Goal: Information Seeking & Learning: Learn about a topic

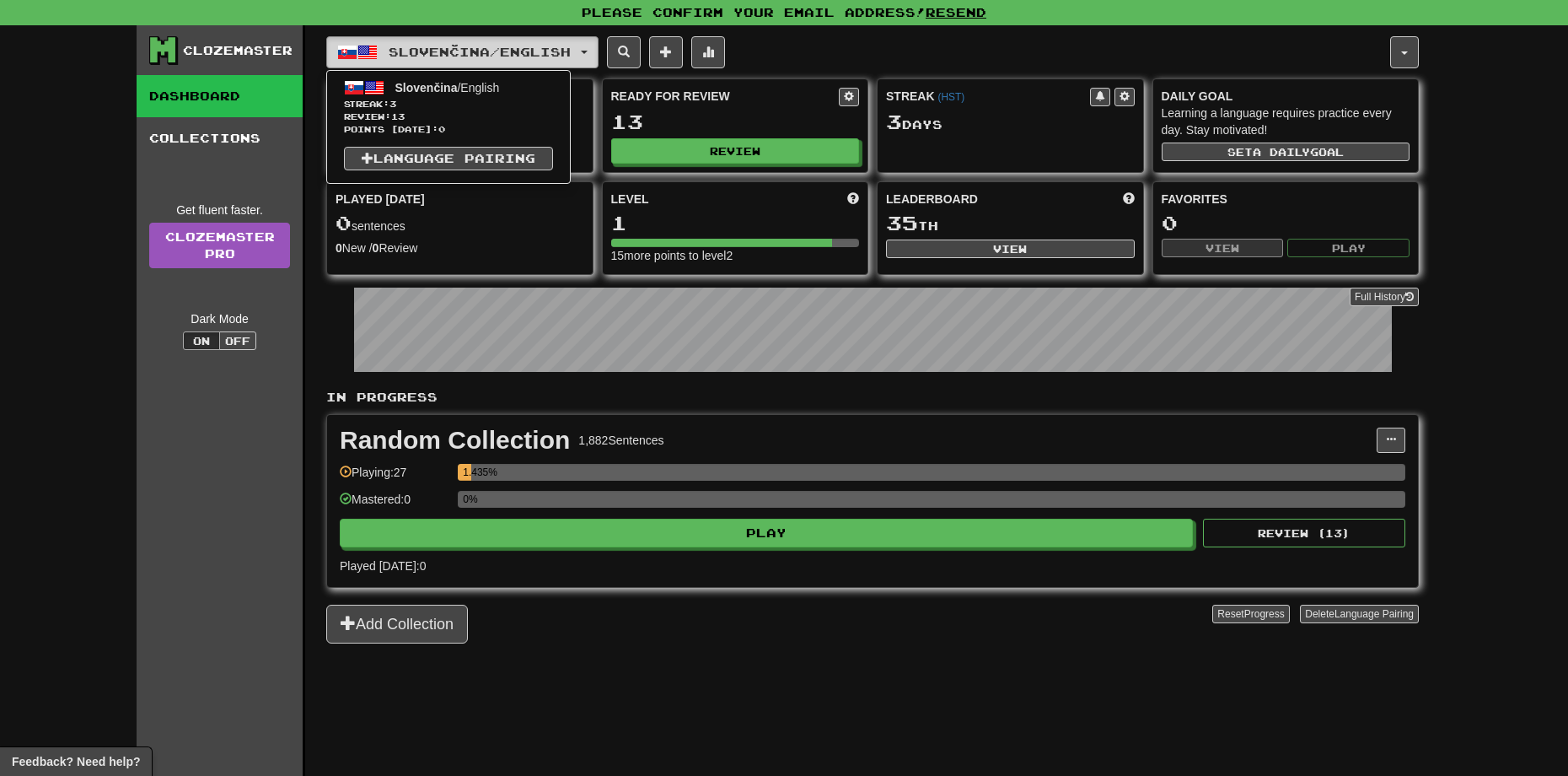
click at [435, 47] on span "Slovenčina / English" at bounding box center [480, 52] width 182 height 14
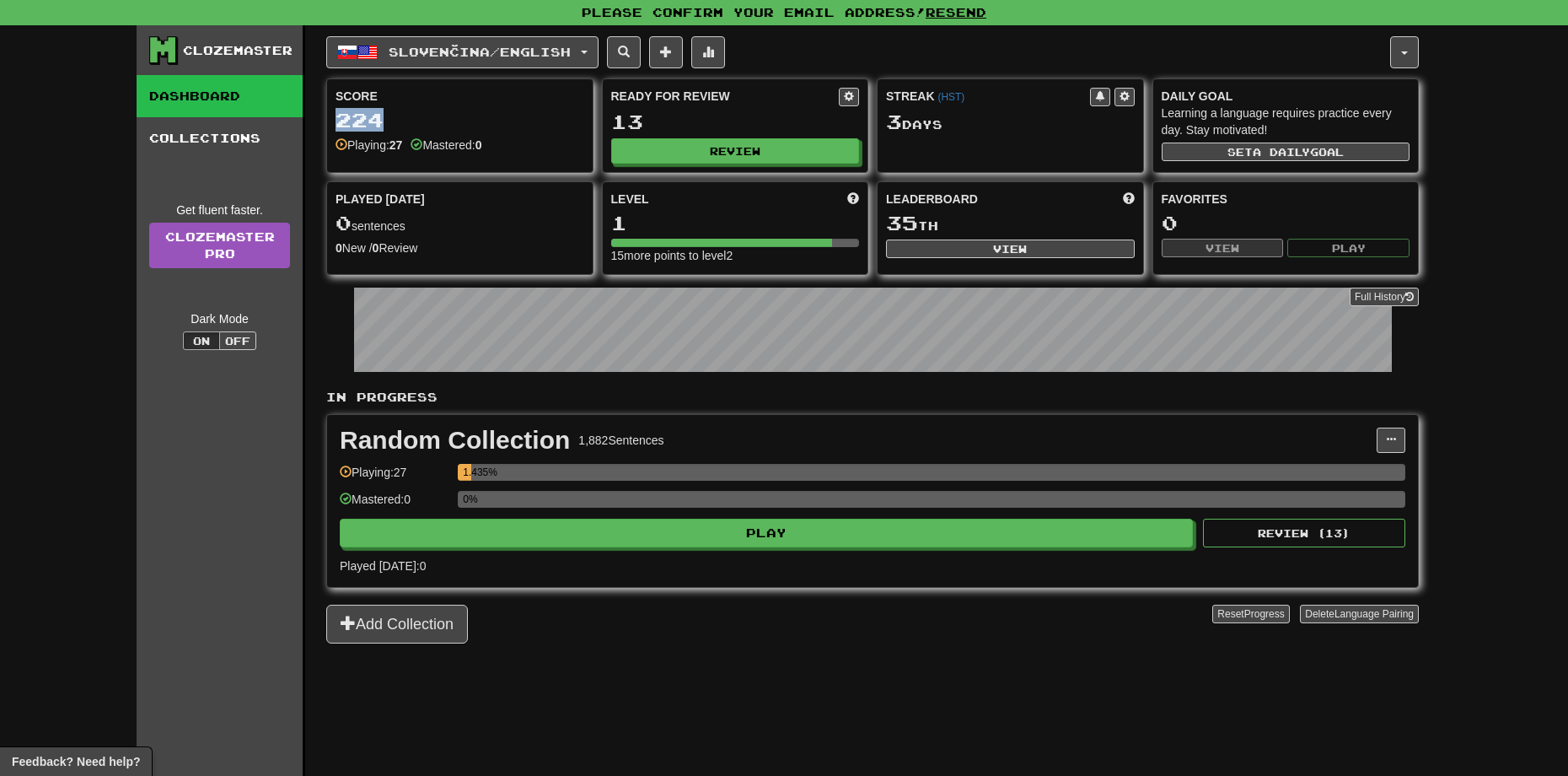
drag, startPoint x: 378, startPoint y: 121, endPoint x: 335, endPoint y: 125, distance: 43.2
click at [335, 125] on div "224" at bounding box center [460, 120] width 249 height 22
click at [342, 121] on div "224" at bounding box center [460, 120] width 249 height 22
click at [703, 664] on div "Slovenčina / English Slovenčina / English Streak: 3 Review: 13 Points today: 0 …" at bounding box center [872, 422] width 1093 height 793
click at [607, 556] on div "Random Collection 1,882 Sentences Manage Sentences Unpin from Dashboard Playing…" at bounding box center [872, 501] width 1091 height 172
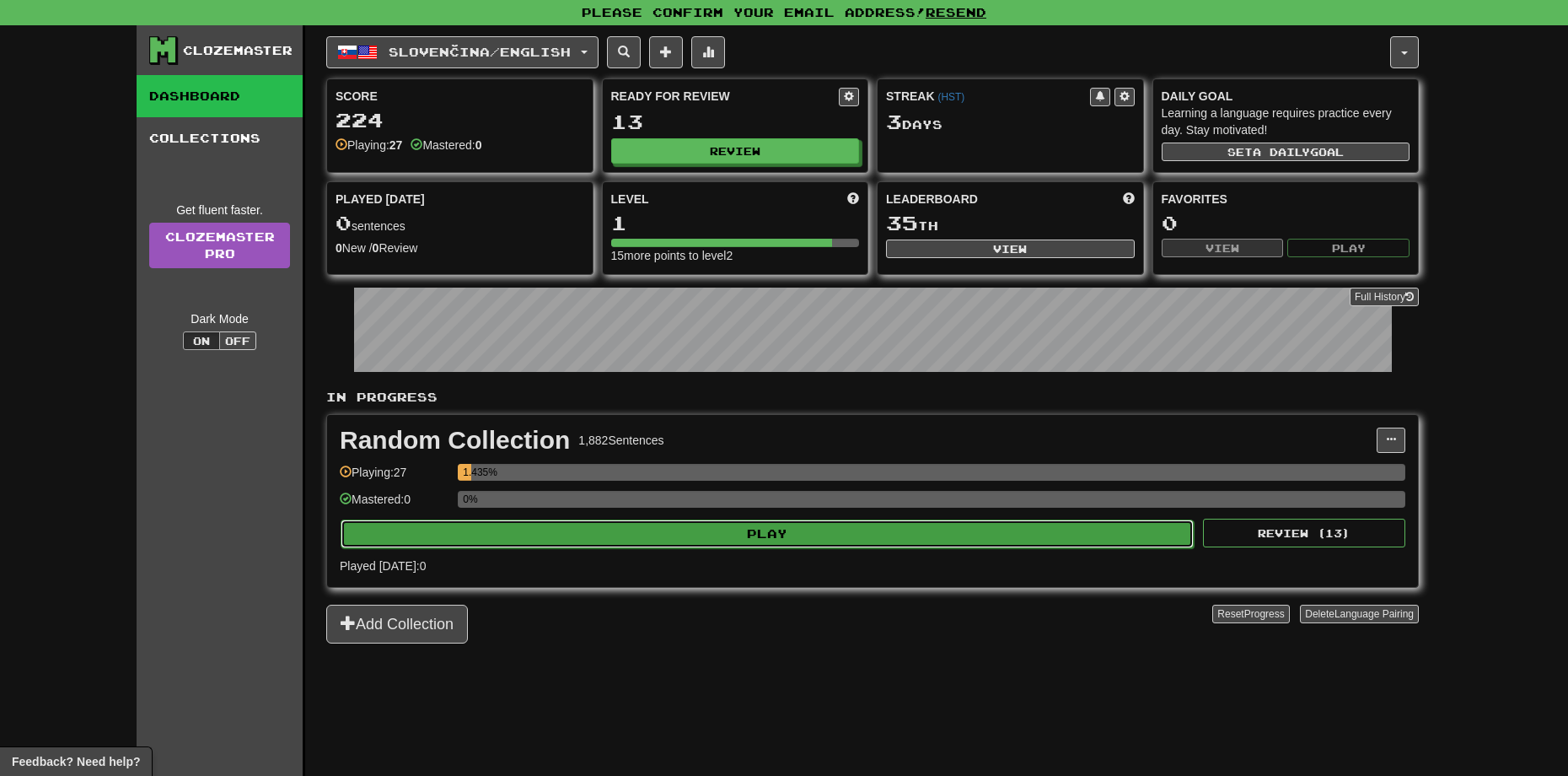
click at [601, 546] on button "Play" at bounding box center [767, 534] width 853 height 29
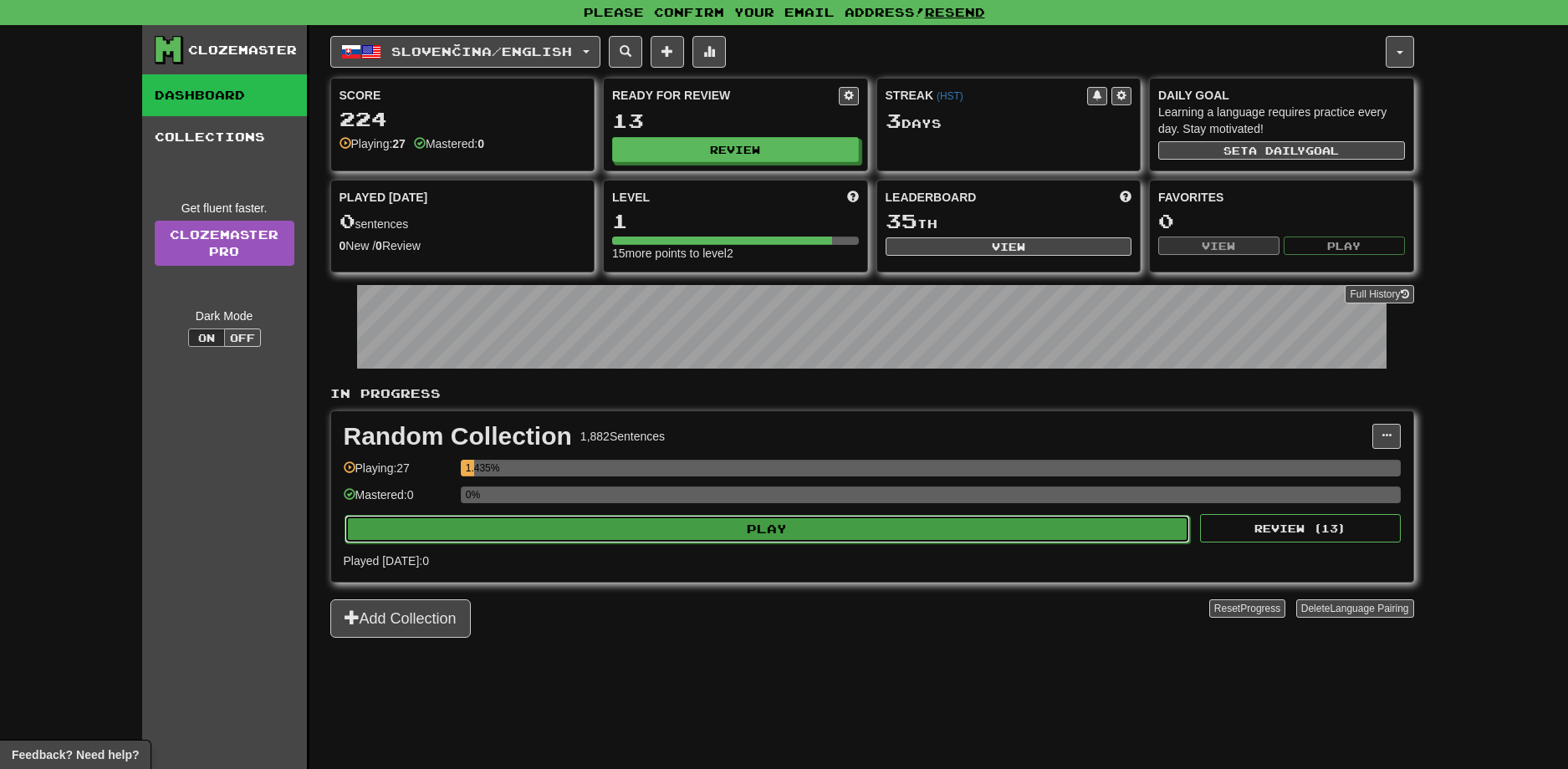
select select "**"
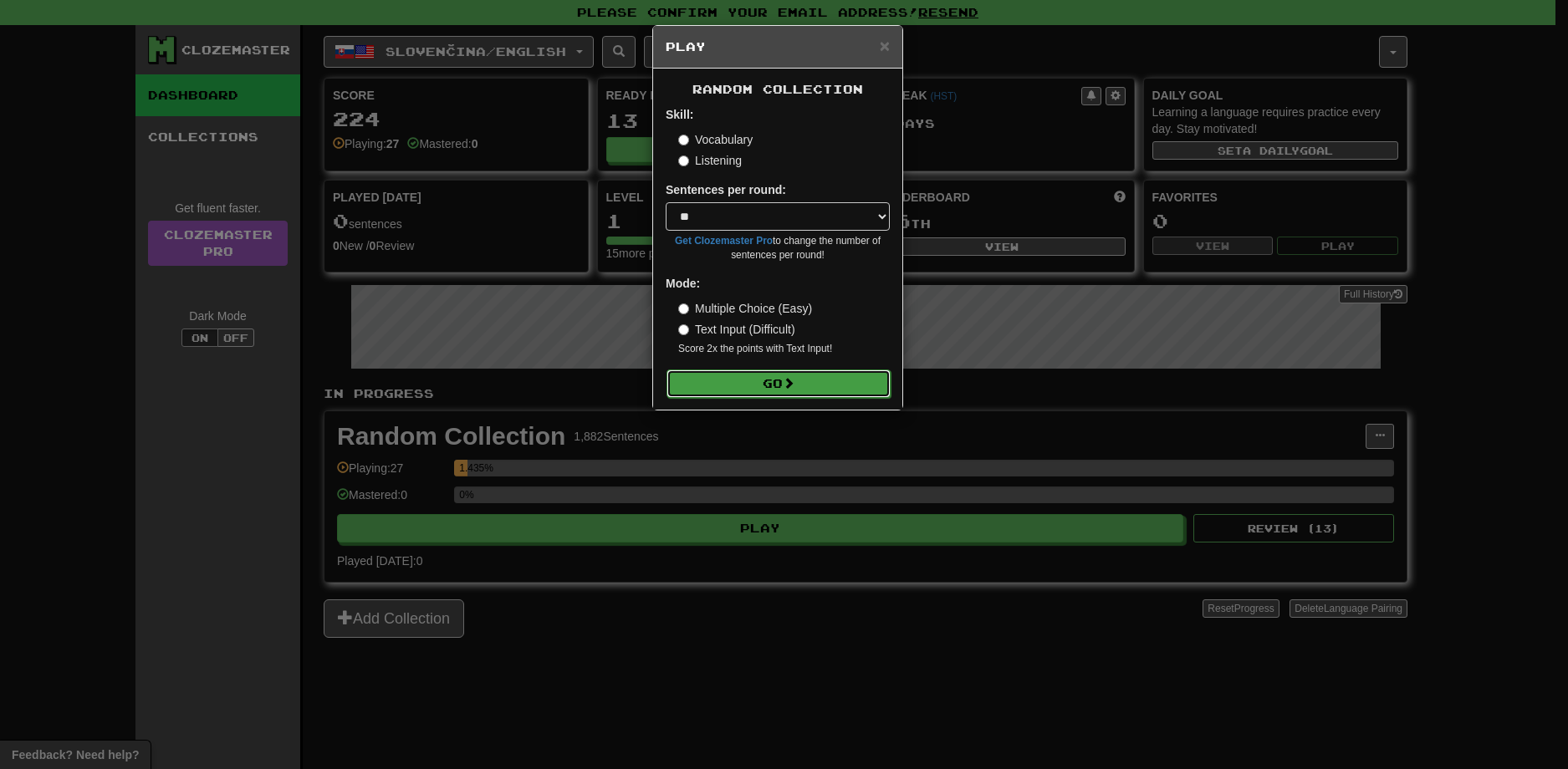
click at [713, 381] on button "Go" at bounding box center [777, 384] width 224 height 29
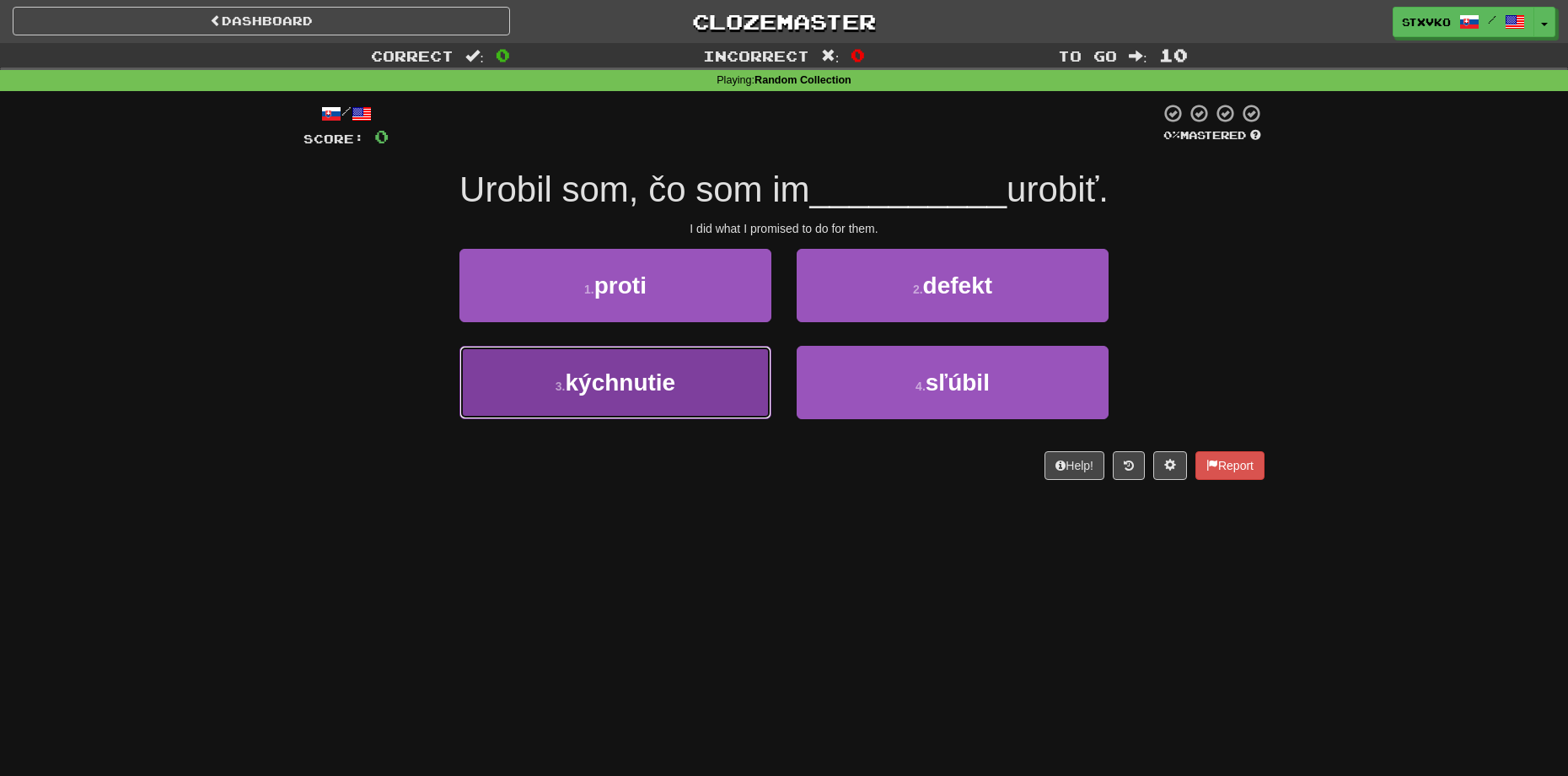
click at [704, 381] on button "3 . kýchnutie" at bounding box center [615, 382] width 312 height 73
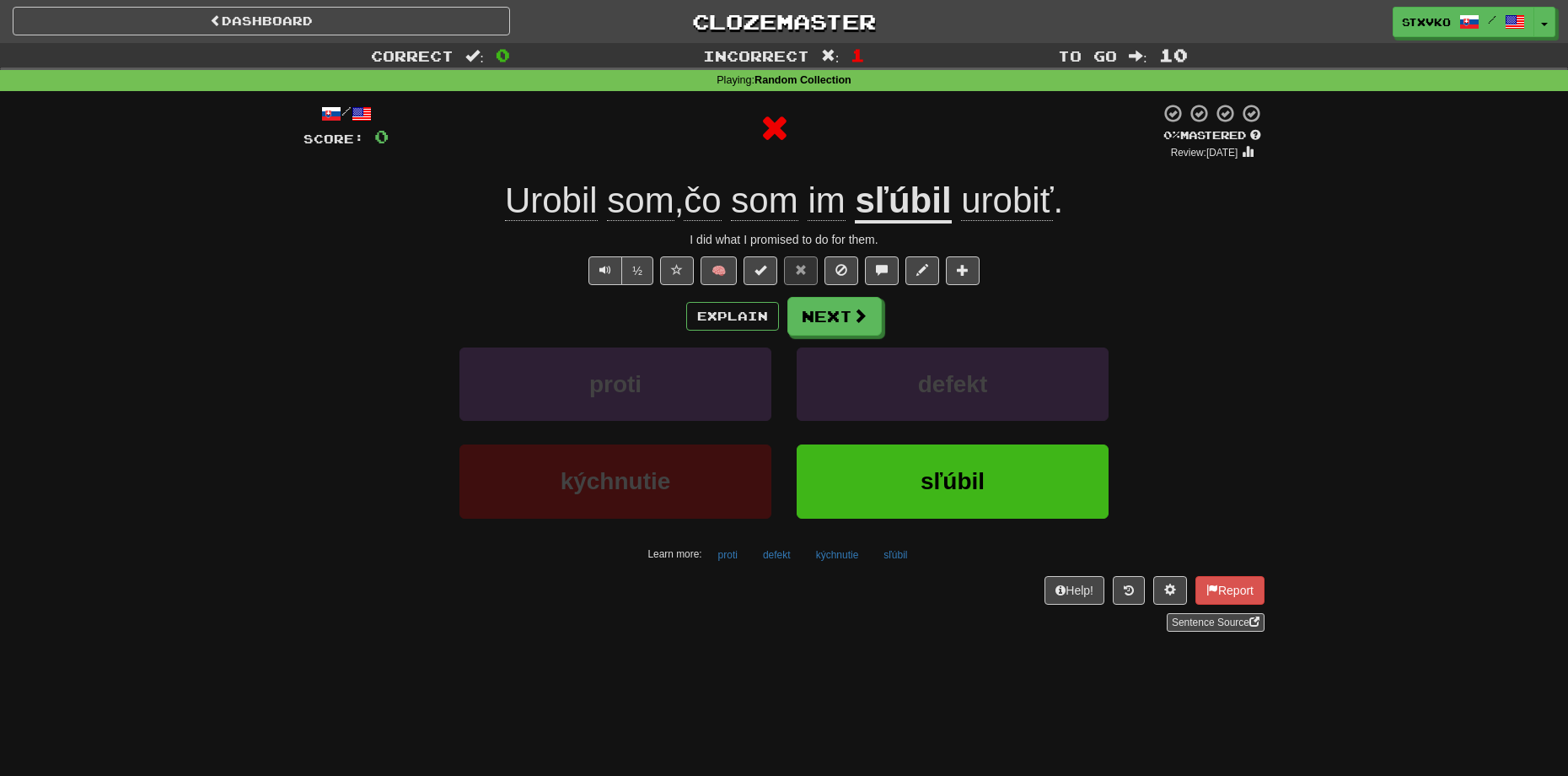
click at [896, 212] on u "sľúbil" at bounding box center [903, 202] width 96 height 43
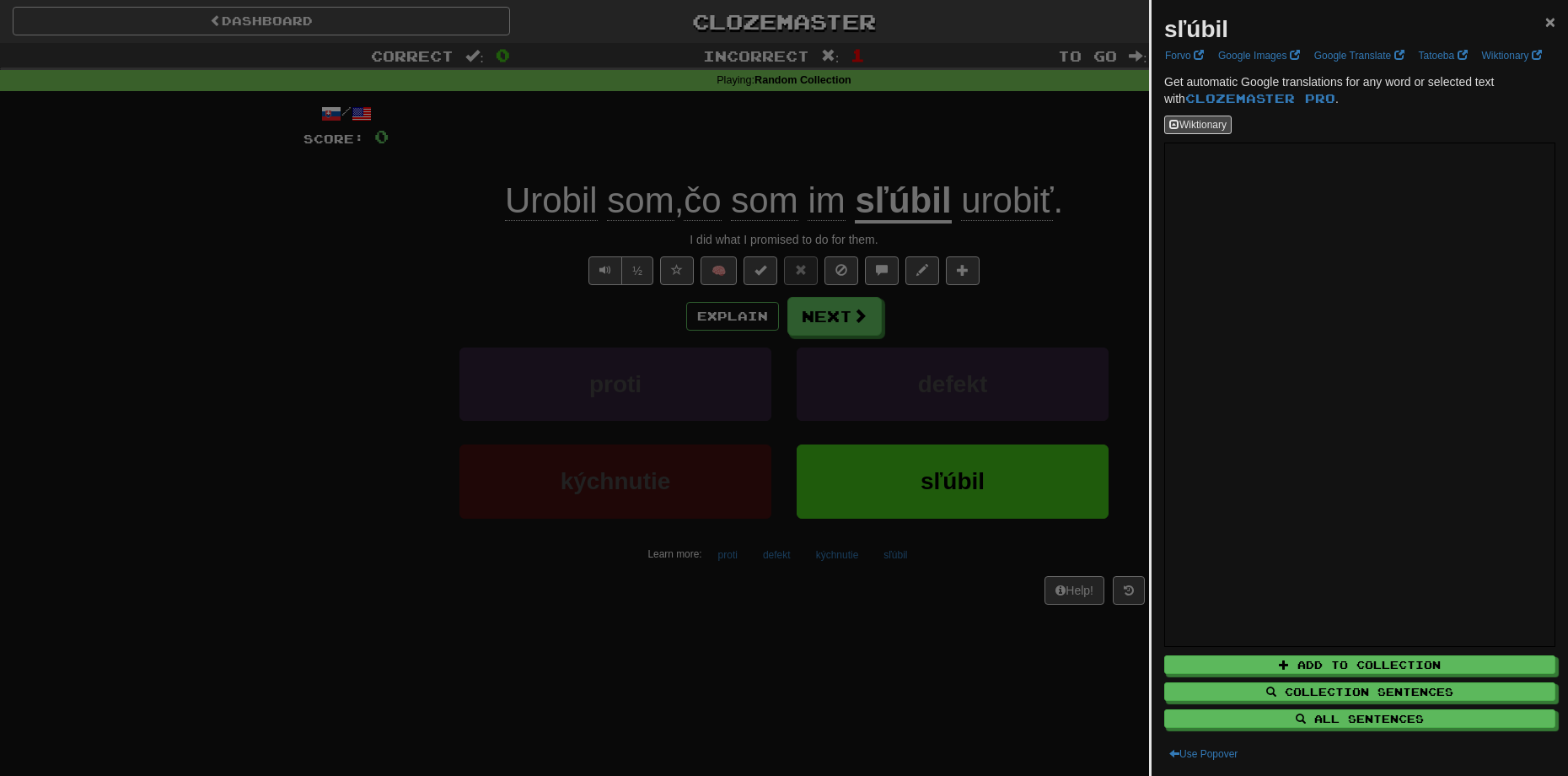
click at [1546, 23] on span "×" at bounding box center [1550, 22] width 10 height 20
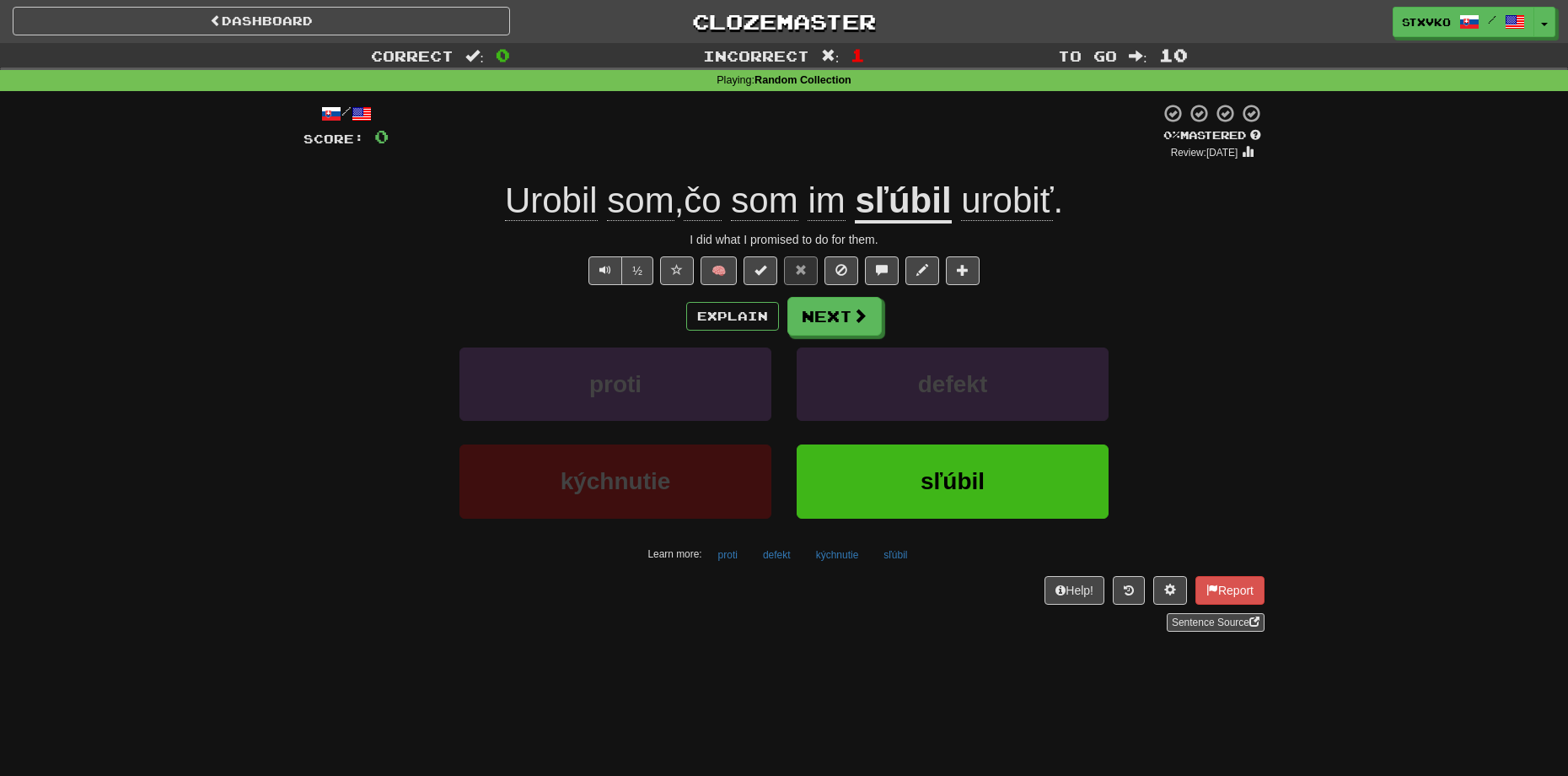
click at [1333, 291] on div "Correct : 0 Incorrect : 1 To go : 10 Playing : Random Collection / Score: 0 0 %…" at bounding box center [784, 350] width 1568 height 613
click at [1009, 190] on span "urobiť" at bounding box center [1007, 201] width 92 height 40
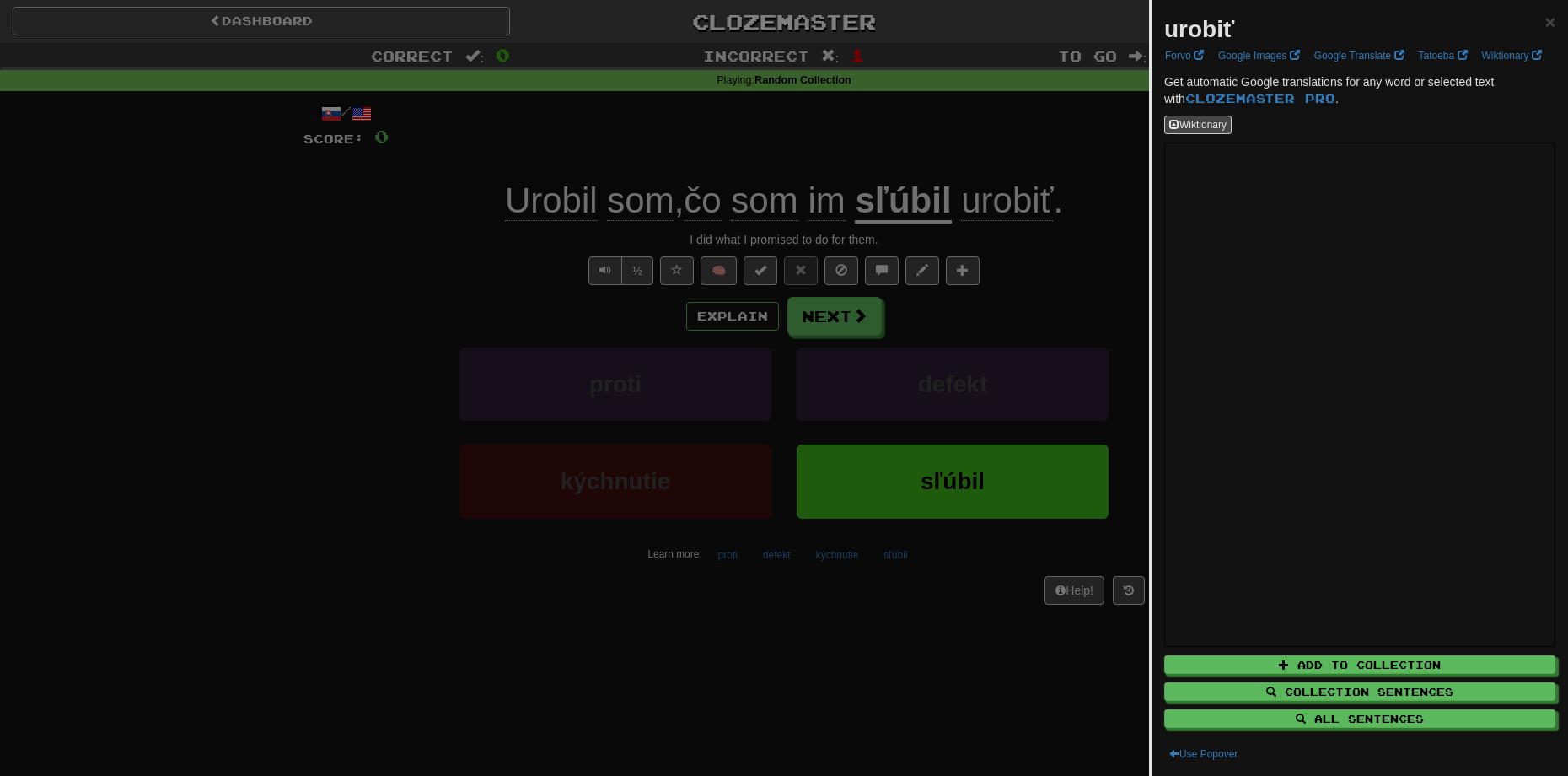
click at [1526, 22] on div "urobiť ×" at bounding box center [1360, 30] width 392 height 34
click at [1546, 22] on span "×" at bounding box center [1550, 22] width 10 height 20
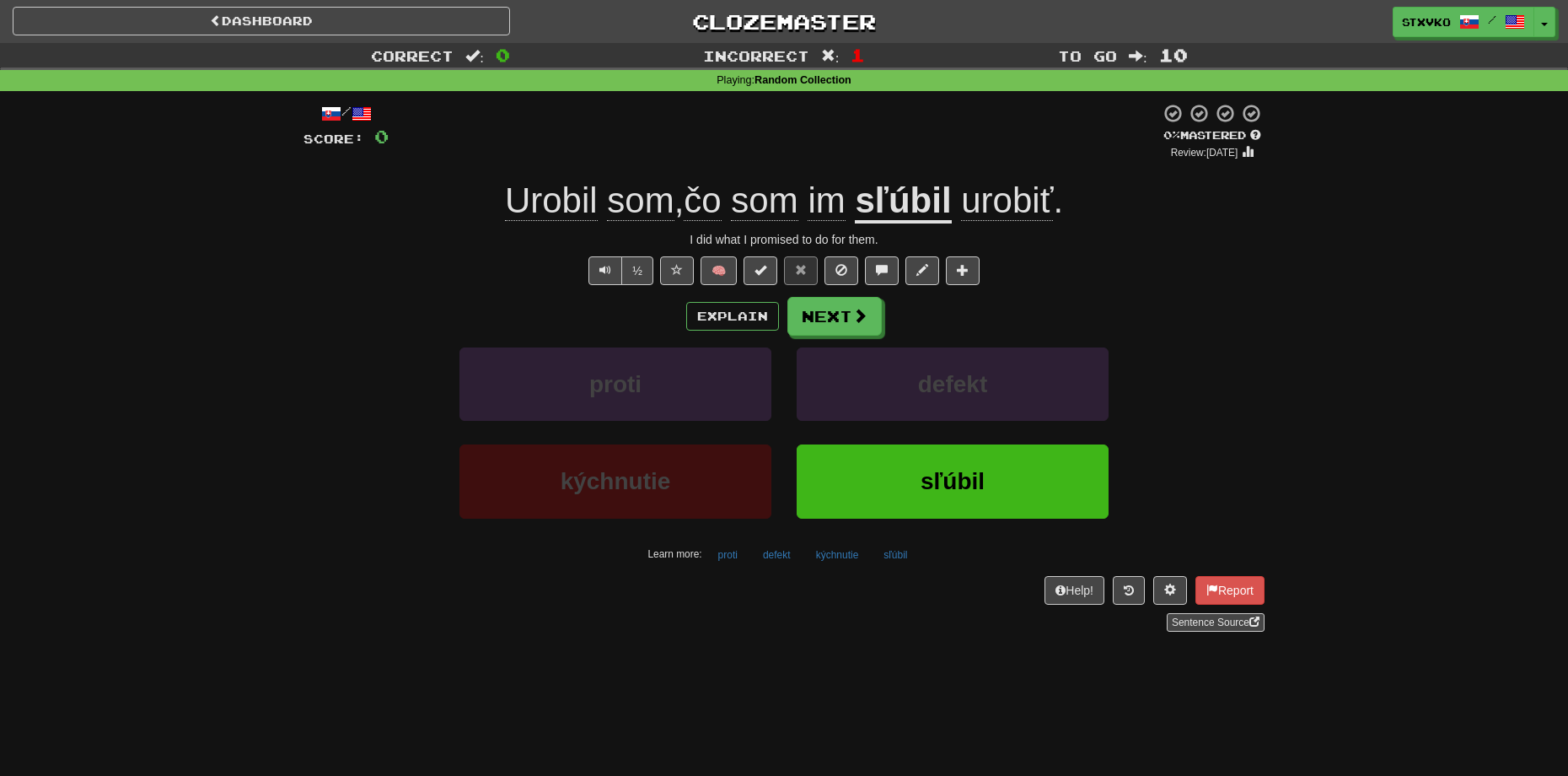
click at [1210, 310] on div "Explain Next" at bounding box center [784, 316] width 961 height 38
click at [853, 317] on span at bounding box center [861, 316] width 15 height 15
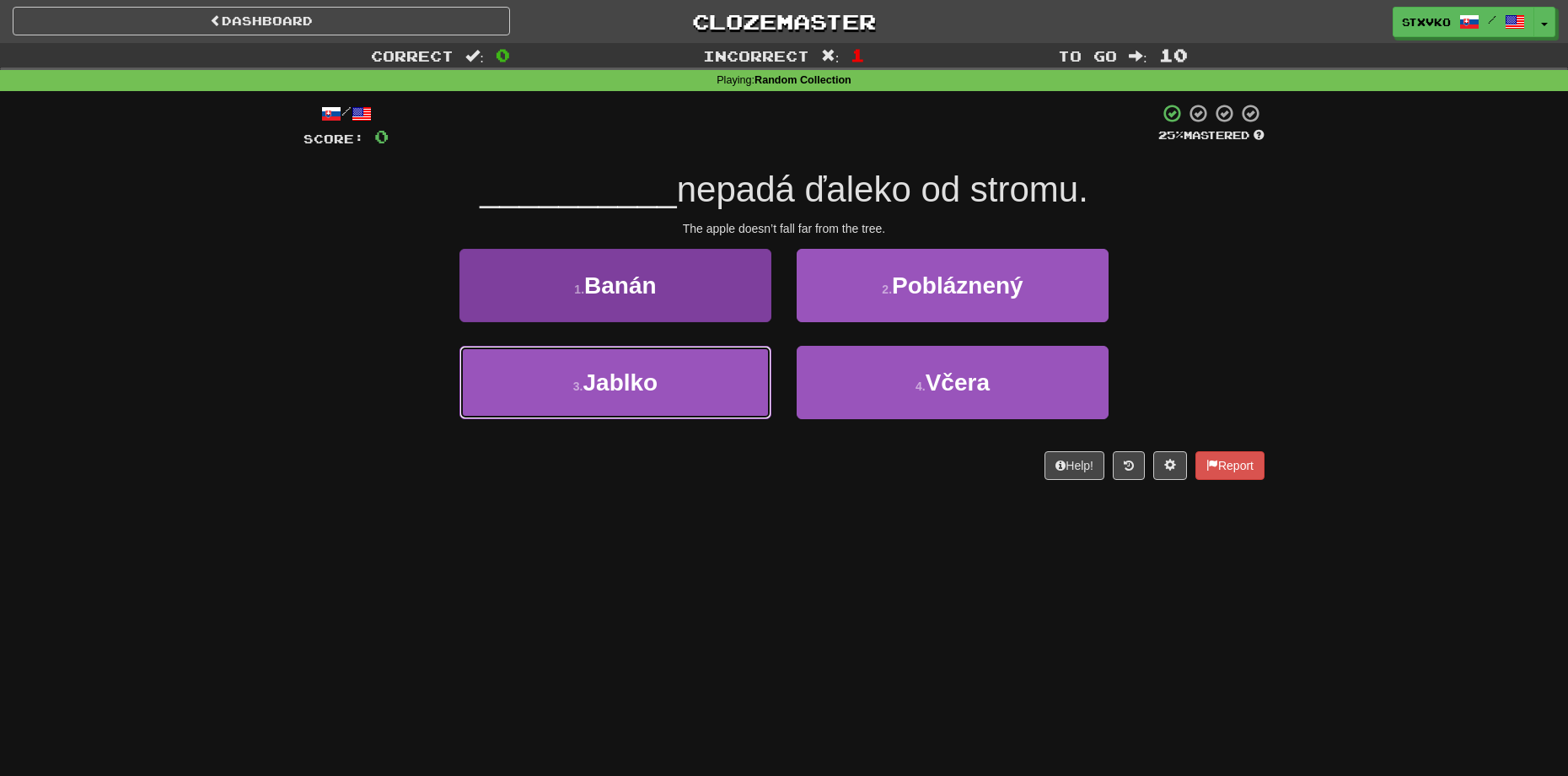
drag, startPoint x: 684, startPoint y: 394, endPoint x: 715, endPoint y: 368, distance: 40.5
click at [684, 393] on button "3 . Jablko" at bounding box center [615, 382] width 312 height 73
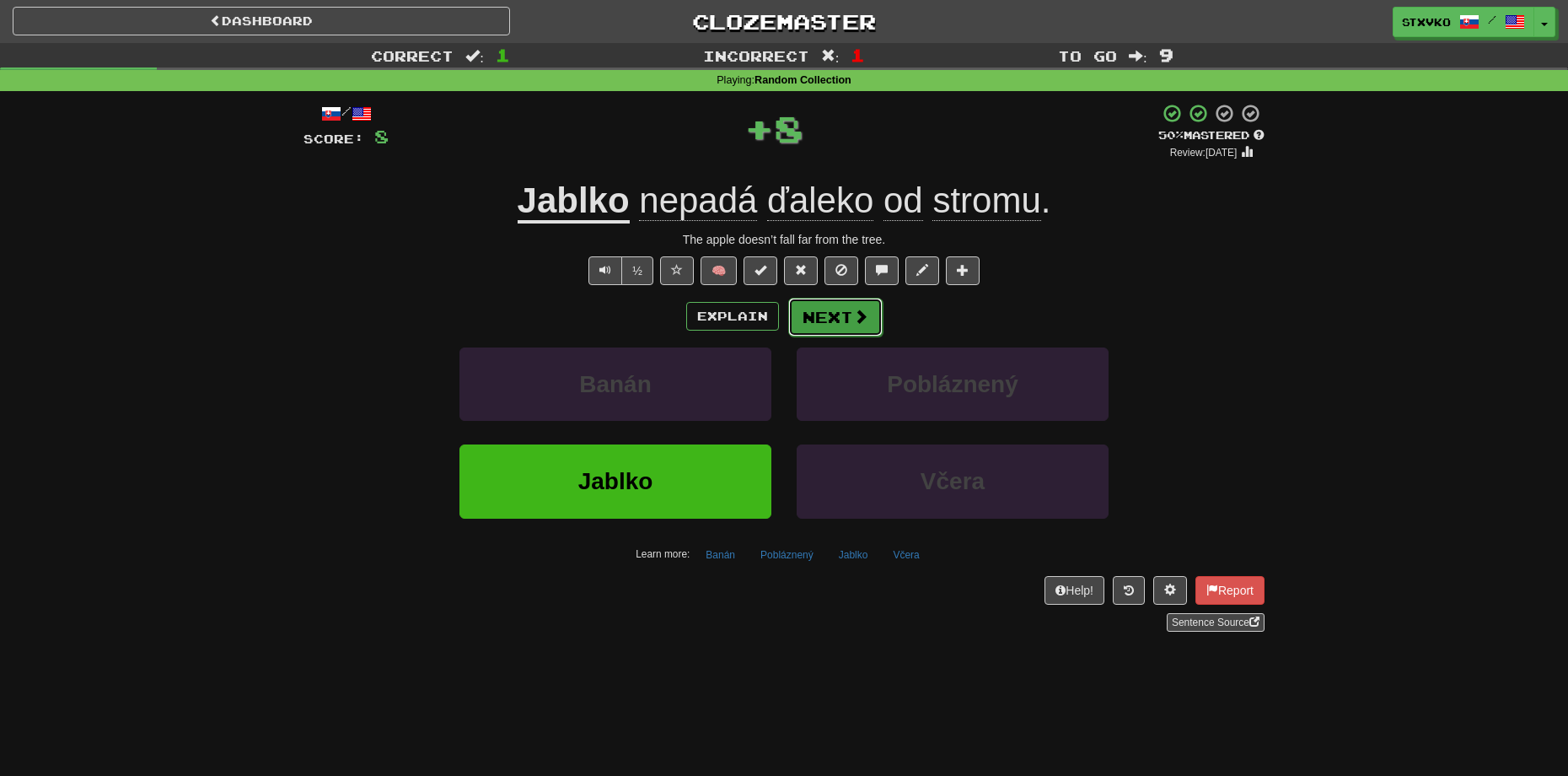
click at [849, 317] on button "Next" at bounding box center [836, 317] width 95 height 38
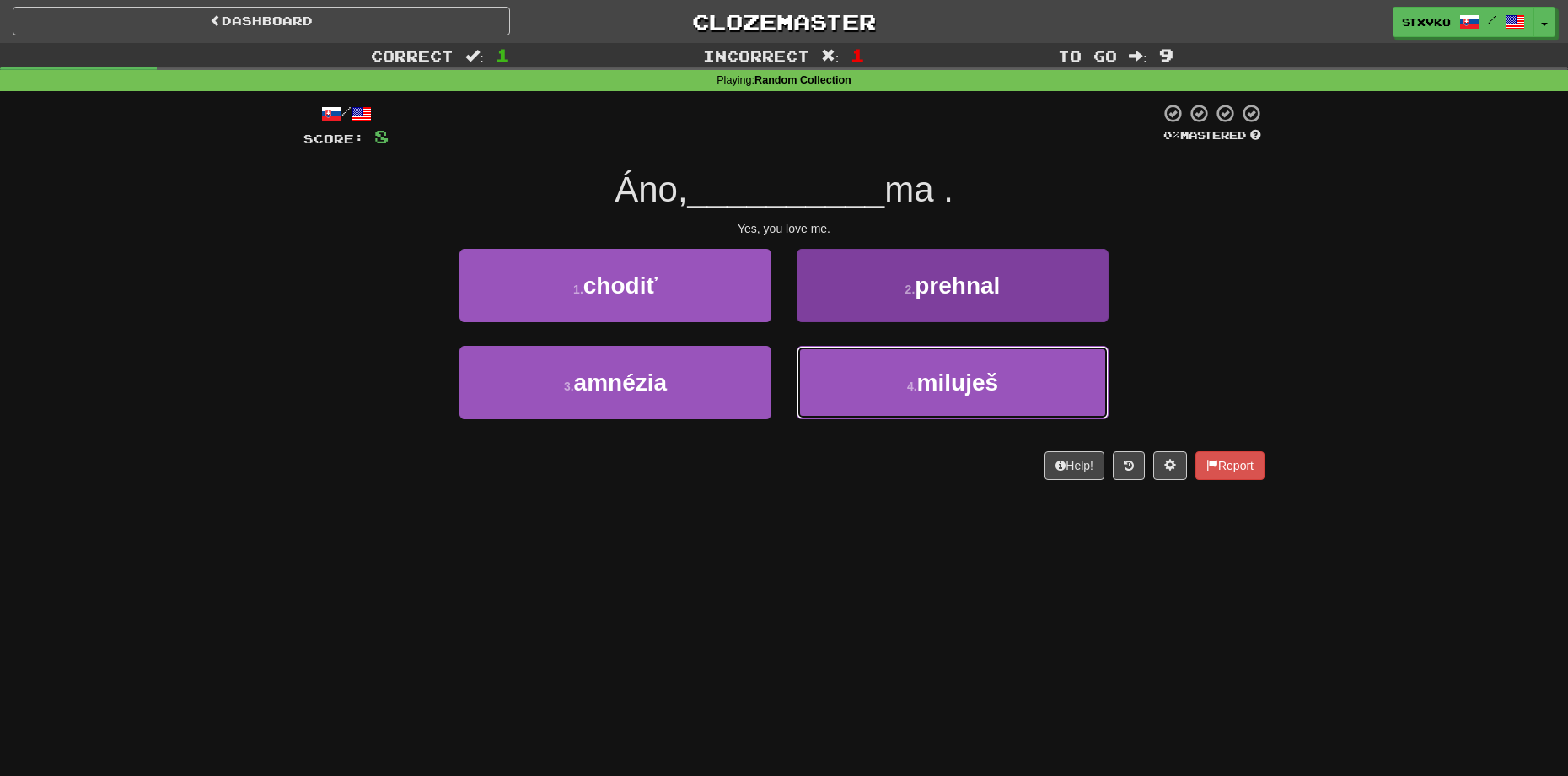
click at [932, 380] on span "miluješ" at bounding box center [957, 382] width 81 height 26
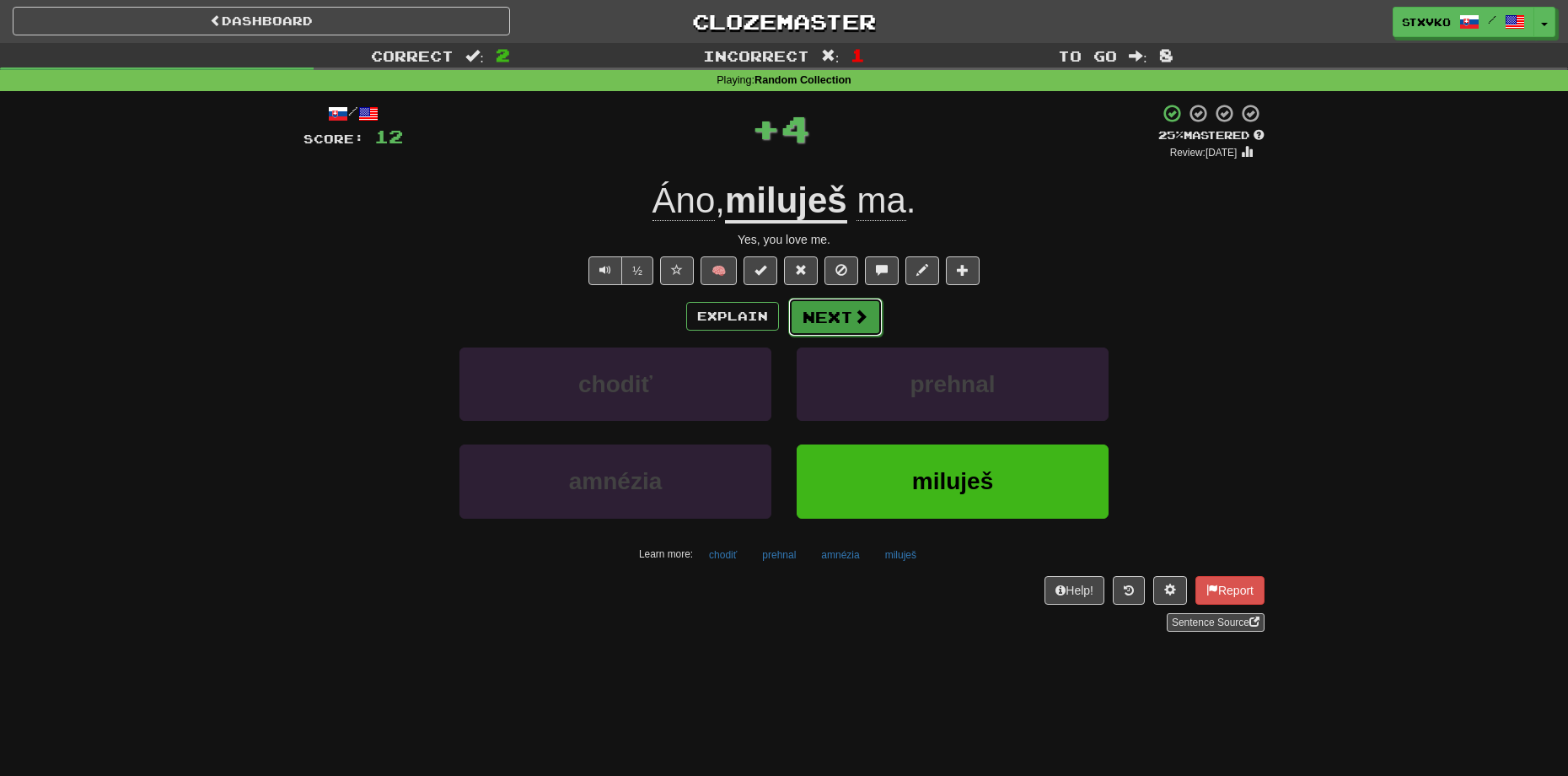
click at [838, 306] on button "Next" at bounding box center [836, 317] width 95 height 38
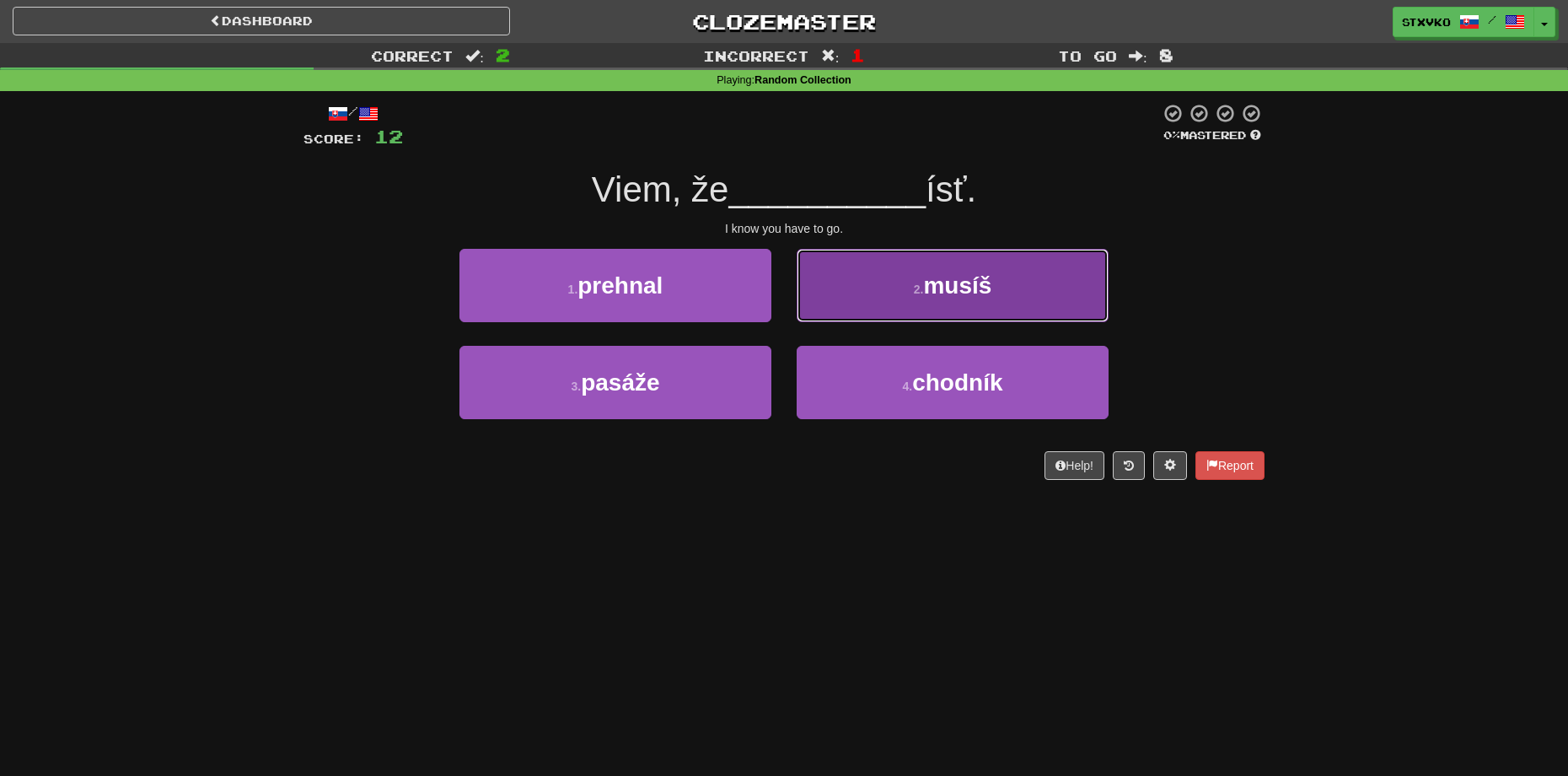
click at [907, 274] on button "2 . musíš" at bounding box center [953, 286] width 312 height 73
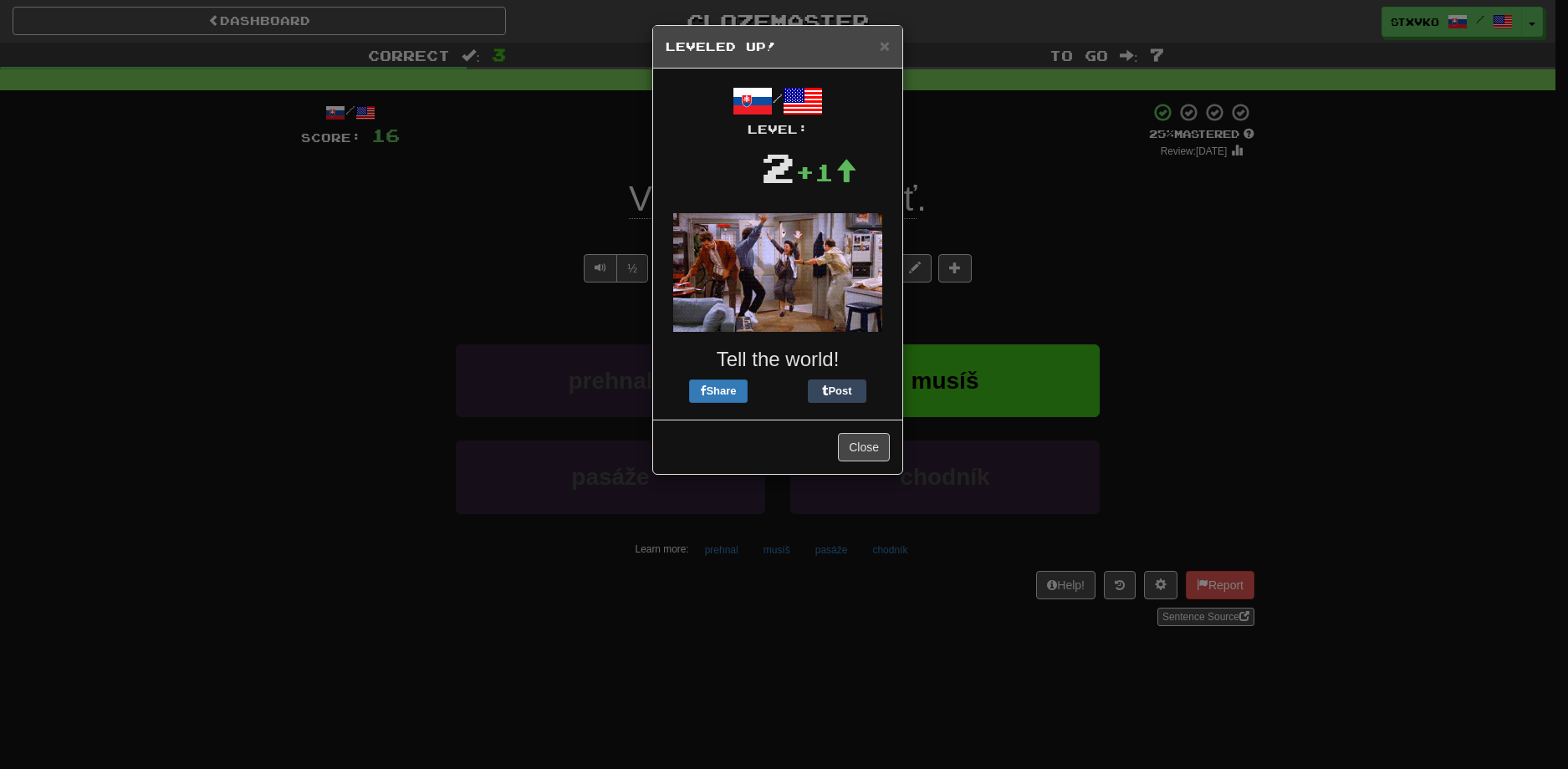
click at [880, 34] on div "× Leveled Up!" at bounding box center [777, 47] width 249 height 43
click at [883, 42] on span "×" at bounding box center [884, 46] width 10 height 20
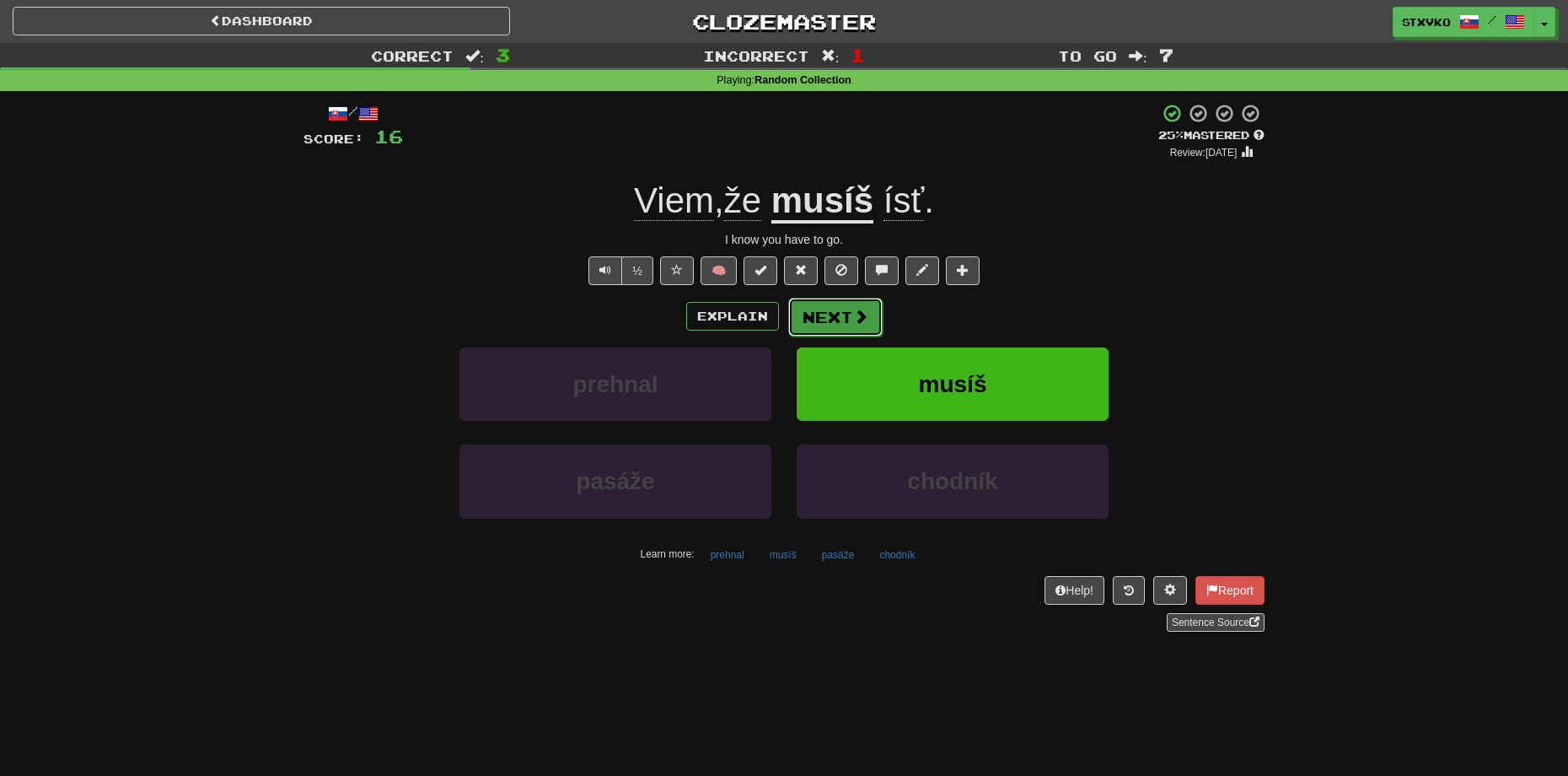
click at [844, 304] on button "Next" at bounding box center [836, 317] width 95 height 38
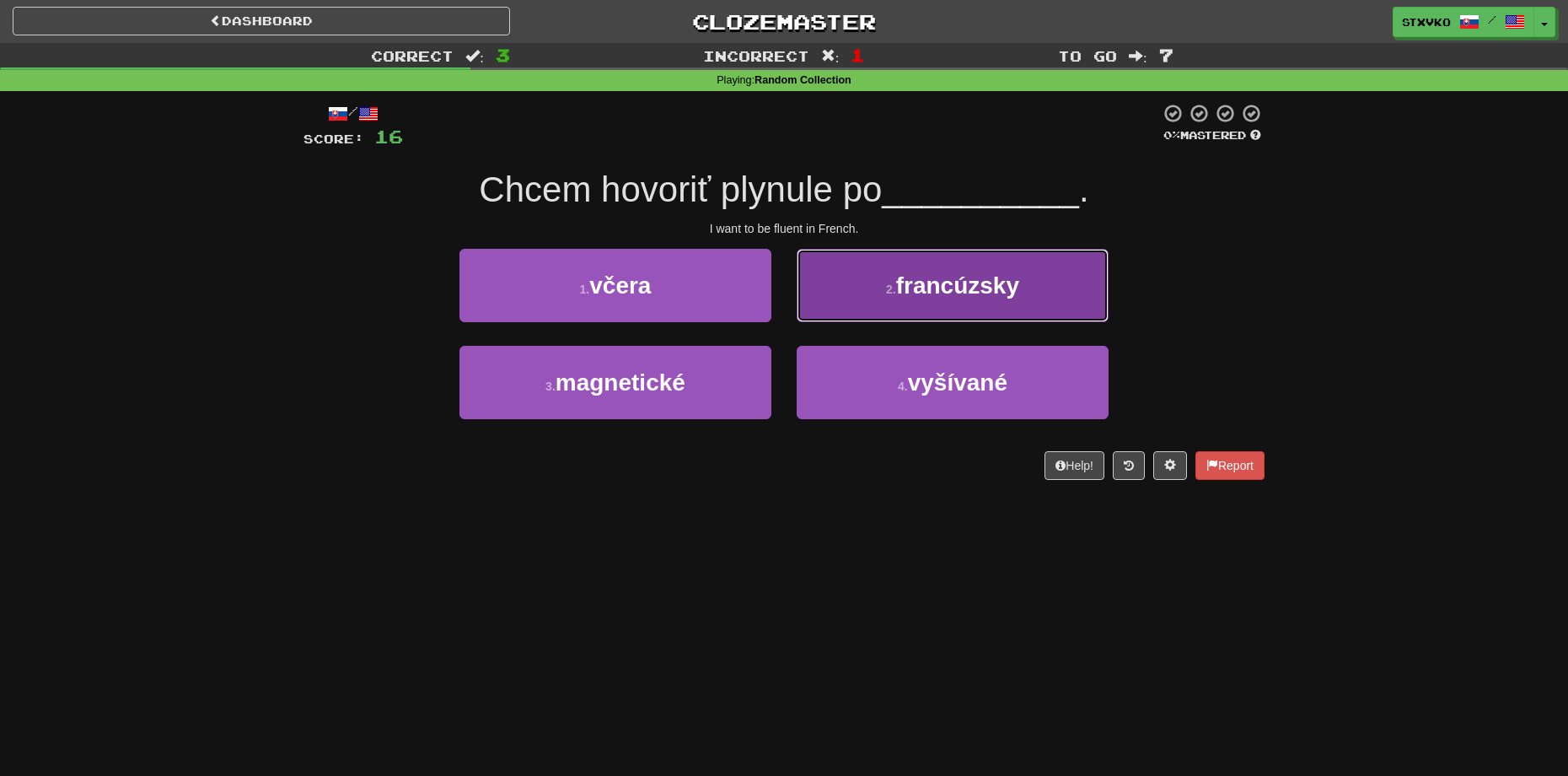
click at [914, 277] on span "francúzsky" at bounding box center [957, 286] width 123 height 26
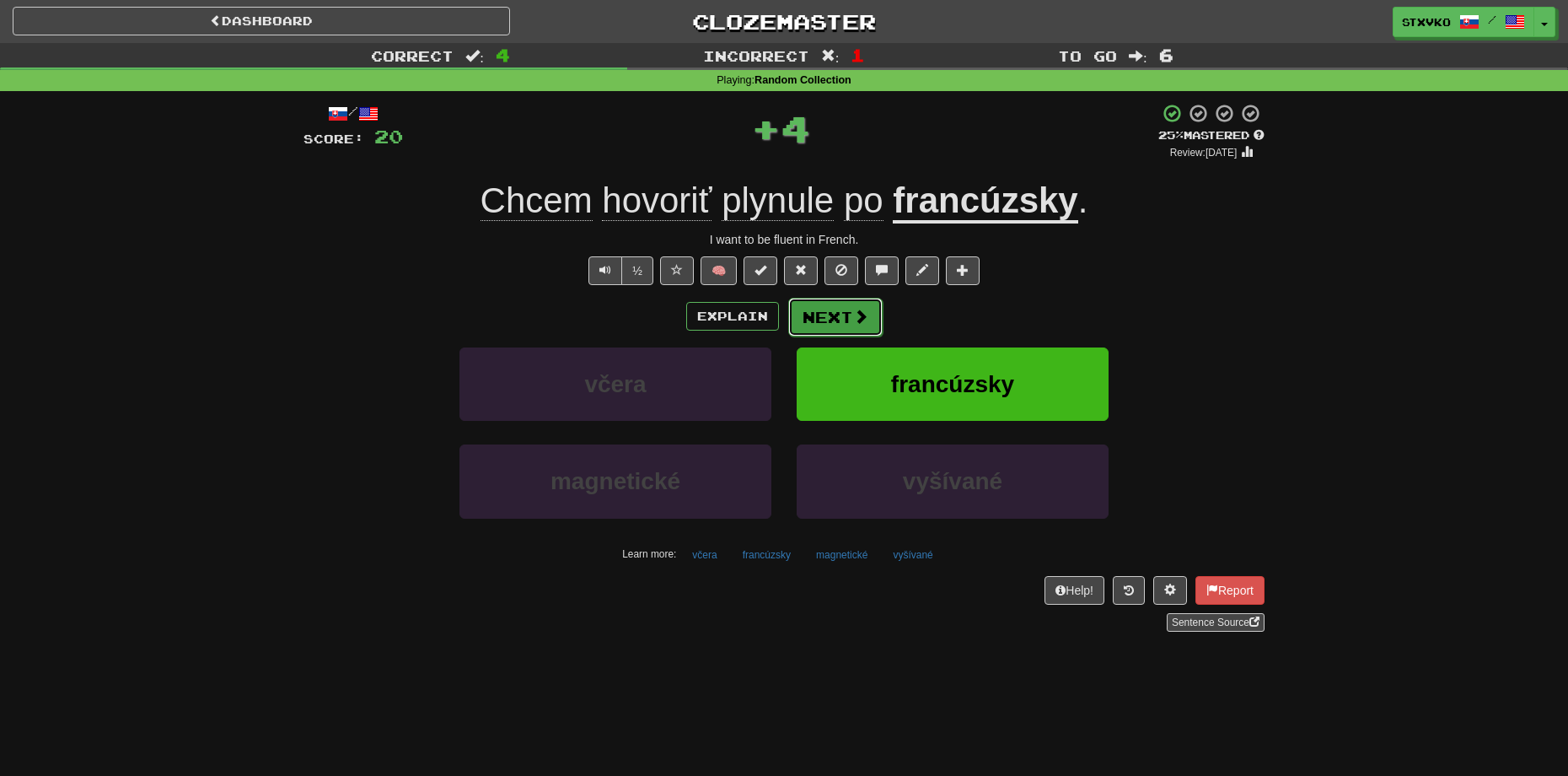
click at [858, 321] on span at bounding box center [861, 316] width 15 height 15
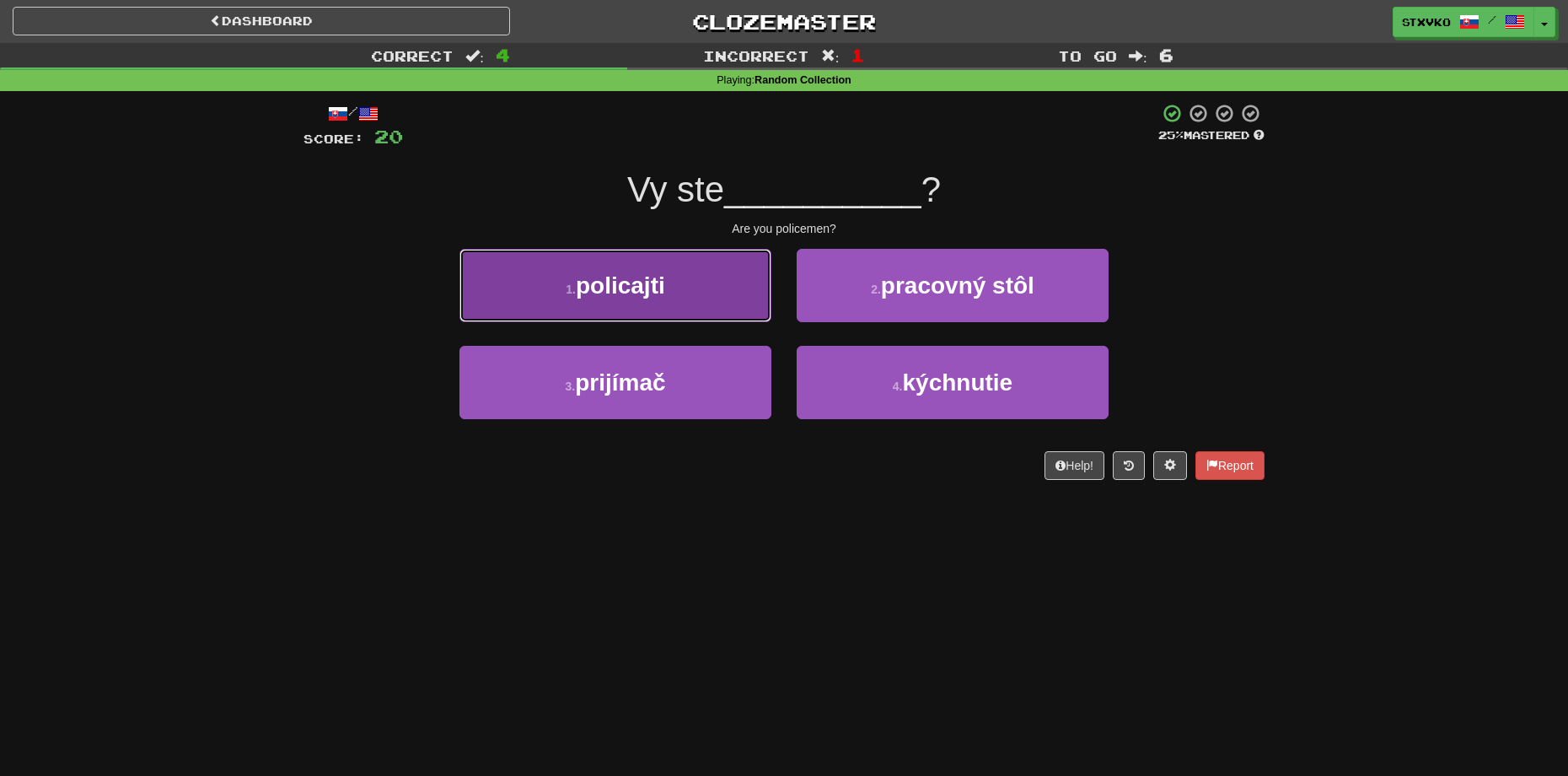
click at [612, 300] on button "1 . policajti" at bounding box center [615, 286] width 312 height 73
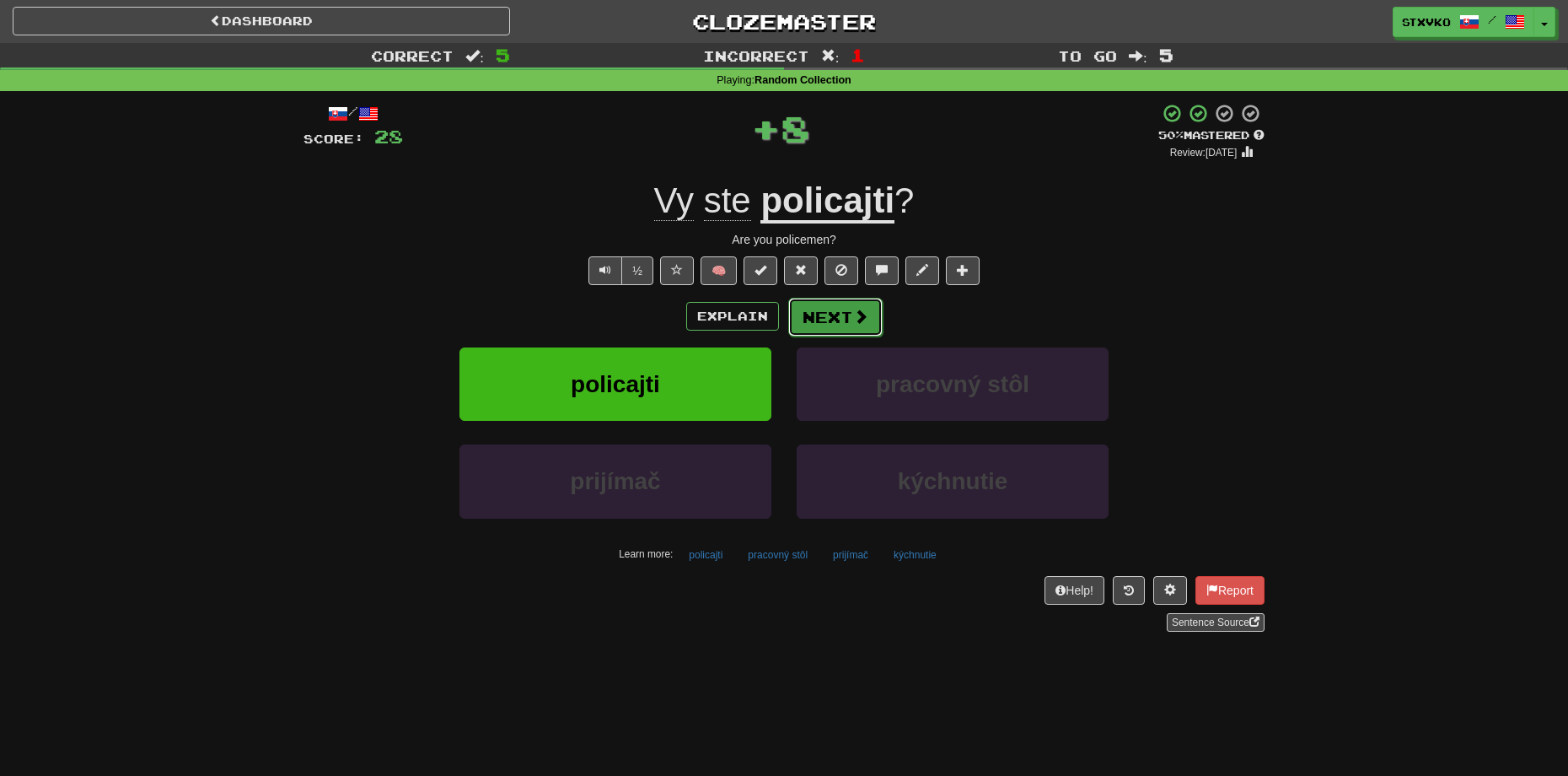
click at [843, 317] on button "Next" at bounding box center [836, 317] width 95 height 38
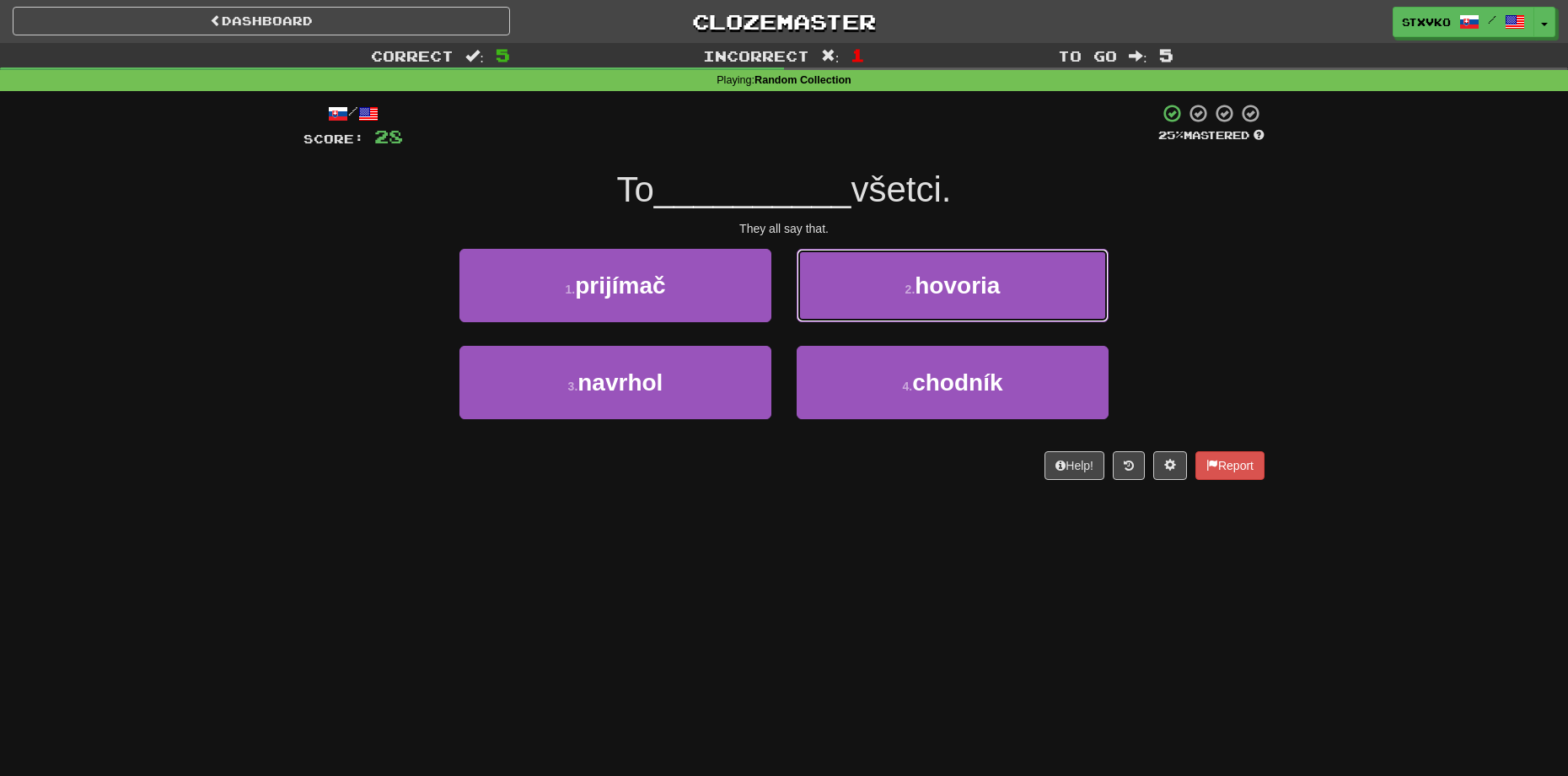
click at [942, 277] on span "hovoria" at bounding box center [957, 286] width 85 height 26
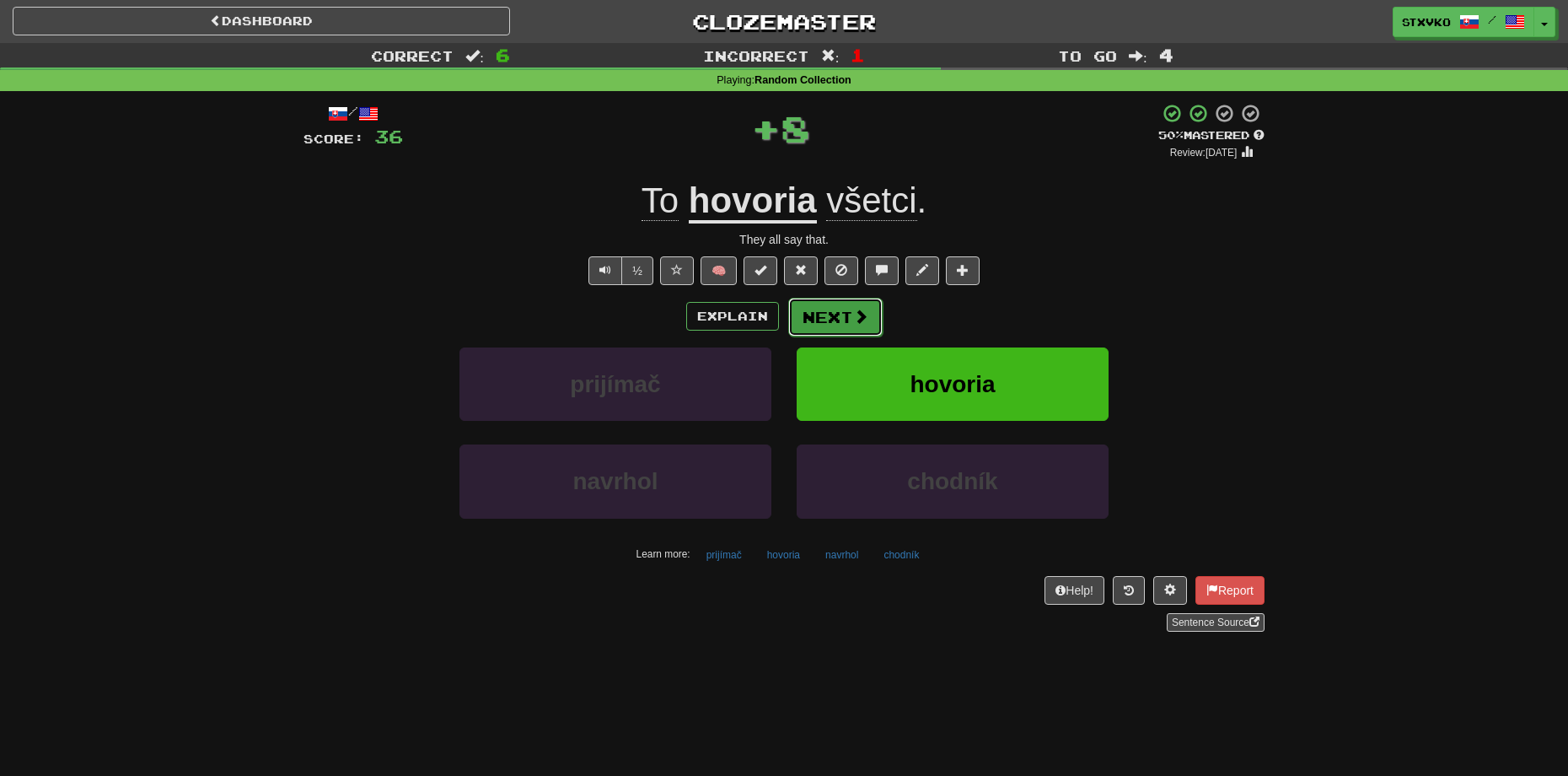
click at [829, 303] on button "Next" at bounding box center [836, 317] width 95 height 38
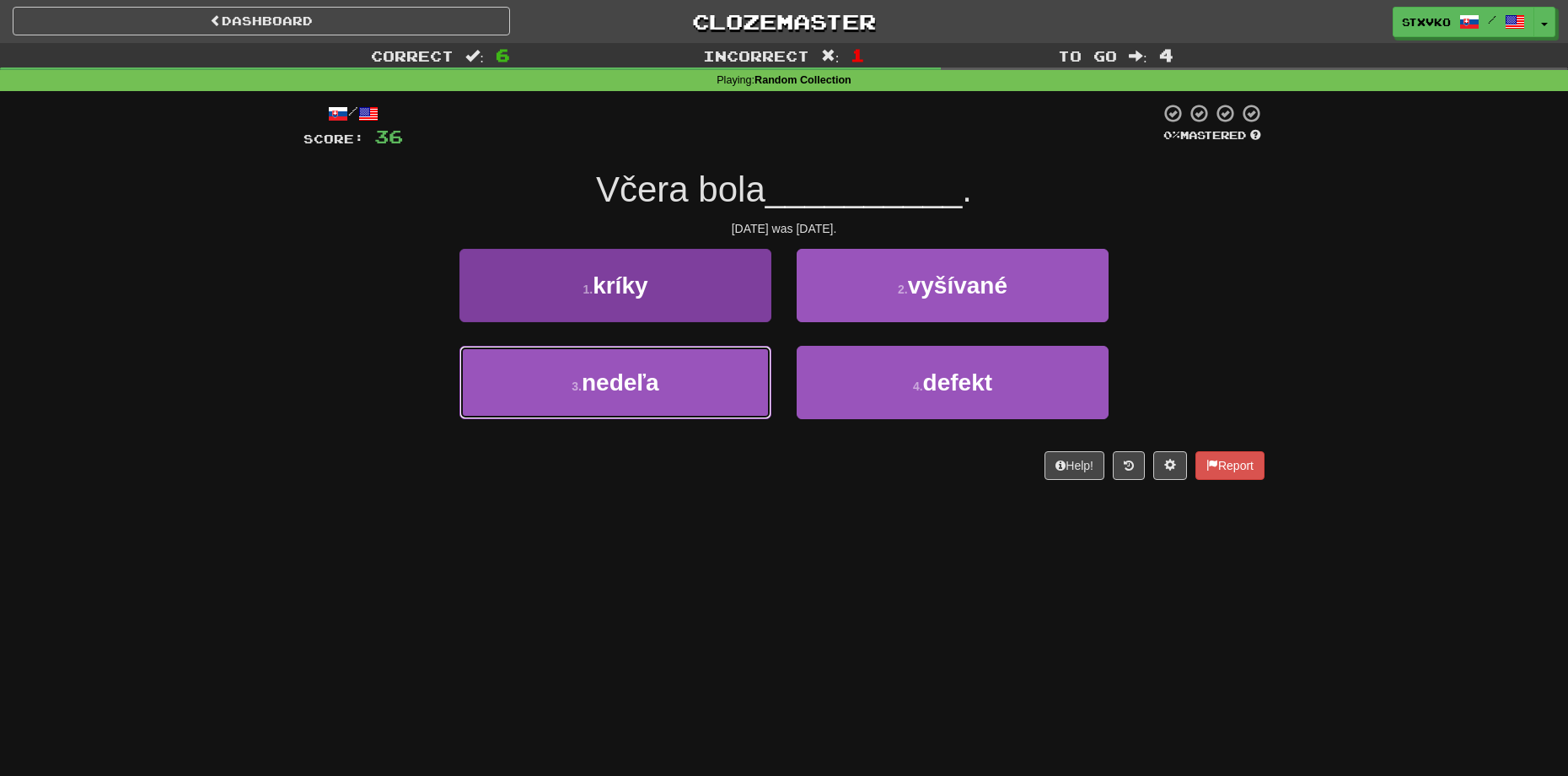
click at [648, 351] on button "3 . nedeľa" at bounding box center [615, 382] width 312 height 73
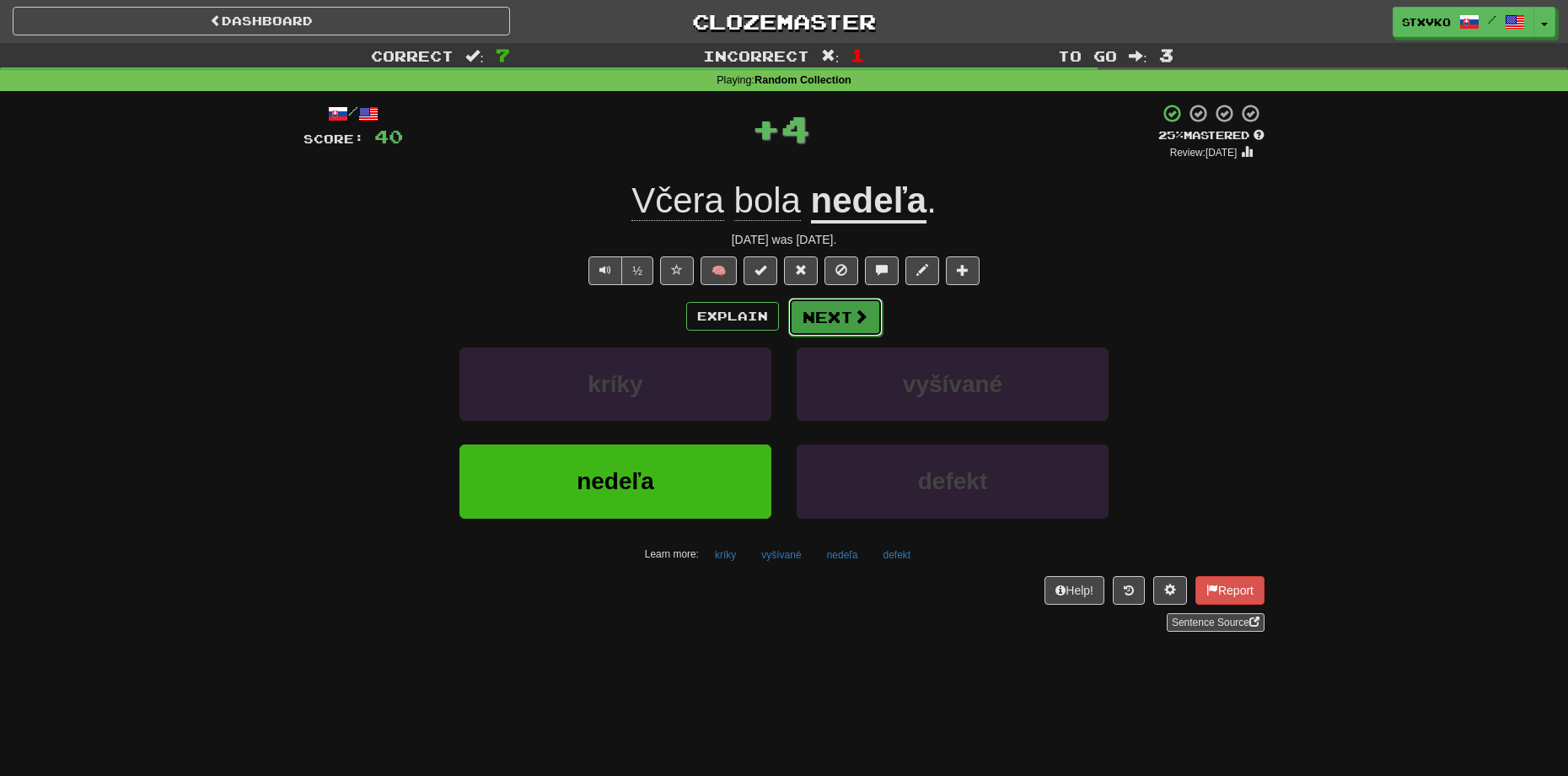
click at [829, 312] on button "Next" at bounding box center [836, 317] width 95 height 38
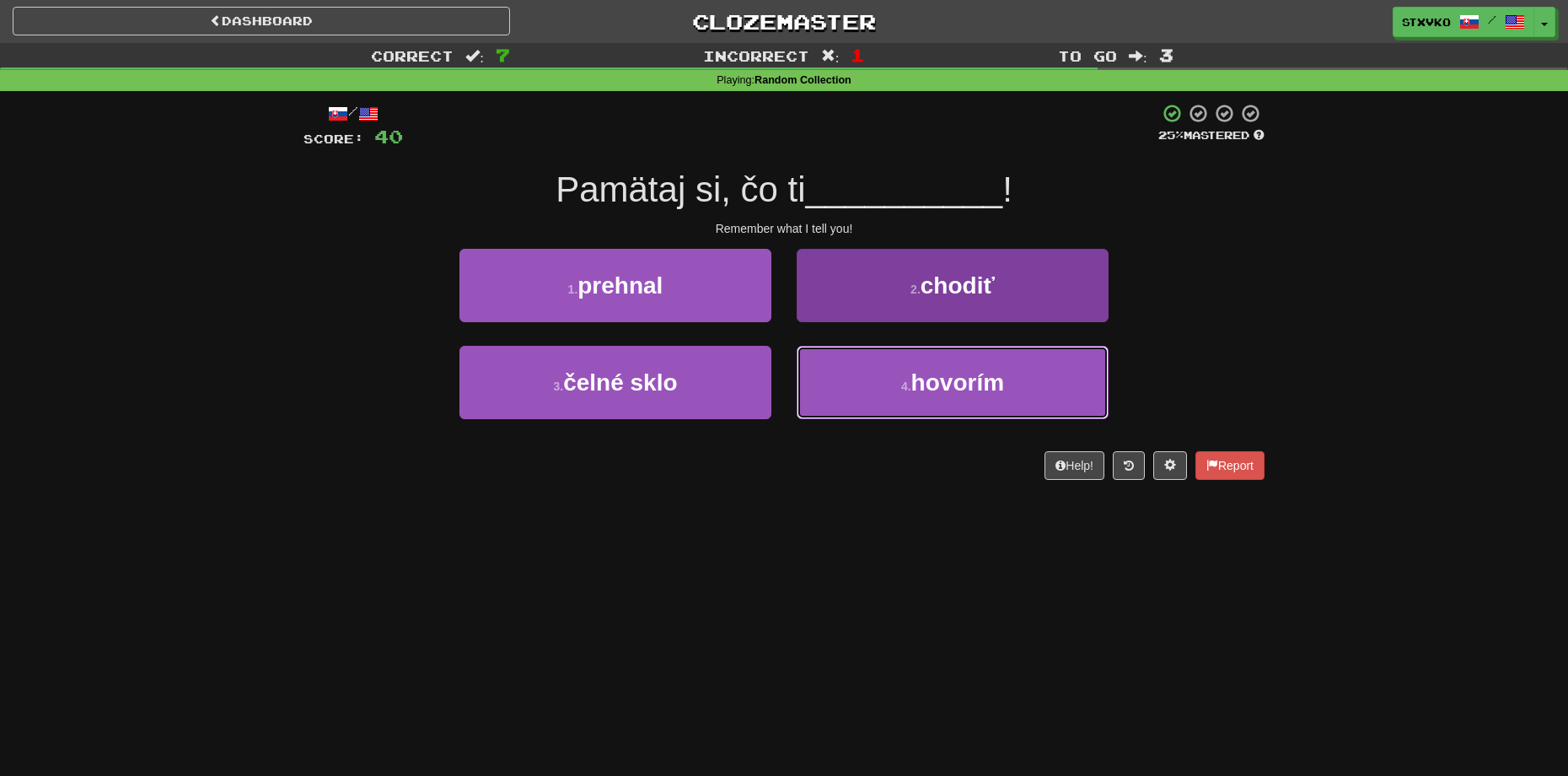
click at [951, 390] on span "hovorím" at bounding box center [957, 382] width 93 height 26
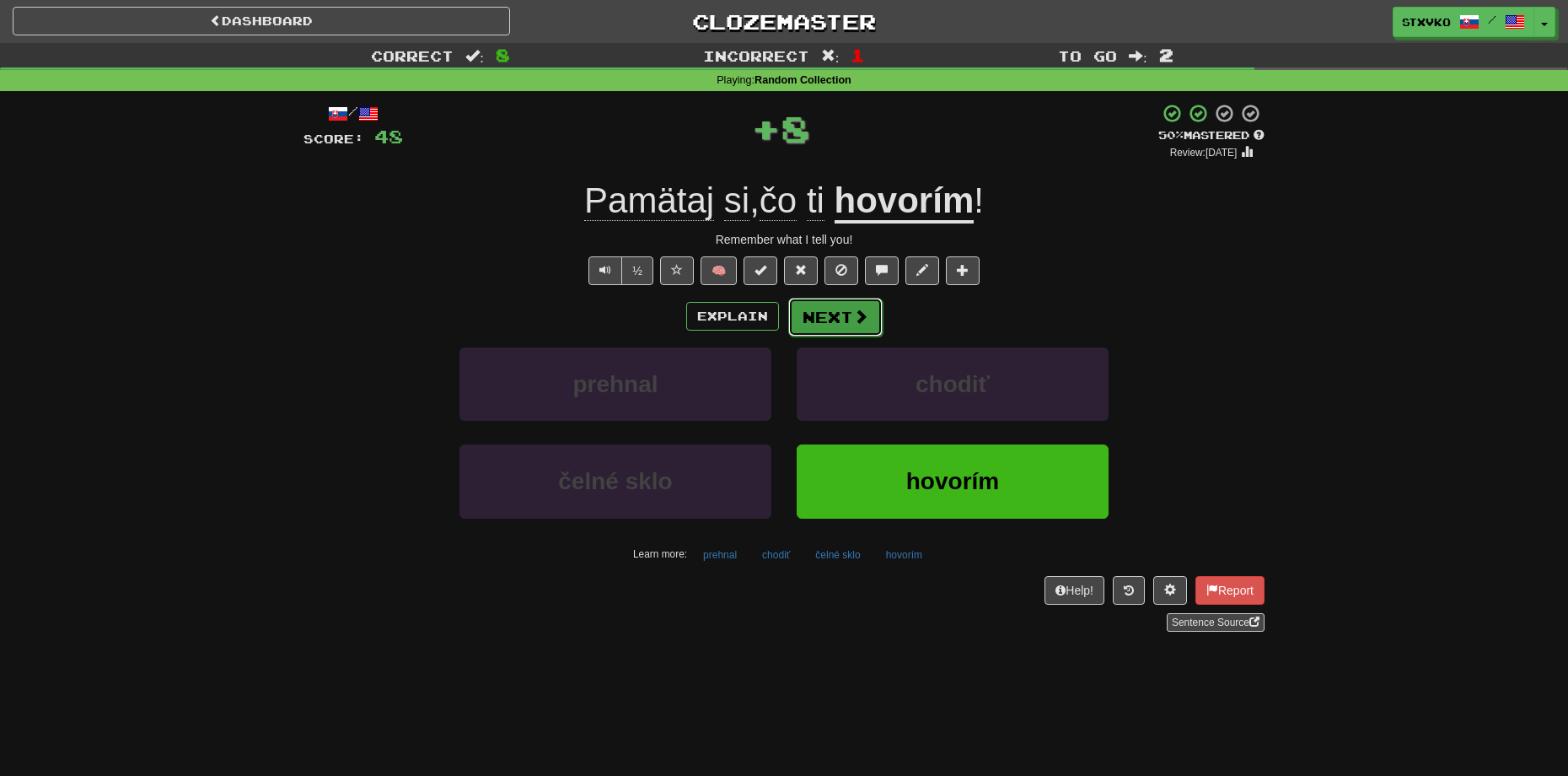
click at [850, 320] on button "Next" at bounding box center [836, 317] width 95 height 38
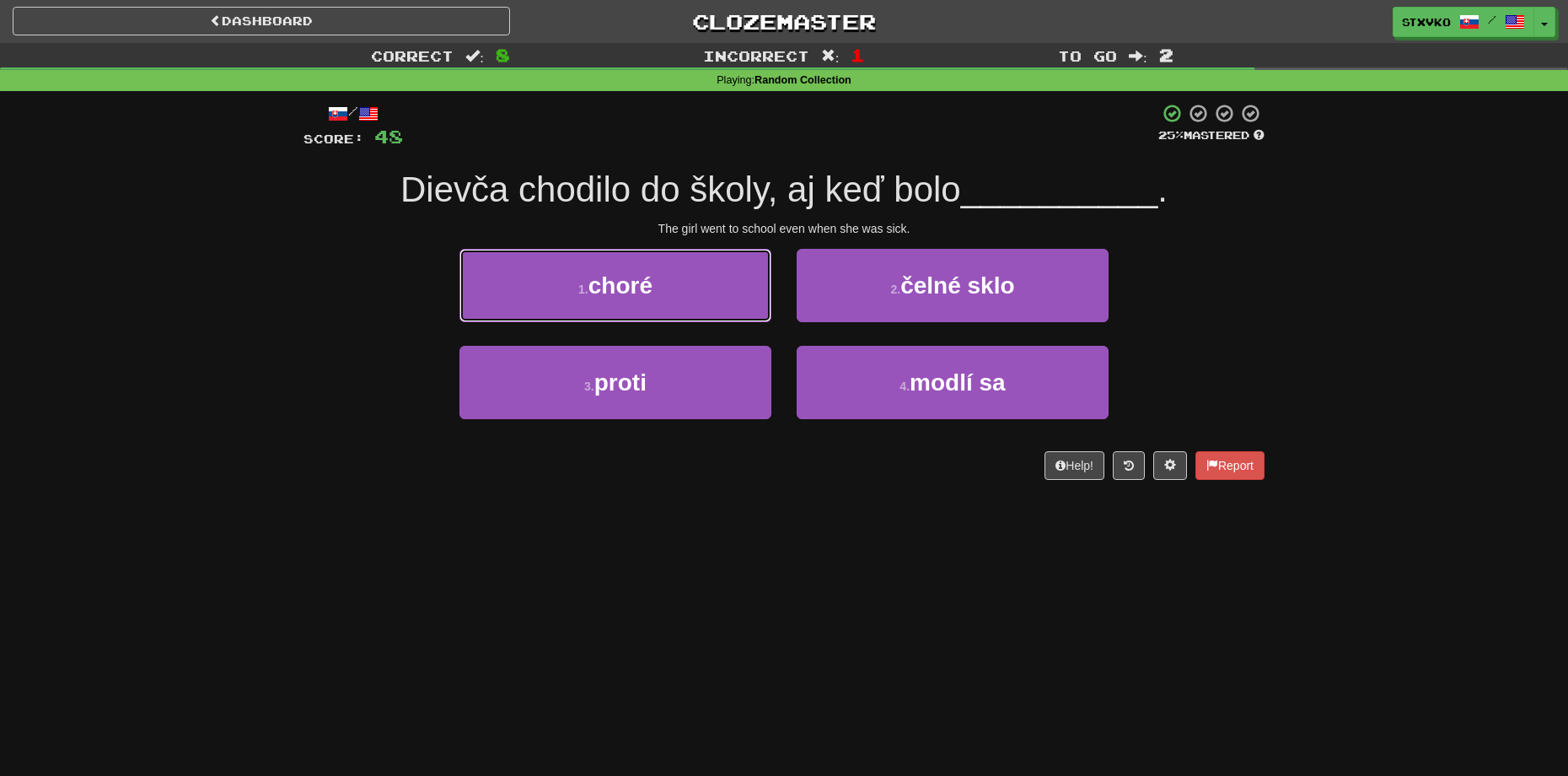
click at [631, 291] on span "choré" at bounding box center [620, 286] width 64 height 26
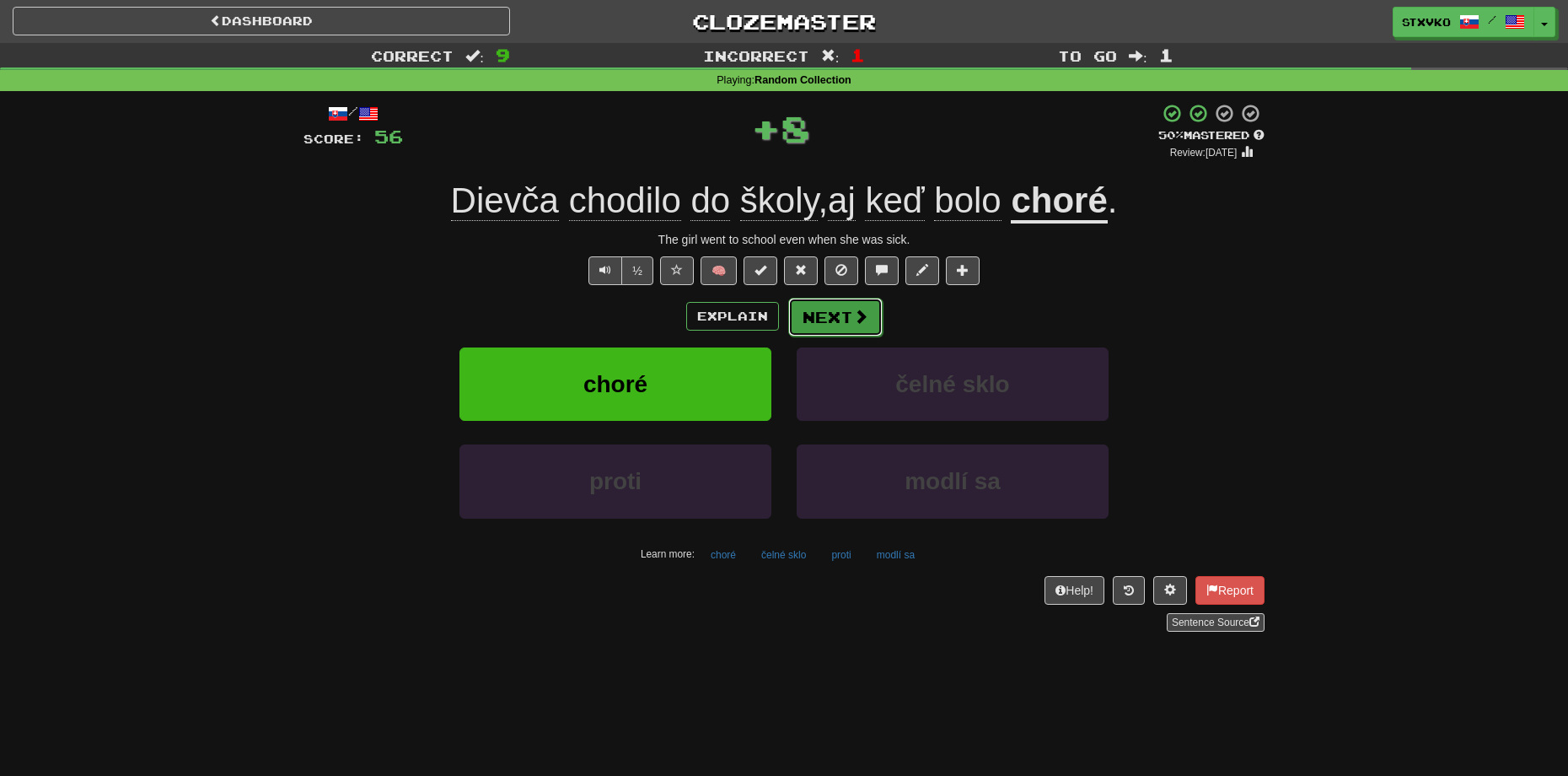
click at [859, 310] on span at bounding box center [861, 316] width 15 height 15
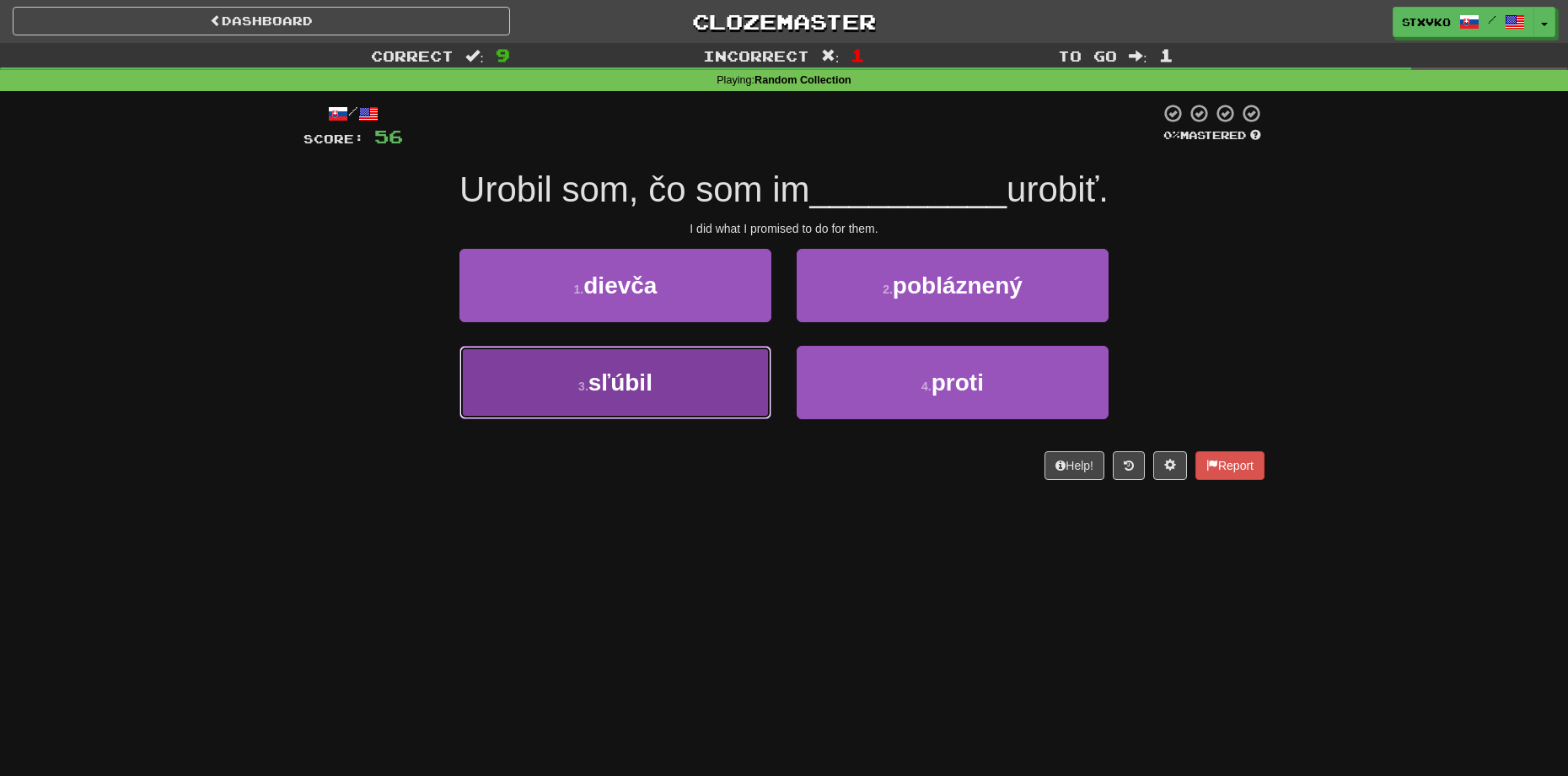
click at [677, 408] on button "3 . sľúbil" at bounding box center [615, 382] width 312 height 73
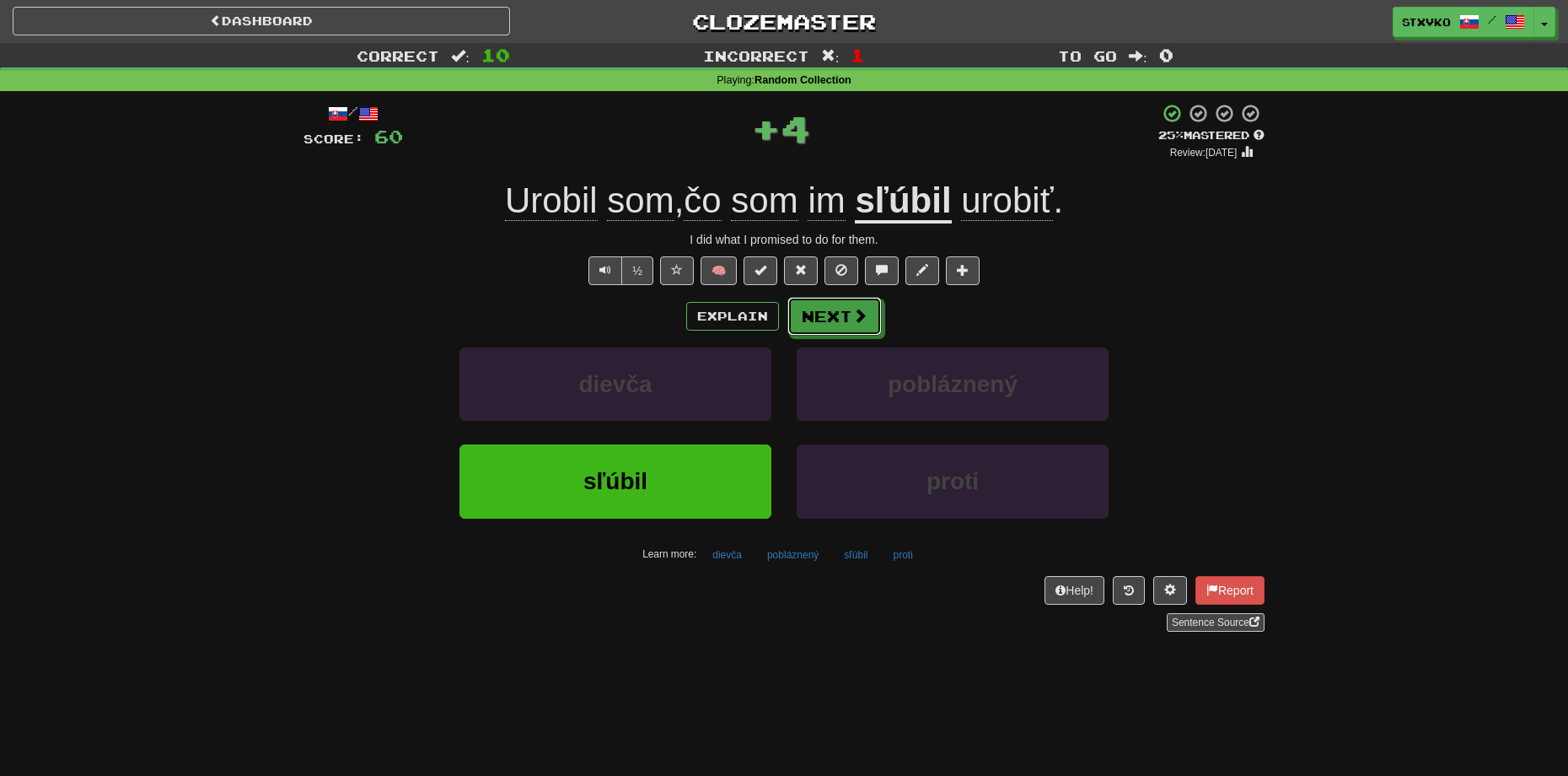
drag, startPoint x: 837, startPoint y: 330, endPoint x: 841, endPoint y: 313, distance: 17.5
click at [841, 325] on button "Next" at bounding box center [835, 316] width 95 height 38
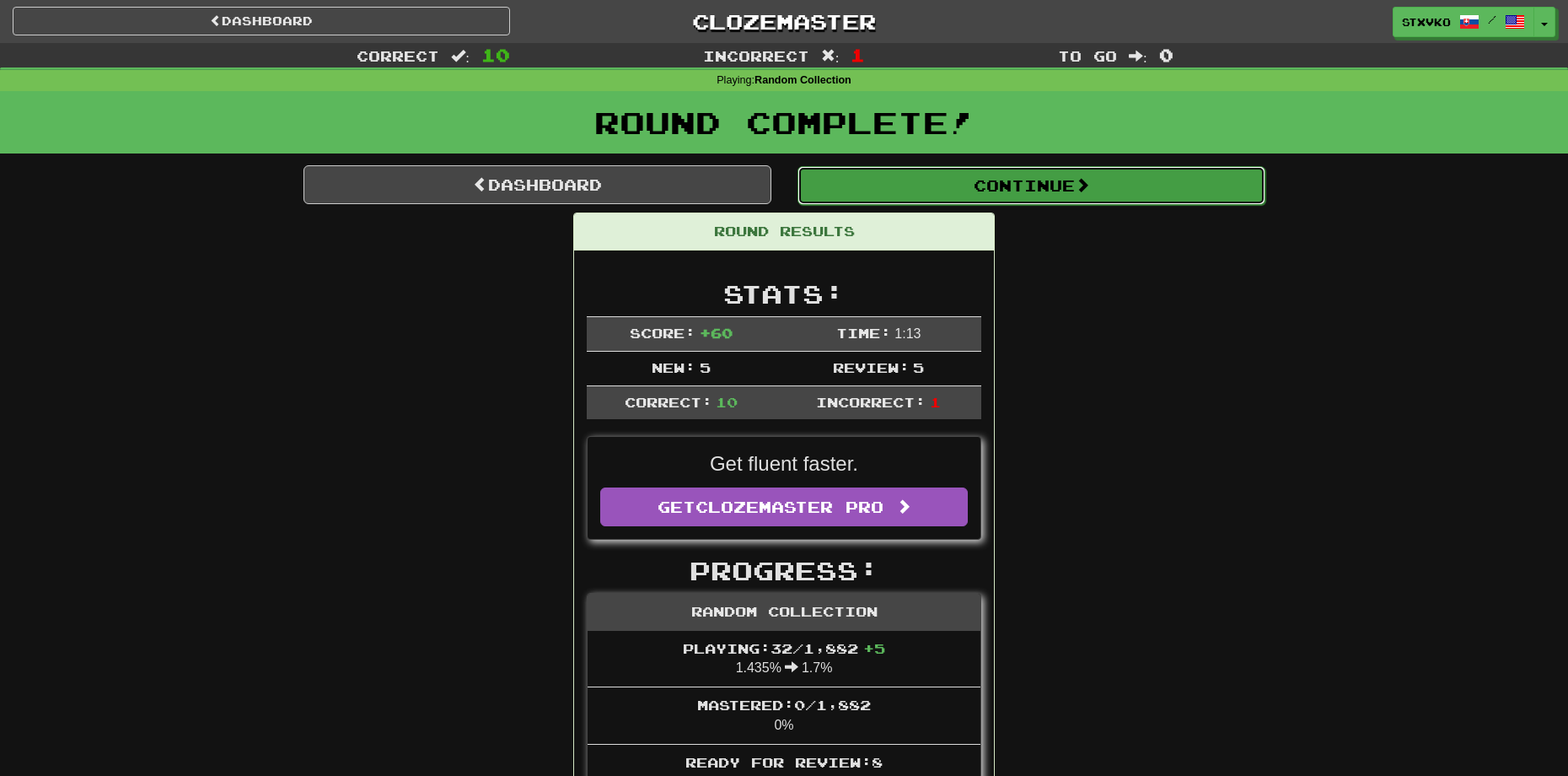
click at [943, 184] on button "Continue" at bounding box center [1032, 185] width 468 height 38
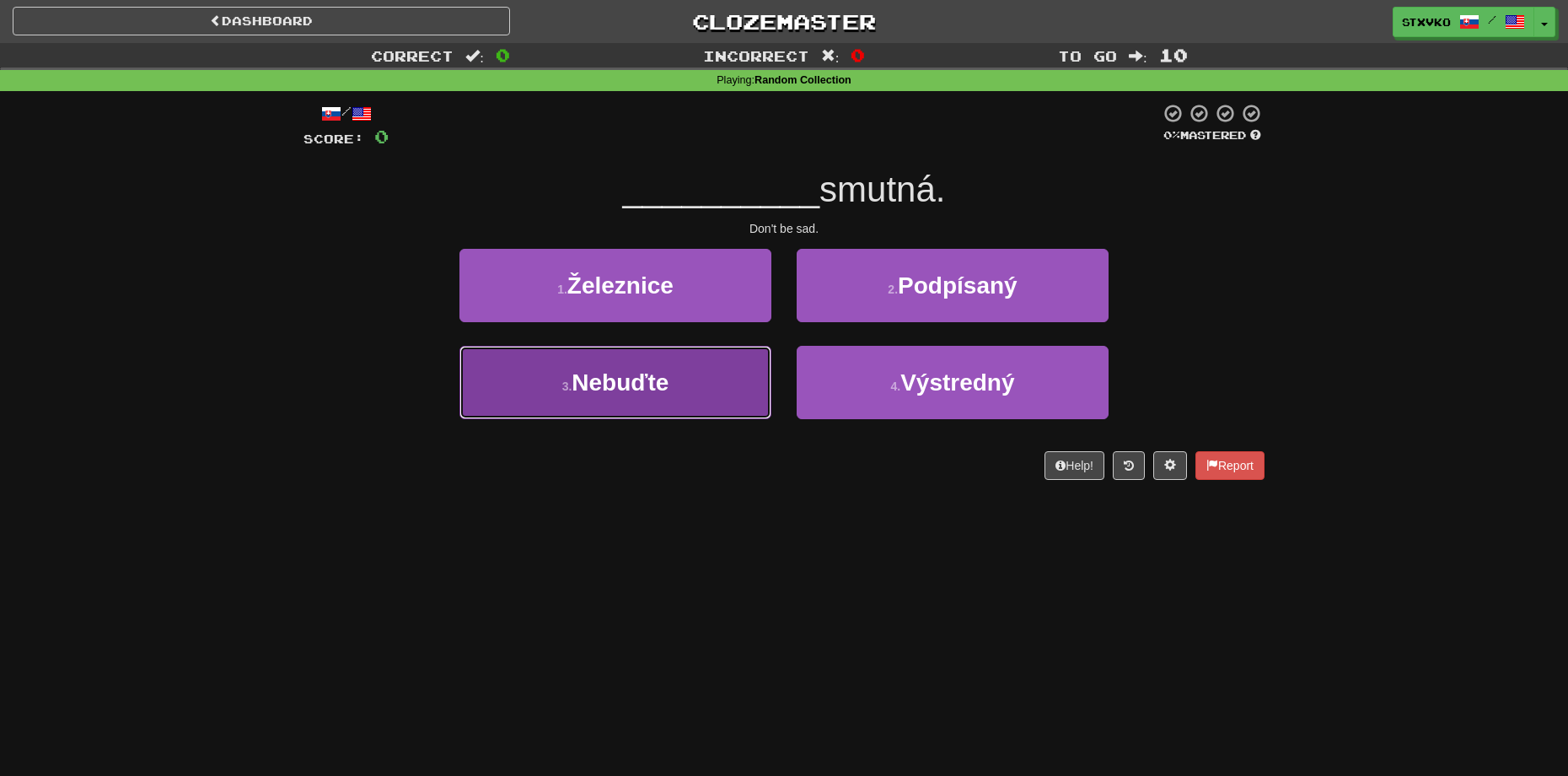
click at [717, 380] on button "3 . Nebuďte" at bounding box center [615, 382] width 312 height 73
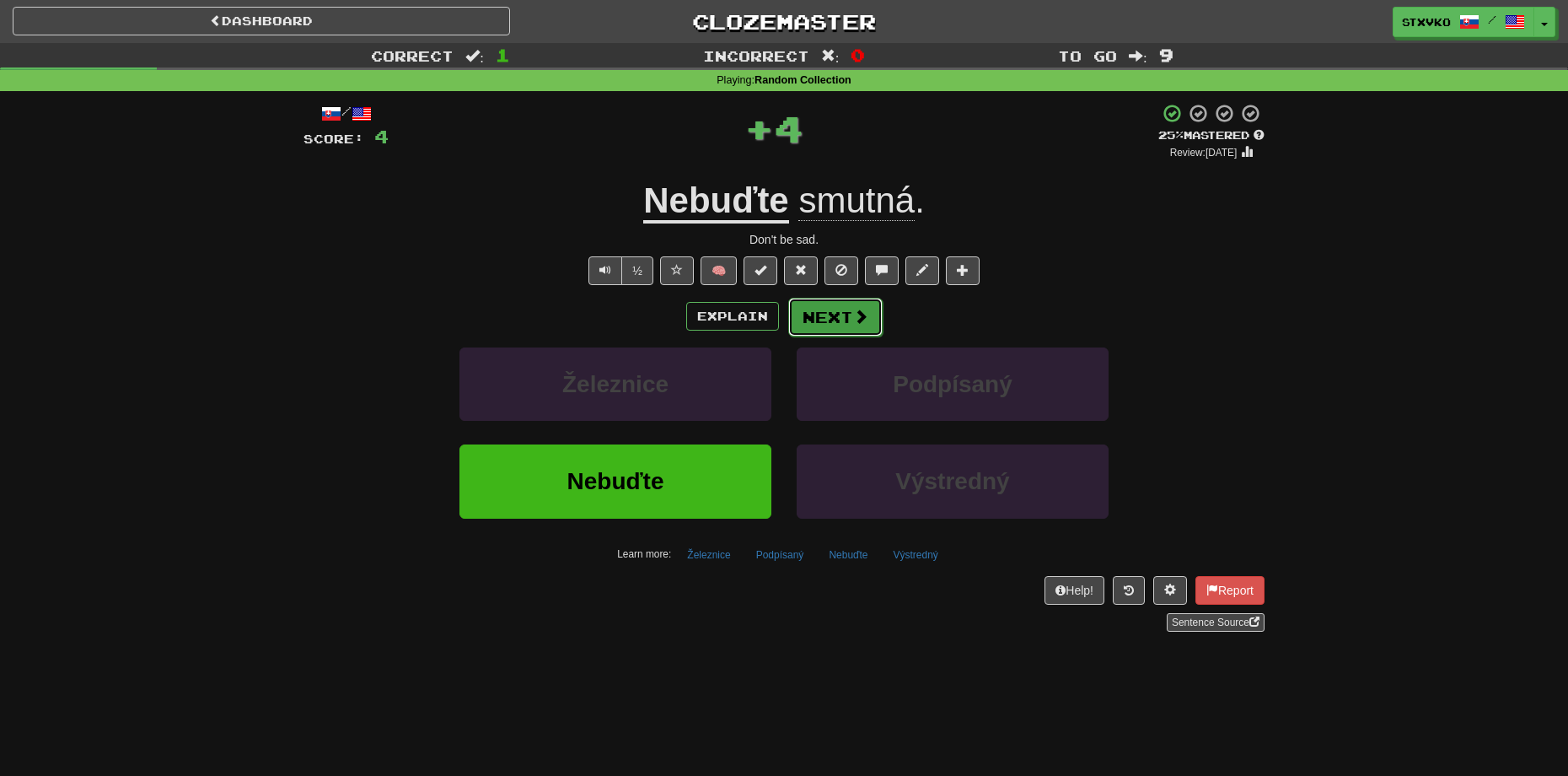
click at [831, 316] on button "Next" at bounding box center [836, 317] width 95 height 38
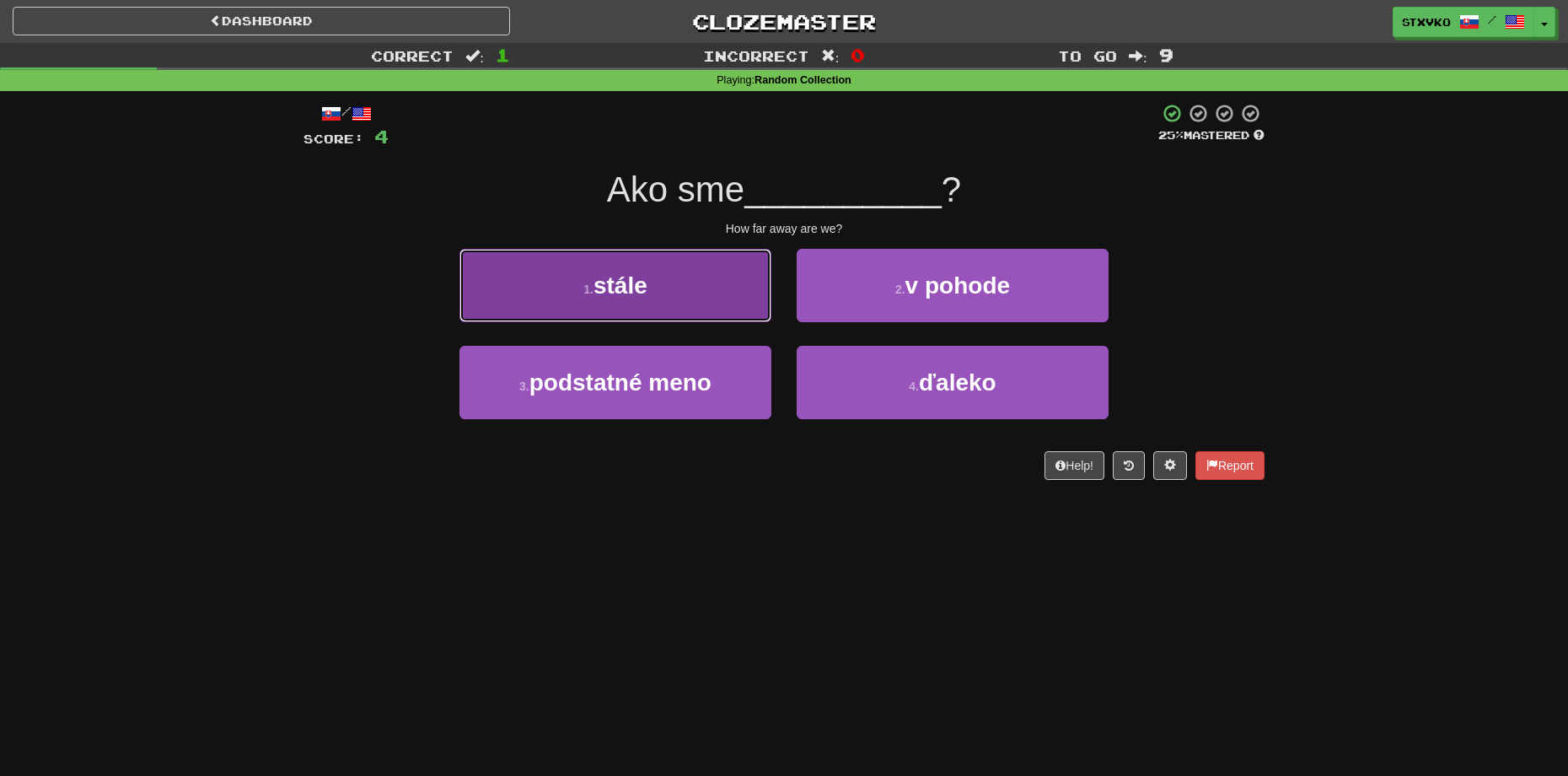
click at [707, 281] on button "1 . stále" at bounding box center [615, 286] width 312 height 73
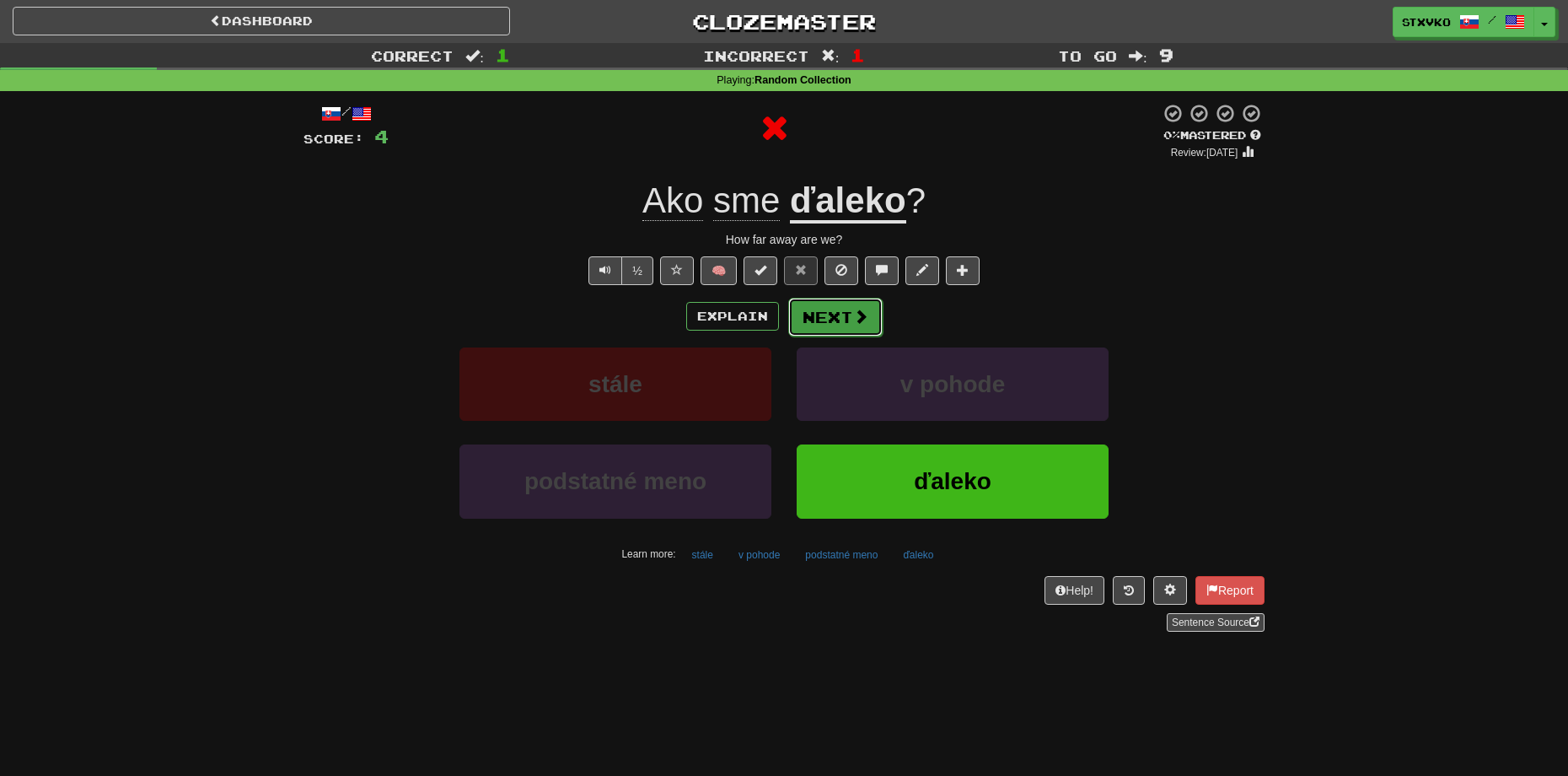
click at [839, 316] on button "Next" at bounding box center [836, 317] width 95 height 38
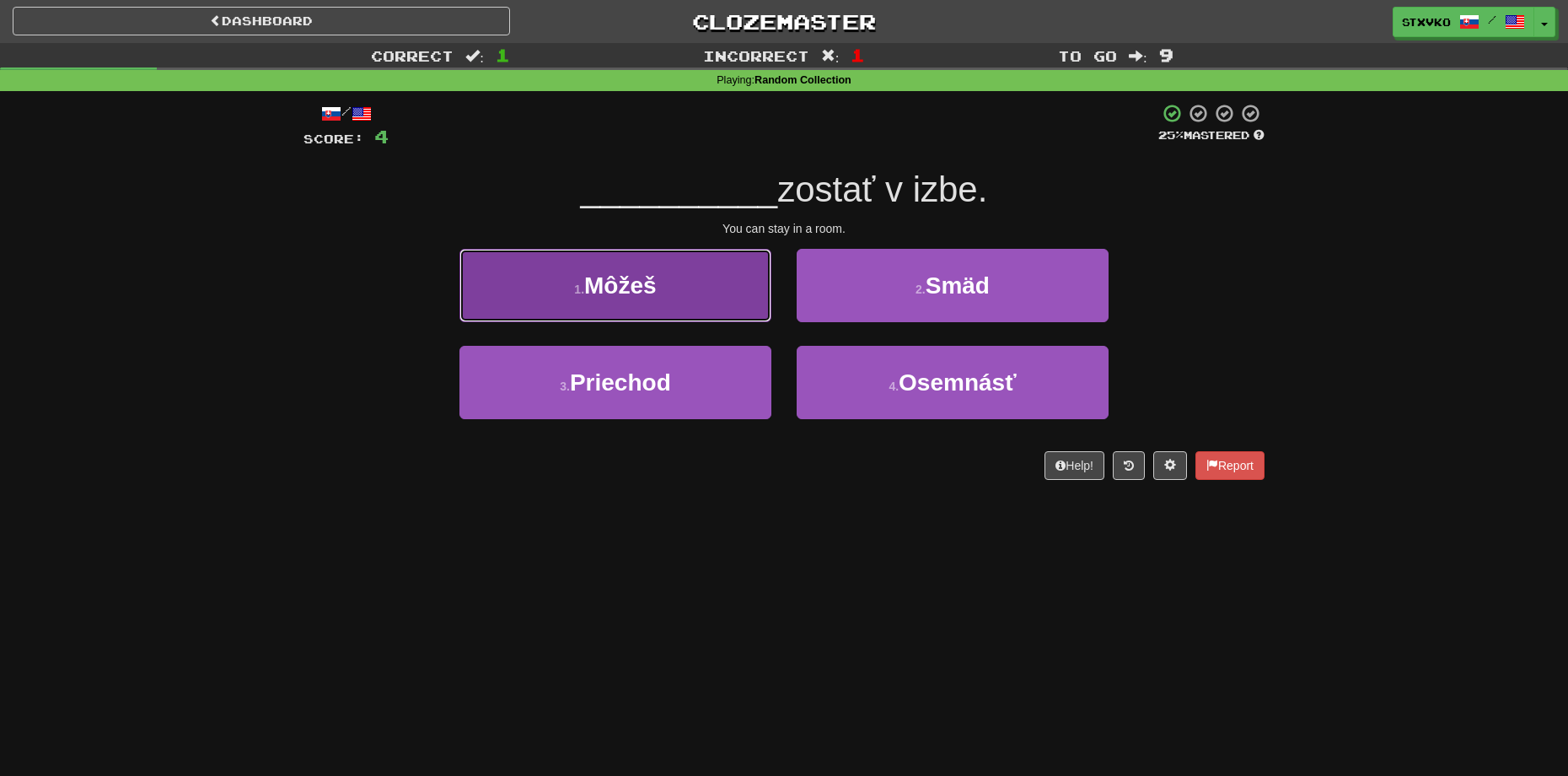
click at [733, 265] on button "1 . Môžeš" at bounding box center [615, 286] width 312 height 73
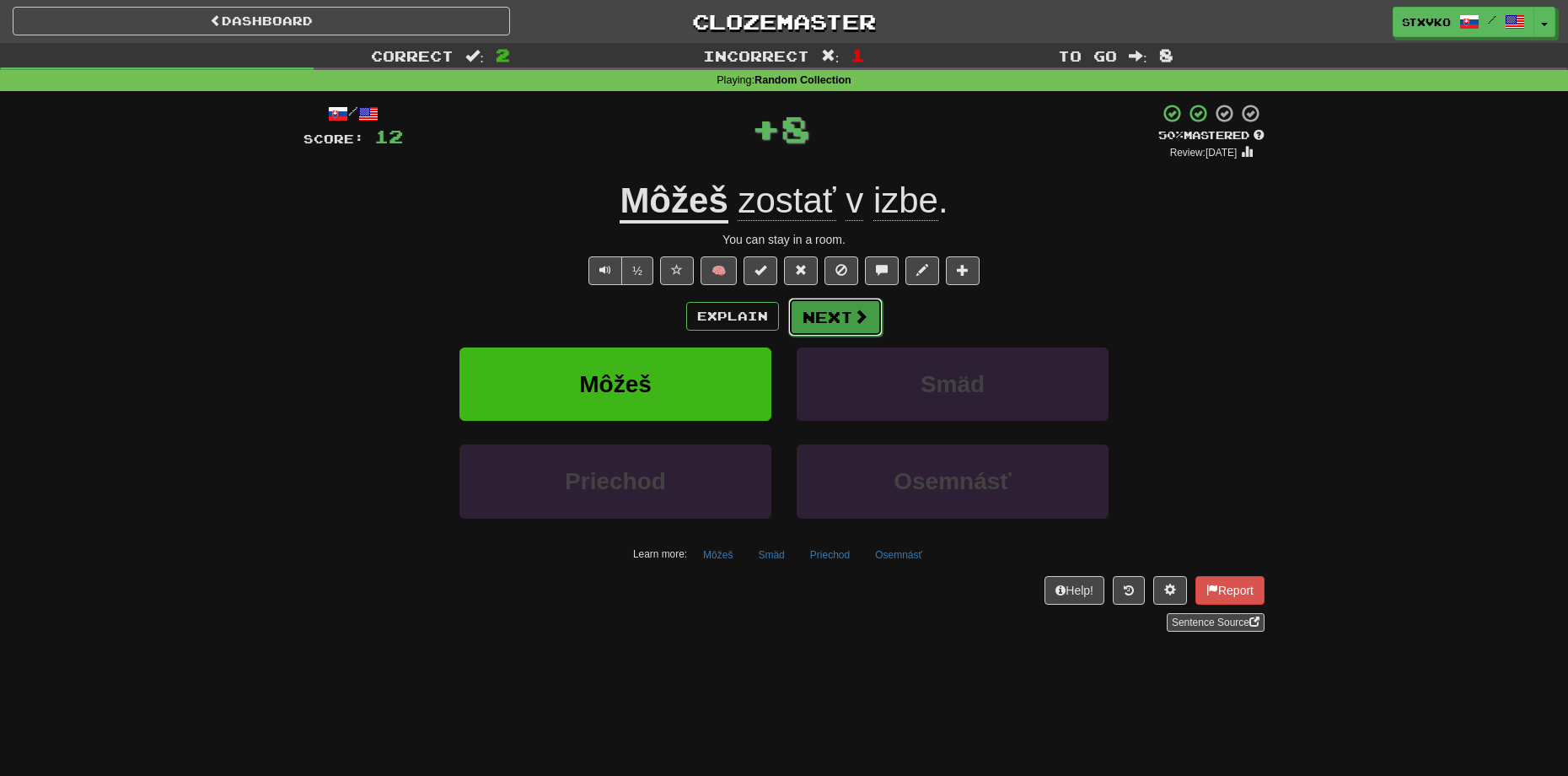
click at [855, 317] on span at bounding box center [861, 316] width 15 height 15
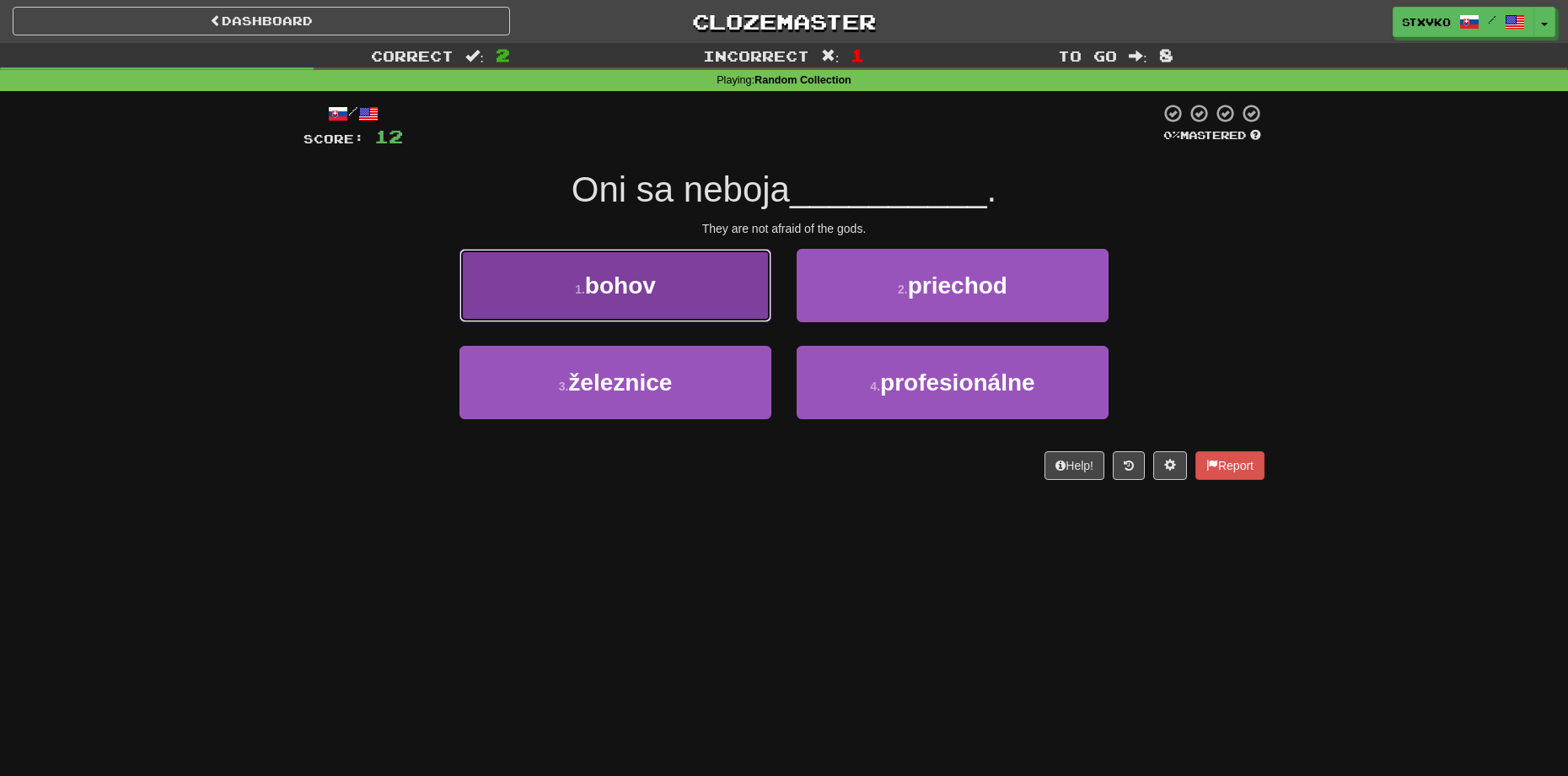
click at [659, 291] on button "1 . bohov" at bounding box center [615, 286] width 312 height 73
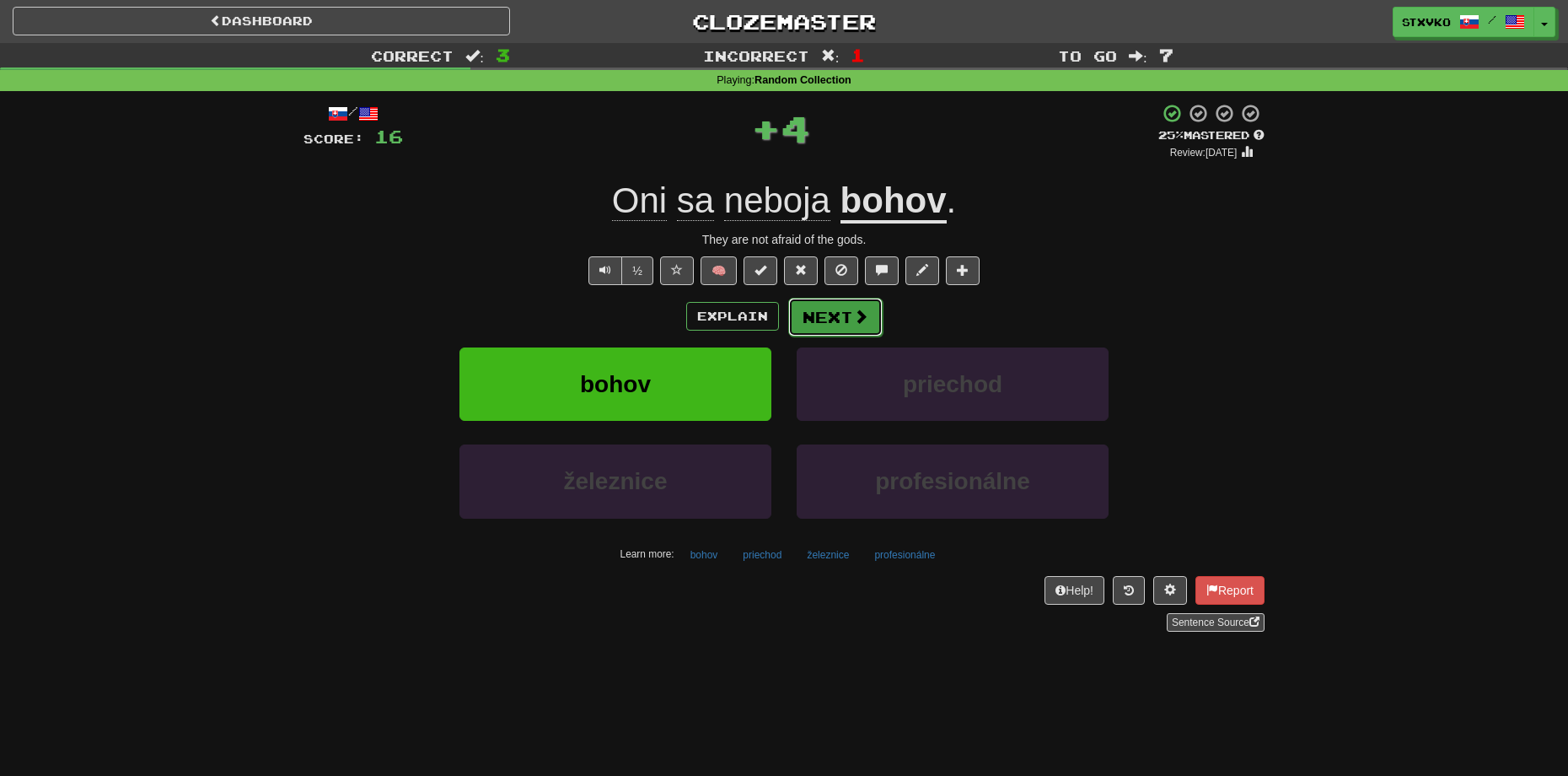
click at [863, 308] on span at bounding box center [861, 316] width 15 height 15
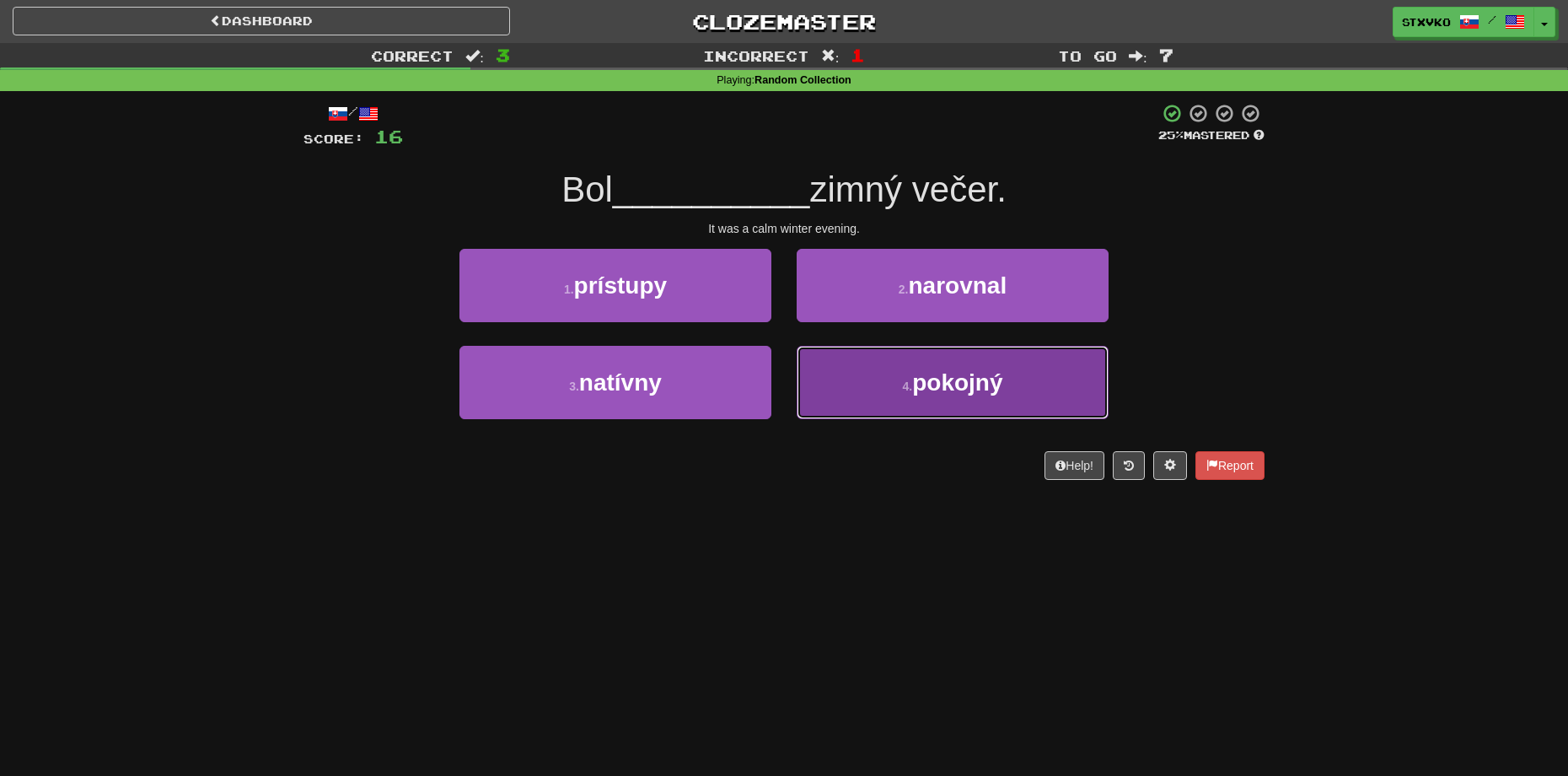
click at [916, 367] on button "4 . pokojný" at bounding box center [953, 382] width 312 height 73
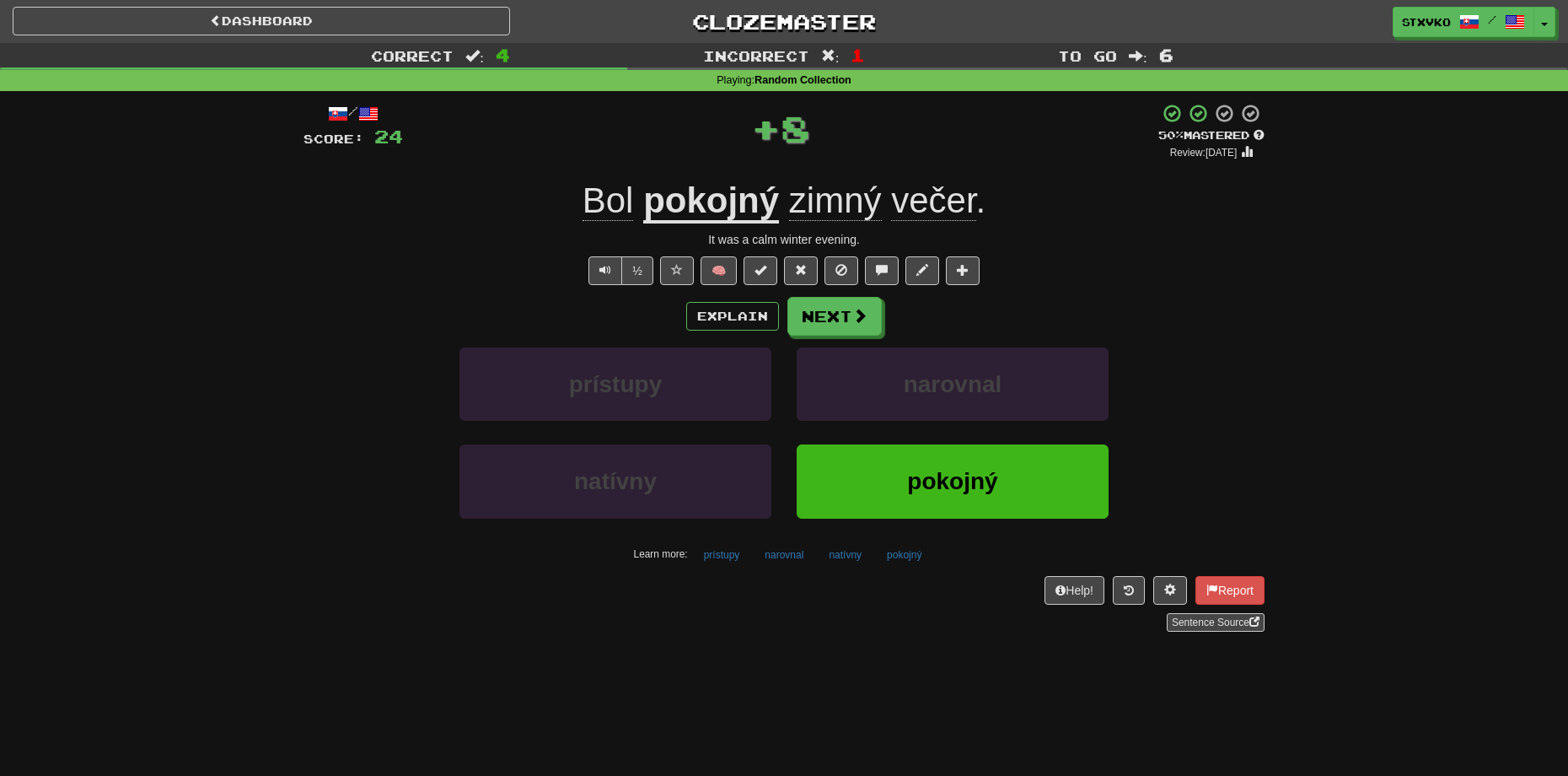
click at [850, 294] on div "/ Score: 24 + 8 50 % Mastered Review: 2025-09-24 Bol pokojný zimný večer . It w…" at bounding box center [784, 367] width 961 height 529
click at [850, 309] on button "Next" at bounding box center [836, 317] width 95 height 38
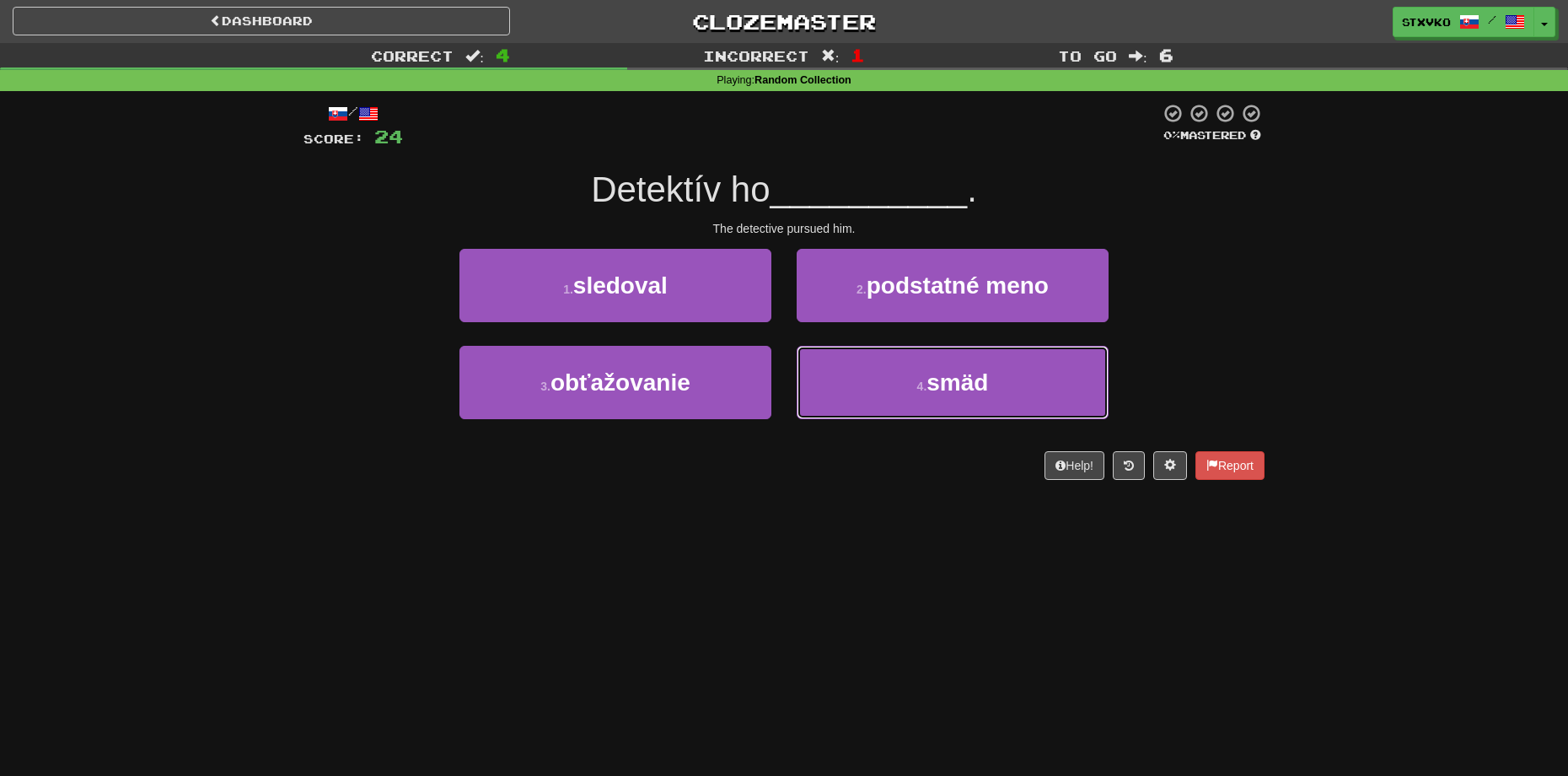
drag, startPoint x: 895, startPoint y: 360, endPoint x: 836, endPoint y: 340, distance: 62.3
click at [893, 361] on button "4 . smäd" at bounding box center [953, 382] width 312 height 73
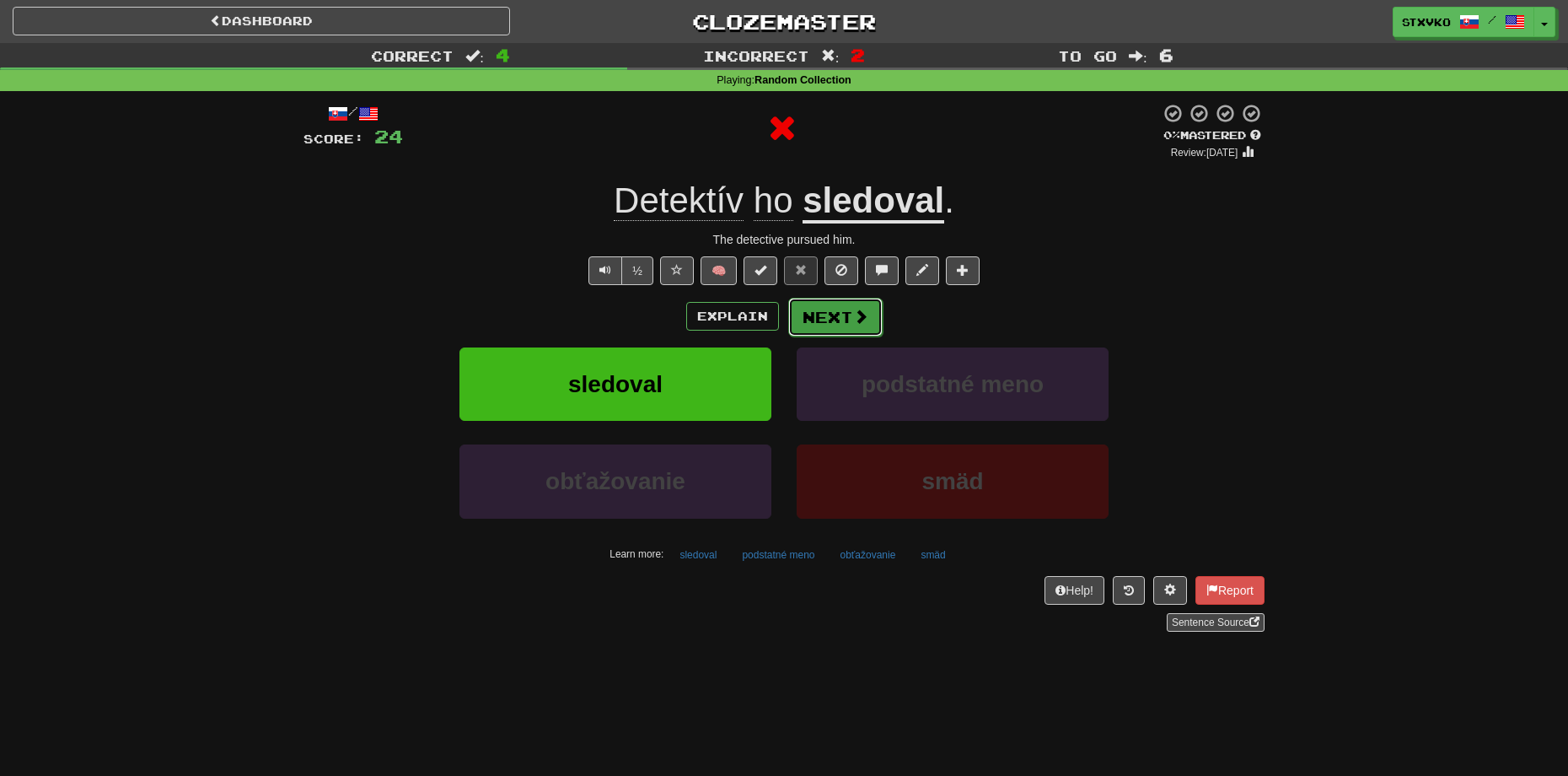
click at [824, 309] on button "Next" at bounding box center [836, 317] width 95 height 38
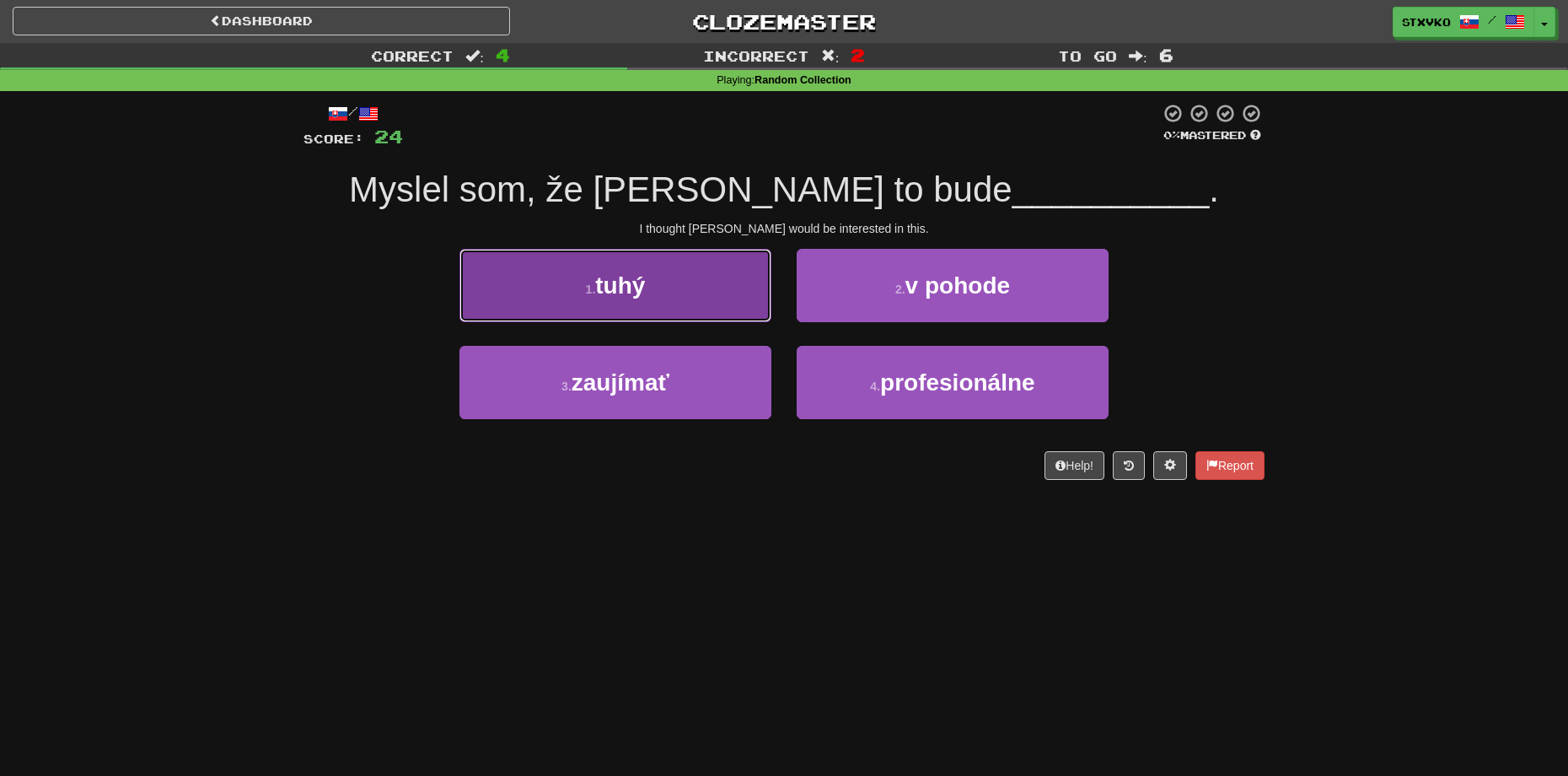
click at [691, 267] on button "1 . tuhý" at bounding box center [615, 286] width 312 height 73
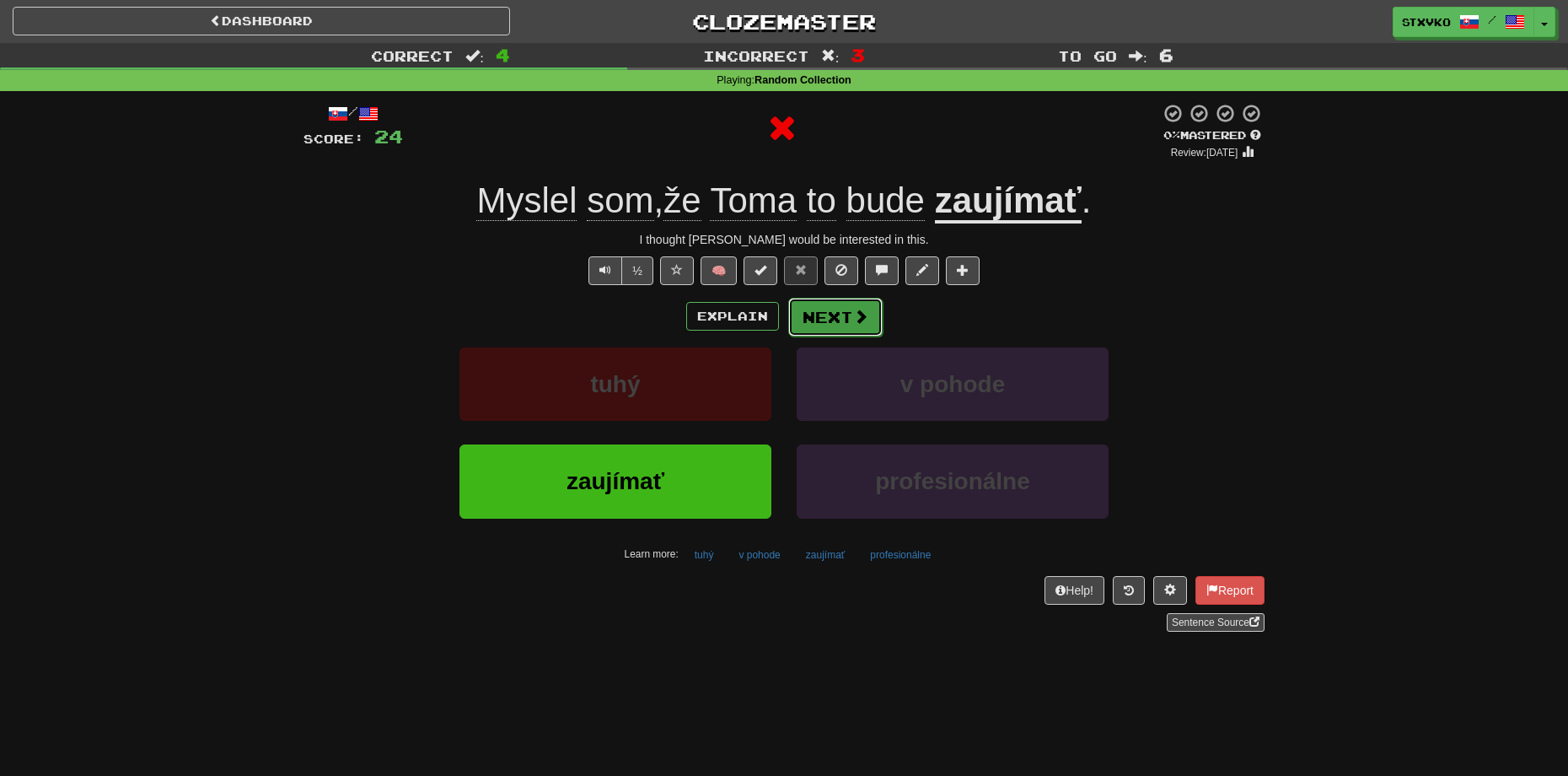
click at [825, 307] on button "Next" at bounding box center [836, 317] width 95 height 38
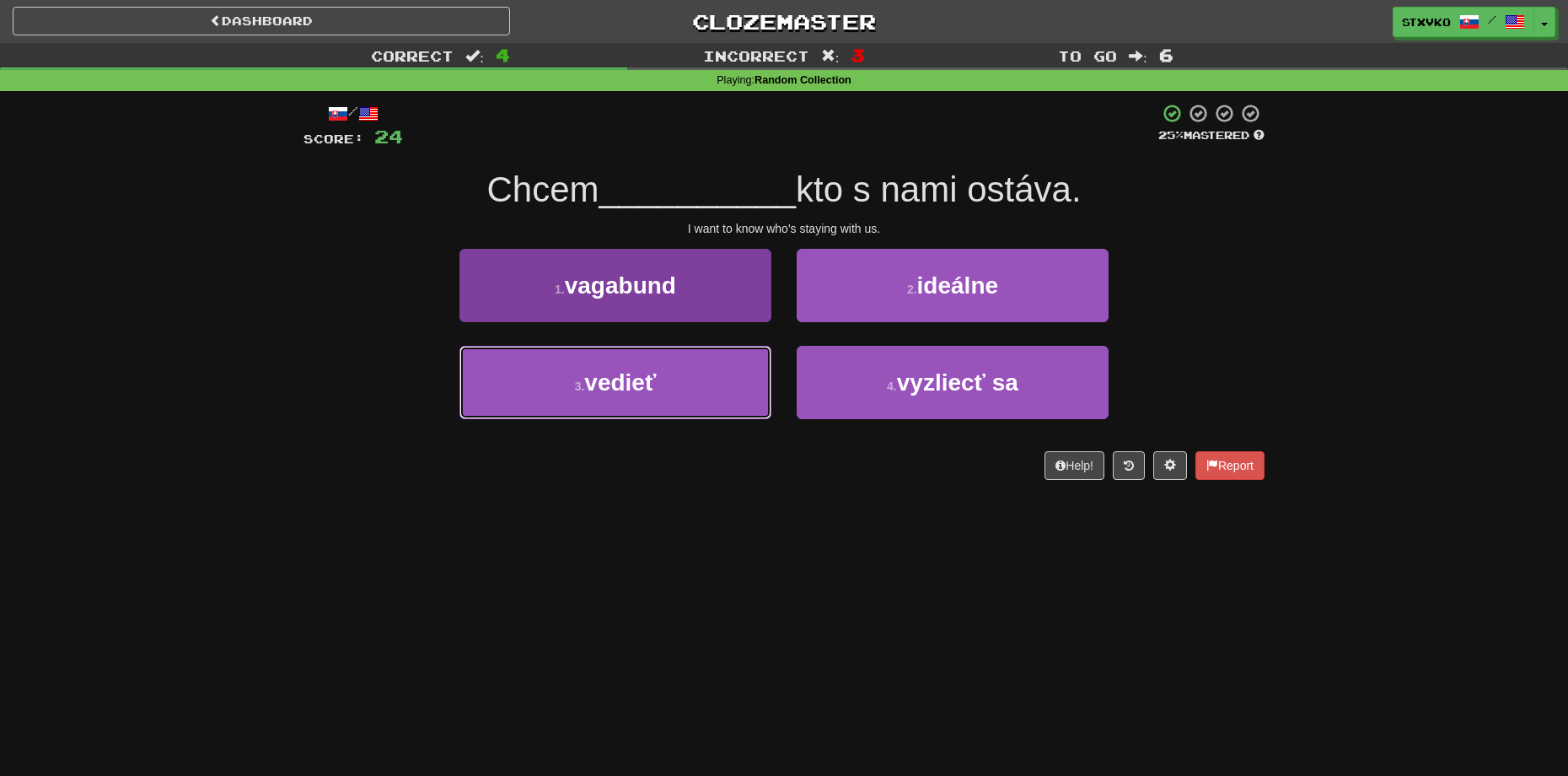
click at [698, 378] on button "3 . vedieť" at bounding box center [615, 382] width 312 height 73
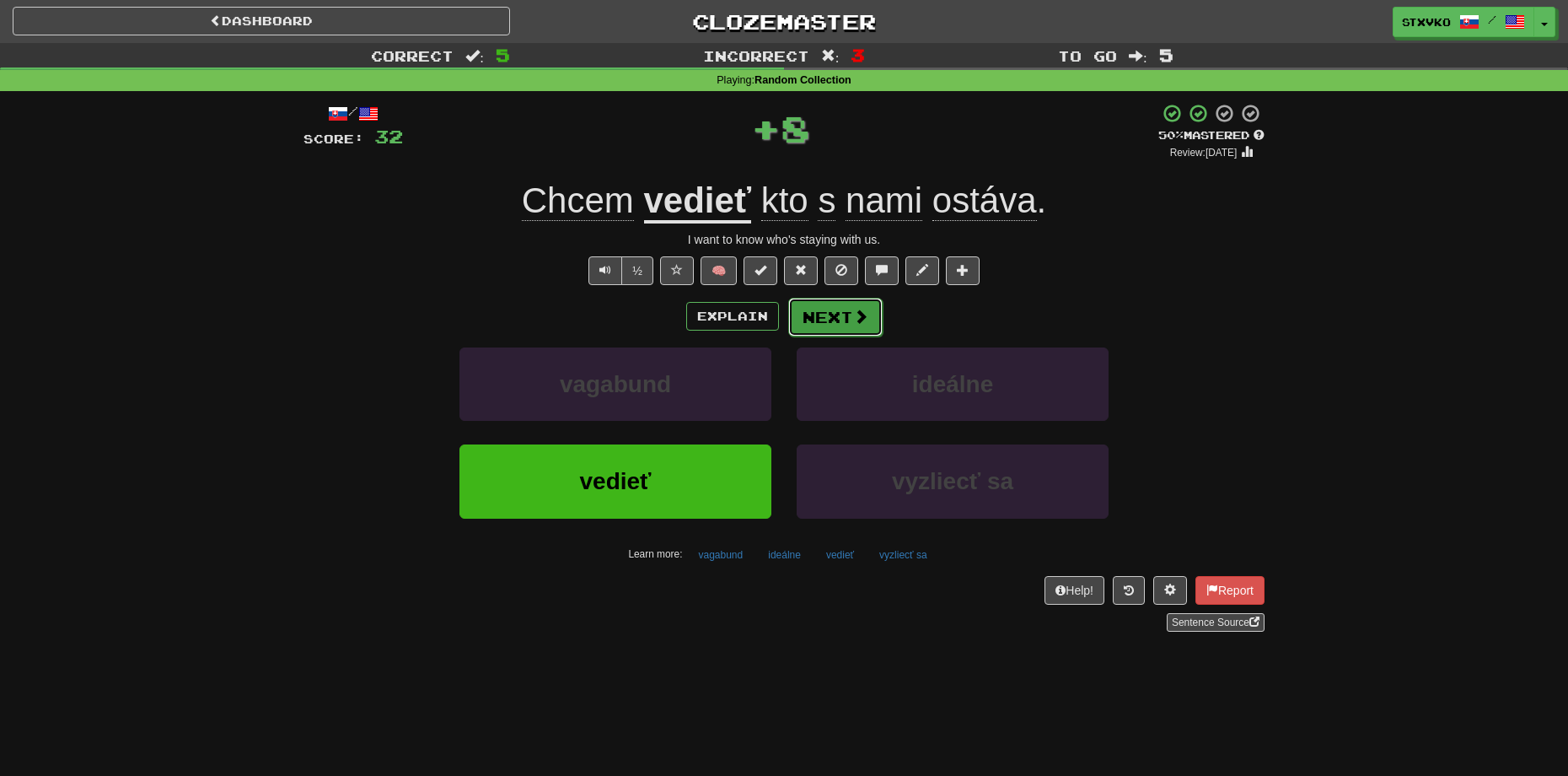
click at [832, 313] on button "Next" at bounding box center [836, 317] width 95 height 38
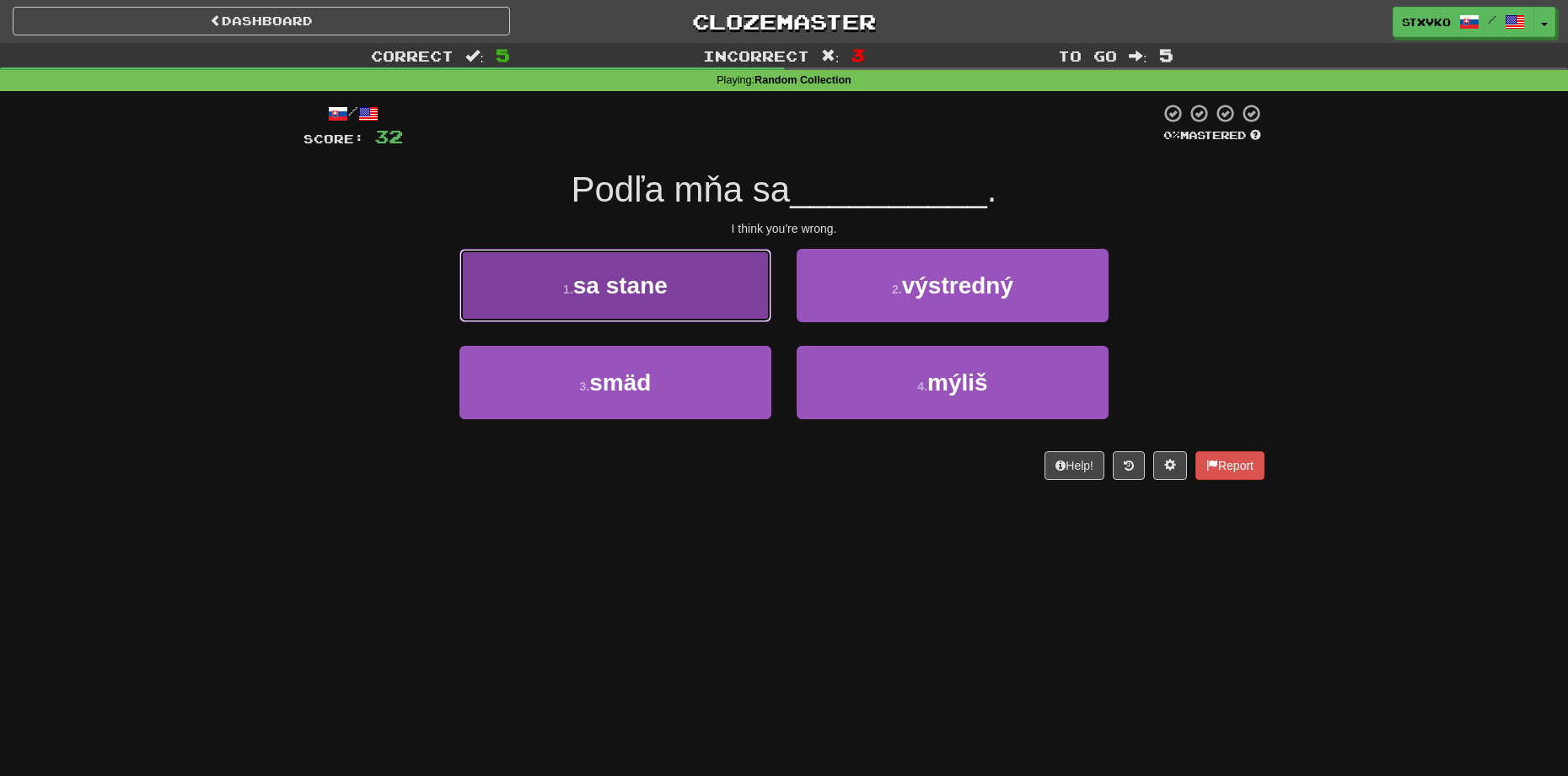
click at [671, 281] on button "1 . sa stane" at bounding box center [615, 286] width 312 height 73
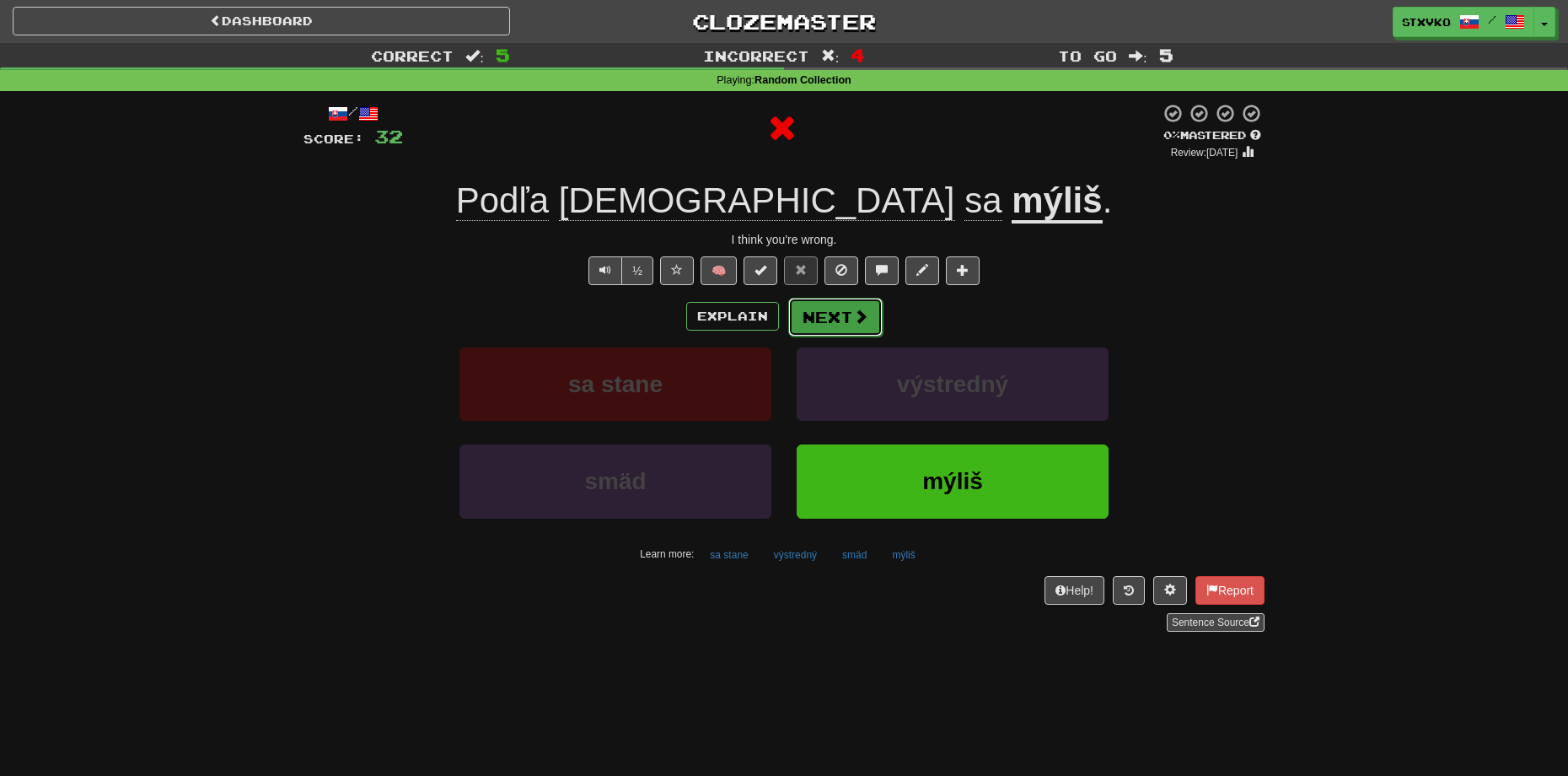
click at [822, 321] on button "Next" at bounding box center [836, 317] width 95 height 38
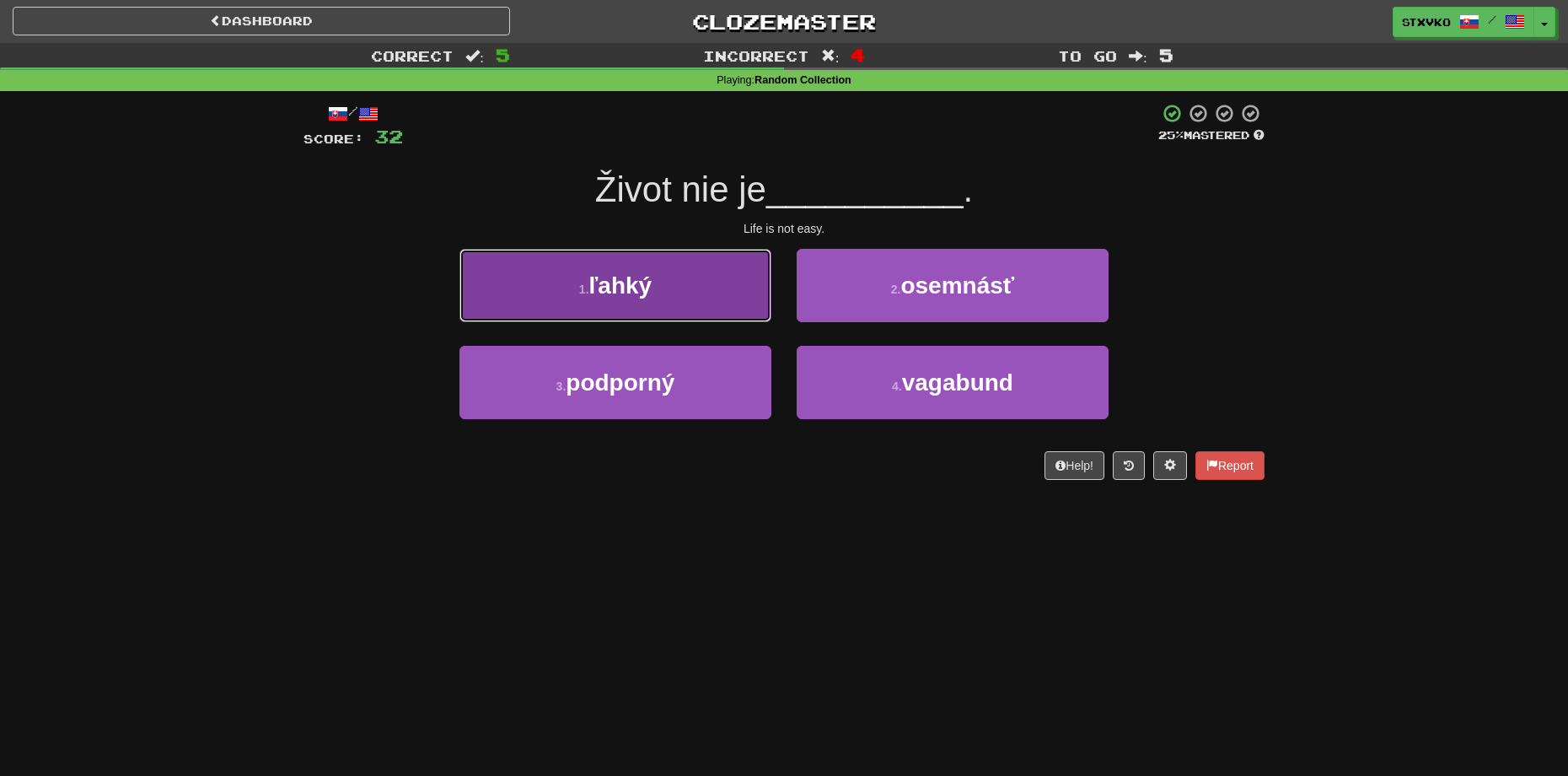
click at [735, 286] on button "1 . ľahký" at bounding box center [615, 286] width 312 height 73
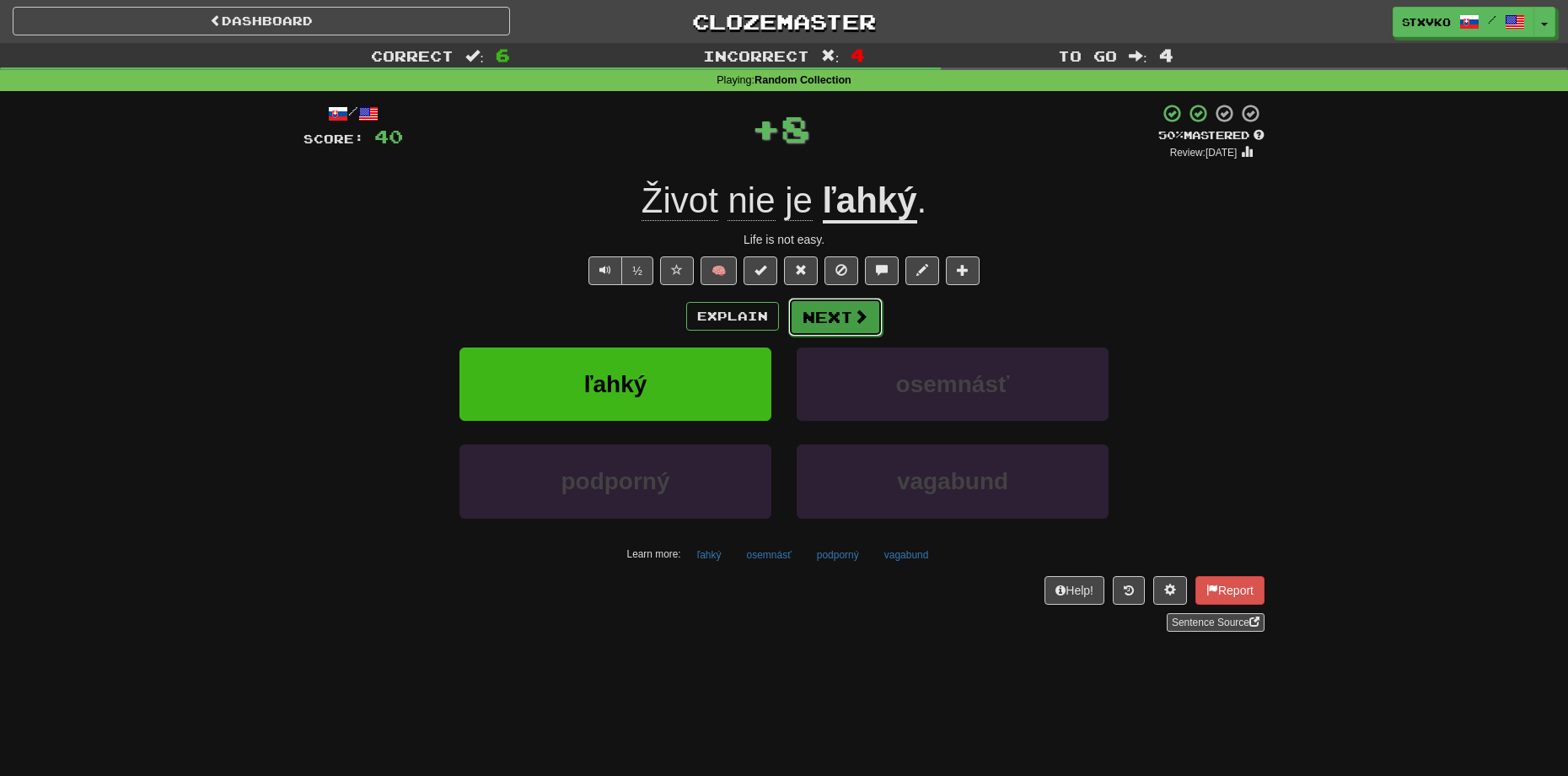
click at [825, 317] on button "Next" at bounding box center [836, 317] width 95 height 38
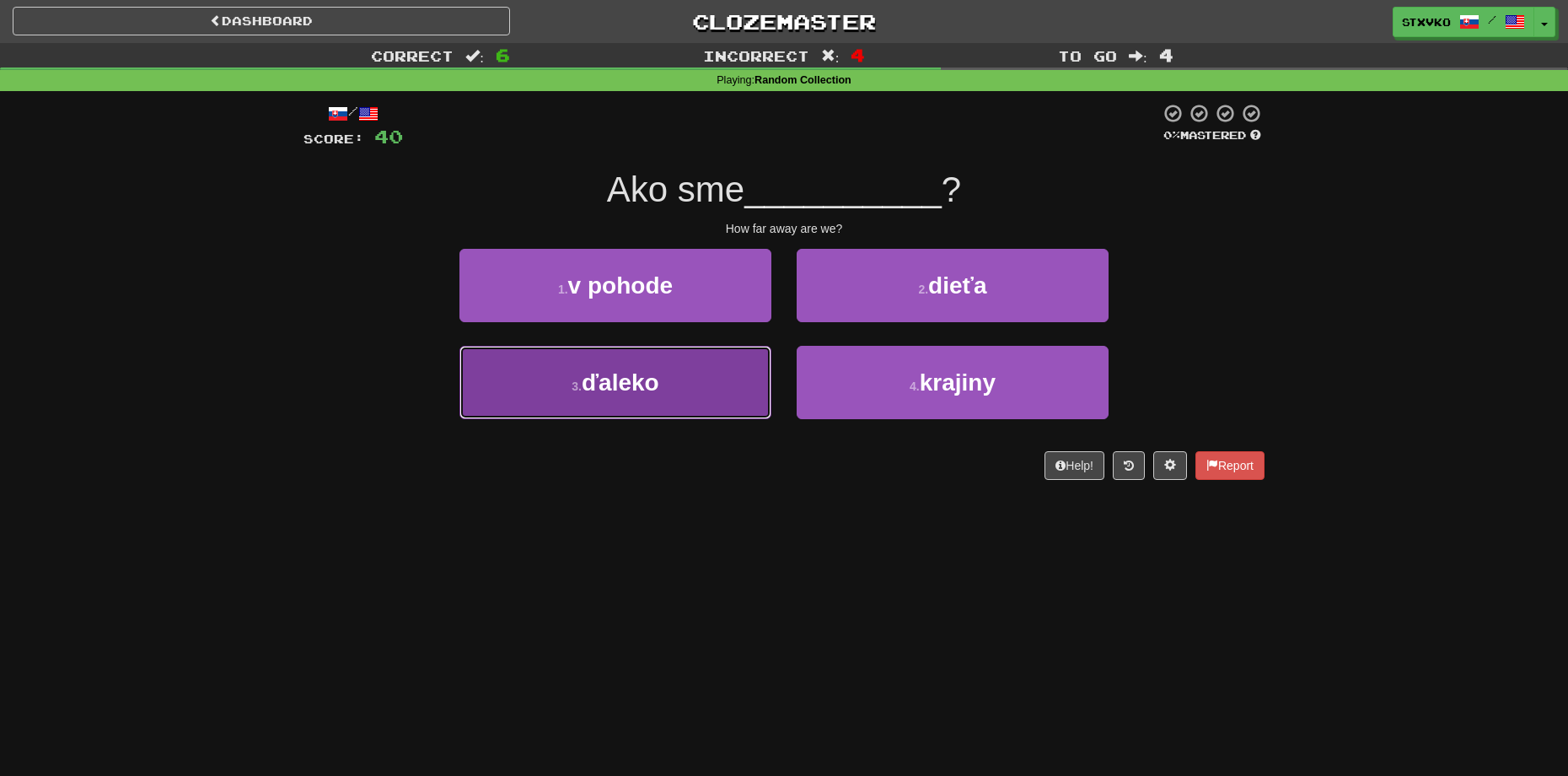
click at [678, 350] on button "3 . ďaleko" at bounding box center [615, 382] width 312 height 73
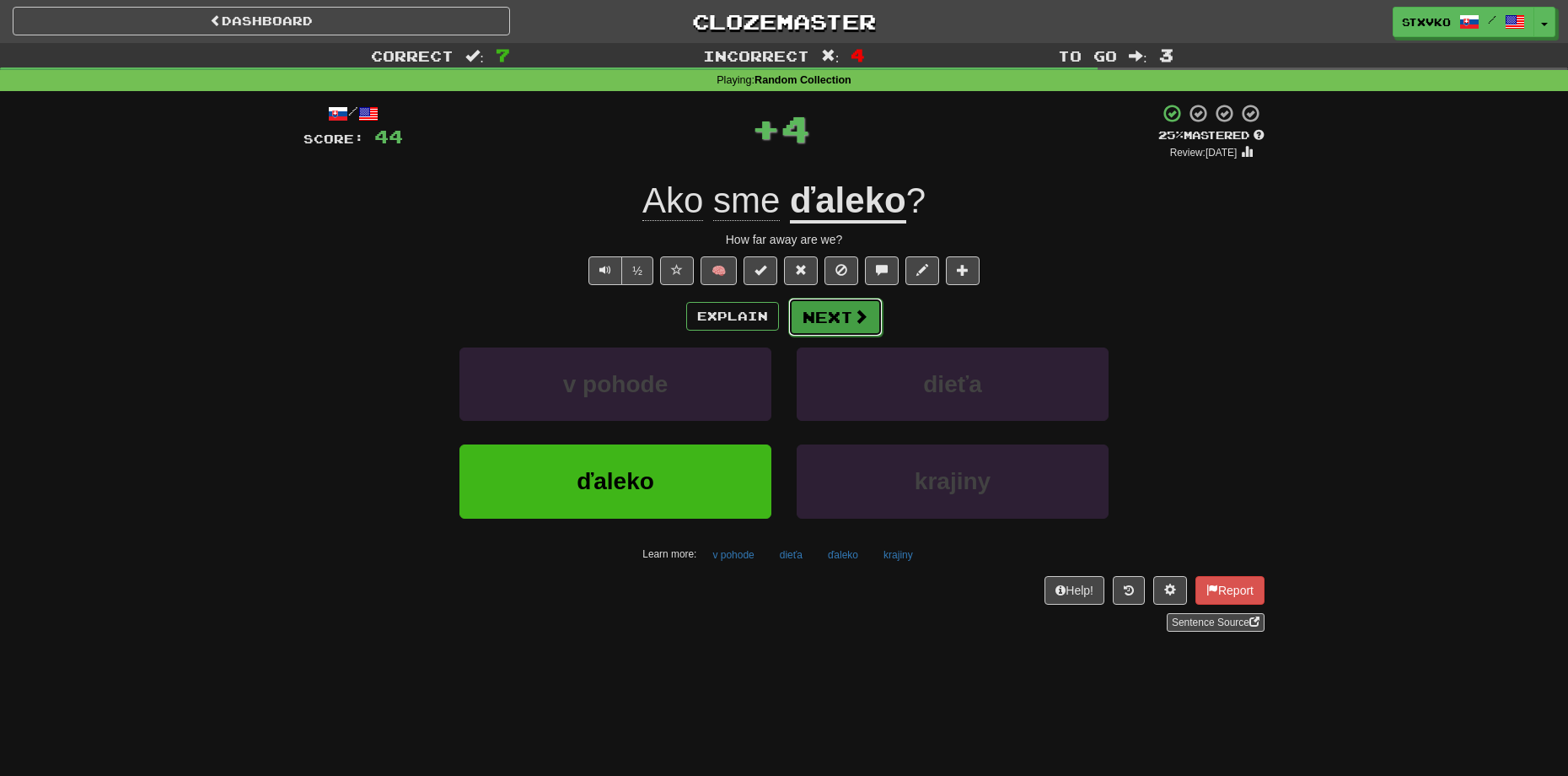
click at [862, 303] on button "Next" at bounding box center [836, 317] width 95 height 38
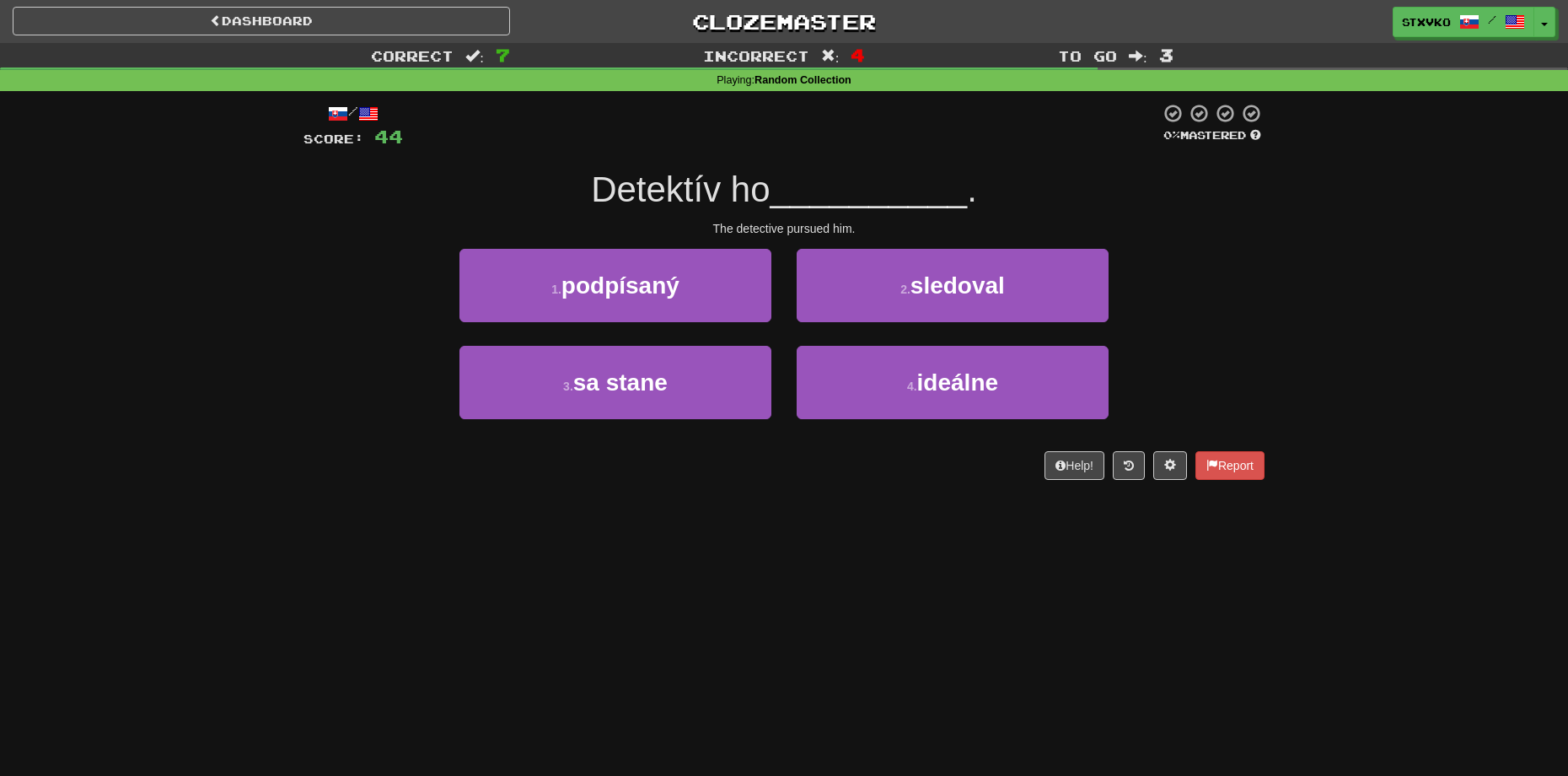
click at [878, 617] on div "Dashboard Clozemaster Stxvko / Toggle Dropdown Dashboard Leaderboard Activity F…" at bounding box center [784, 388] width 1568 height 776
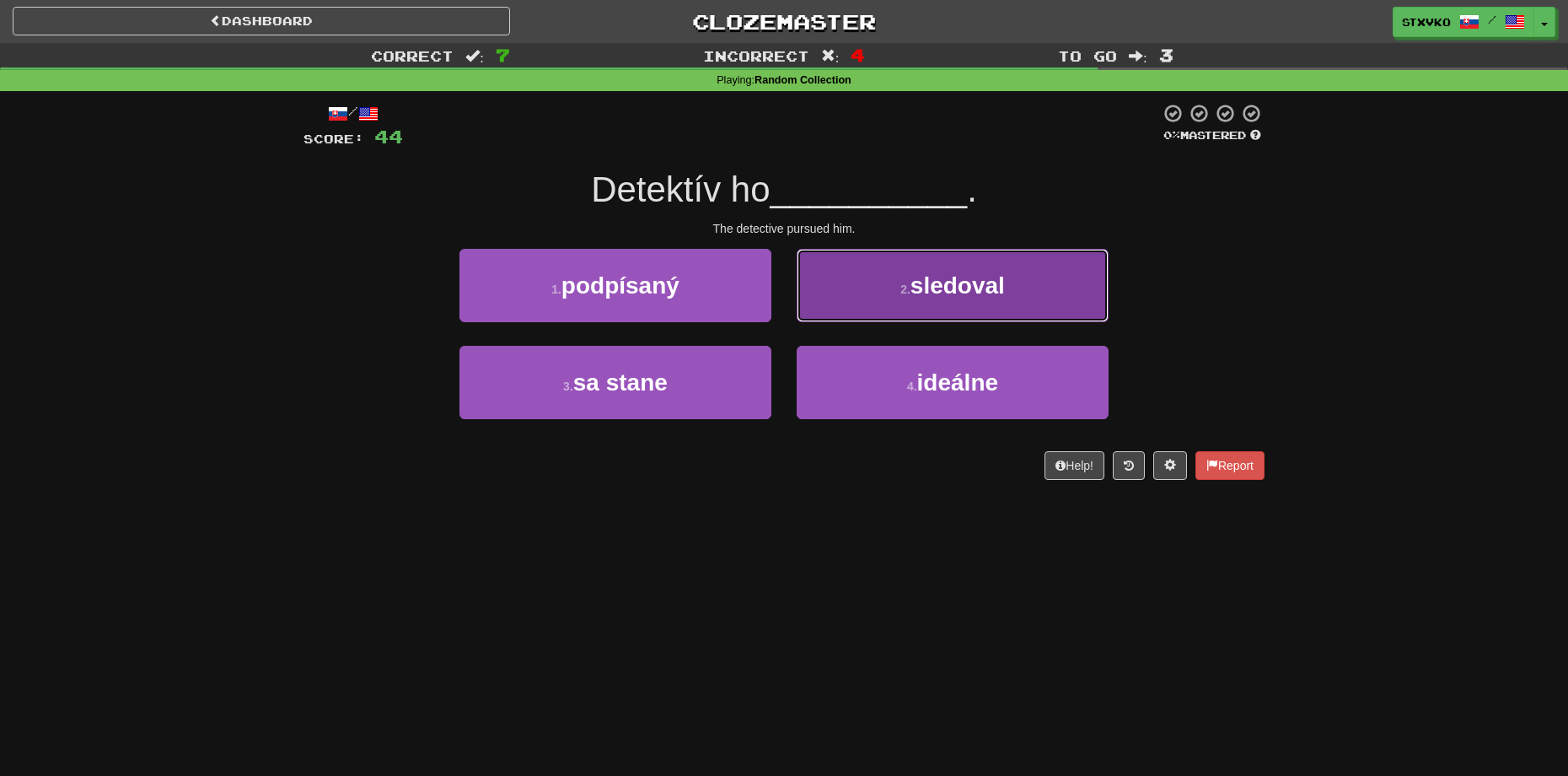
click at [879, 285] on button "2 . sledoval" at bounding box center [953, 286] width 312 height 73
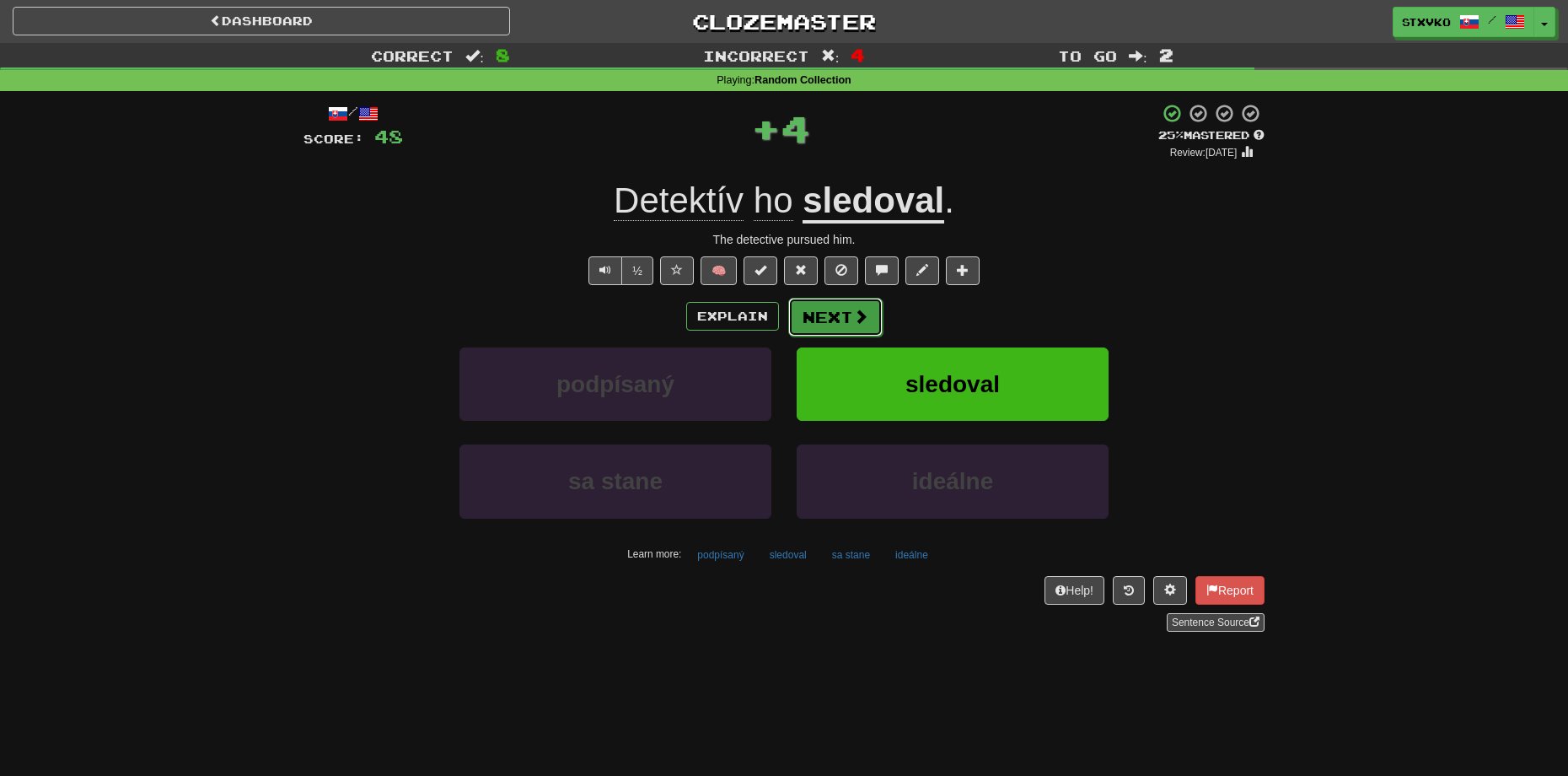
click at [850, 324] on button "Next" at bounding box center [836, 317] width 95 height 38
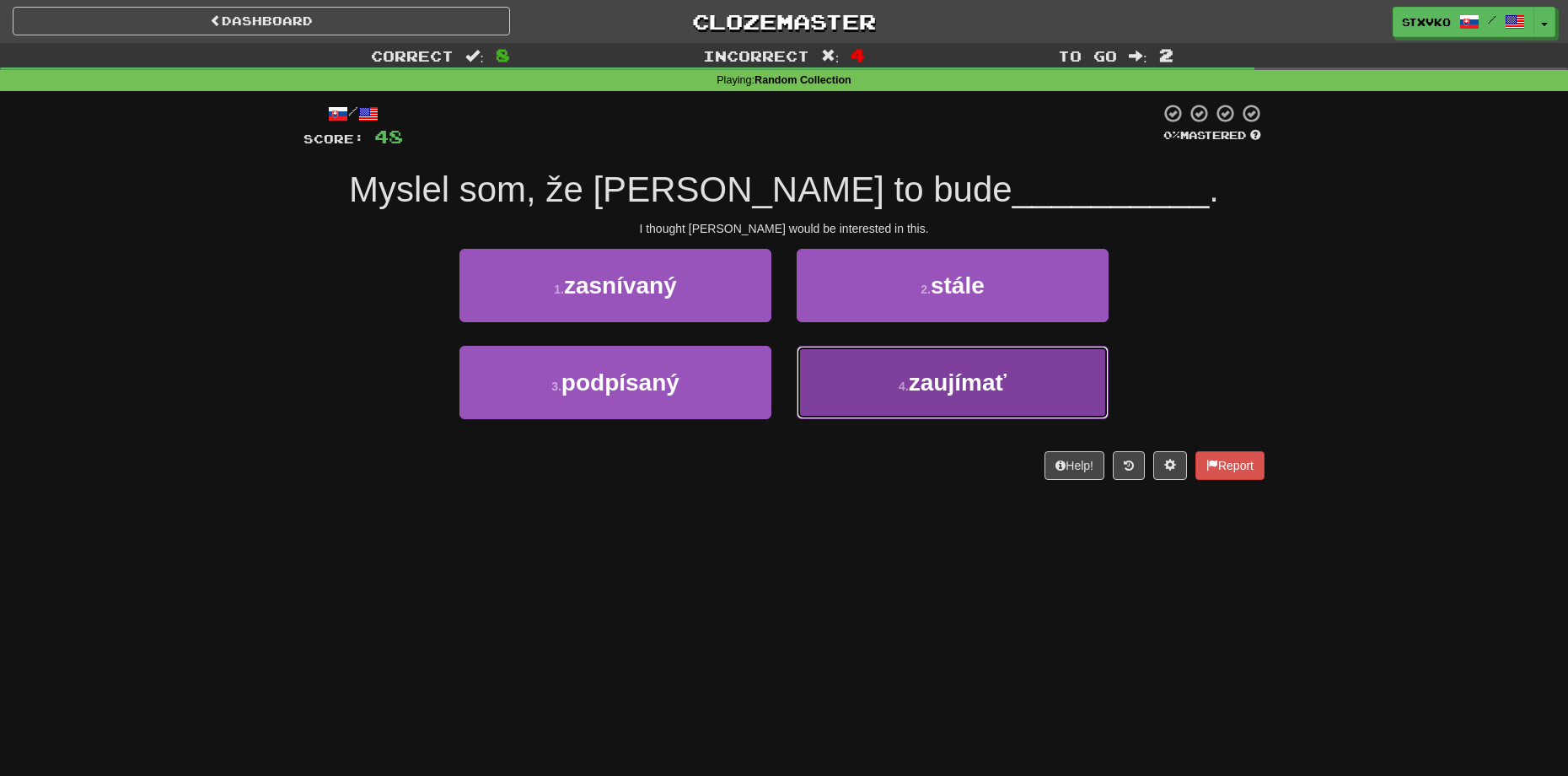
click at [954, 394] on span "zaujímať" at bounding box center [957, 382] width 97 height 26
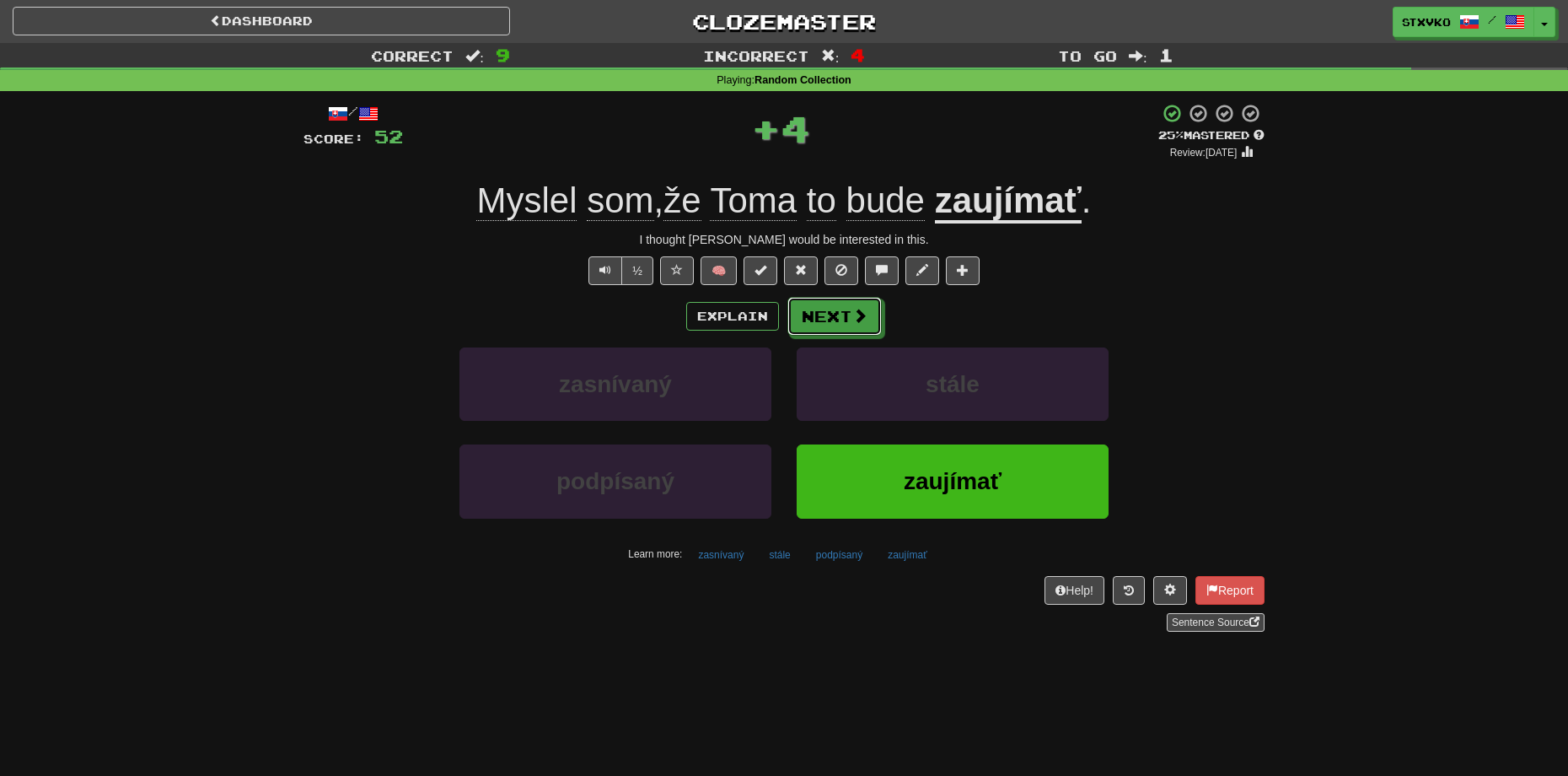
click at [870, 301] on button "Next" at bounding box center [835, 316] width 95 height 38
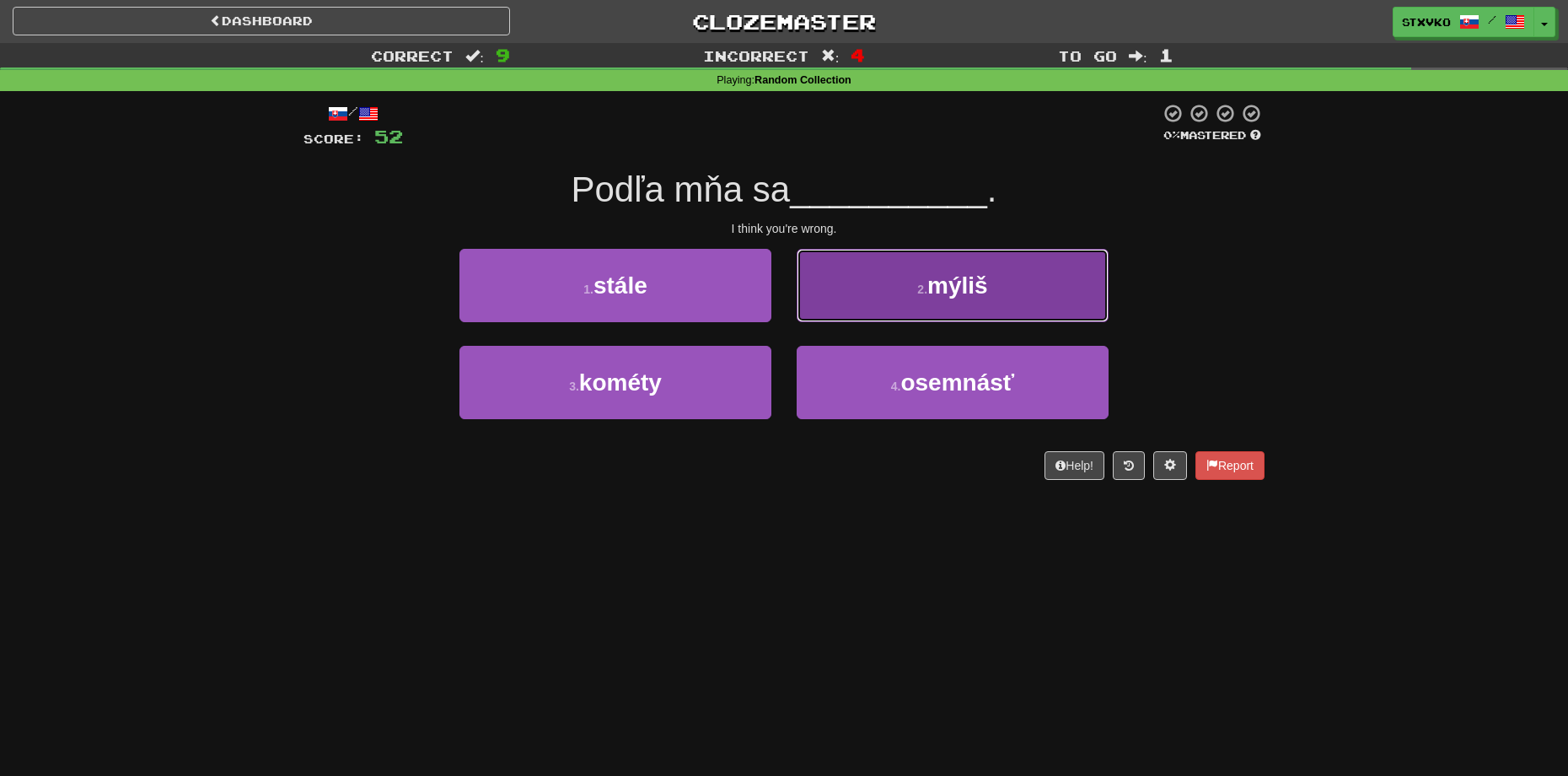
click at [972, 301] on button "2 . mýliš" at bounding box center [953, 286] width 312 height 73
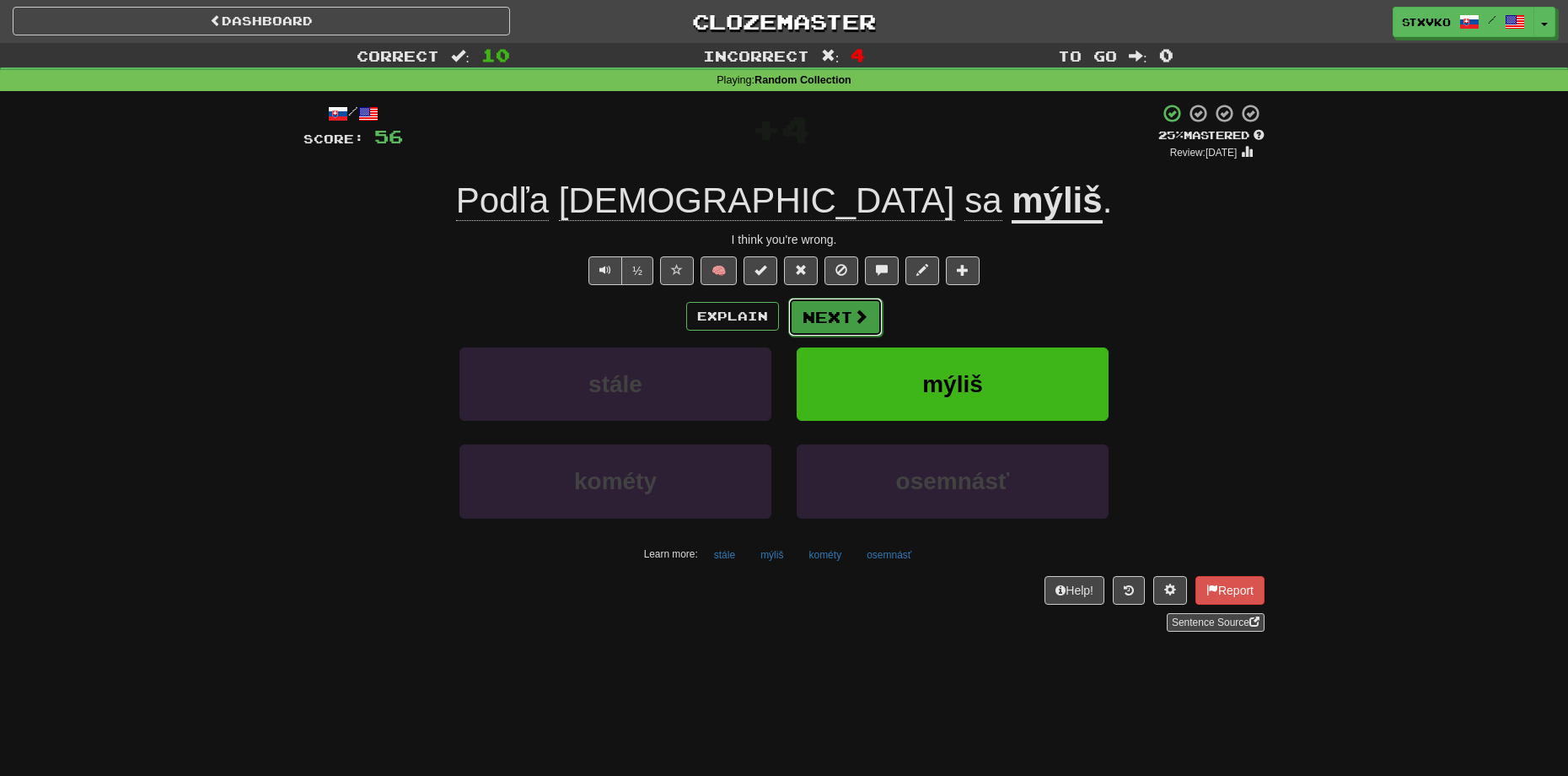
click at [829, 314] on button "Next" at bounding box center [836, 317] width 95 height 38
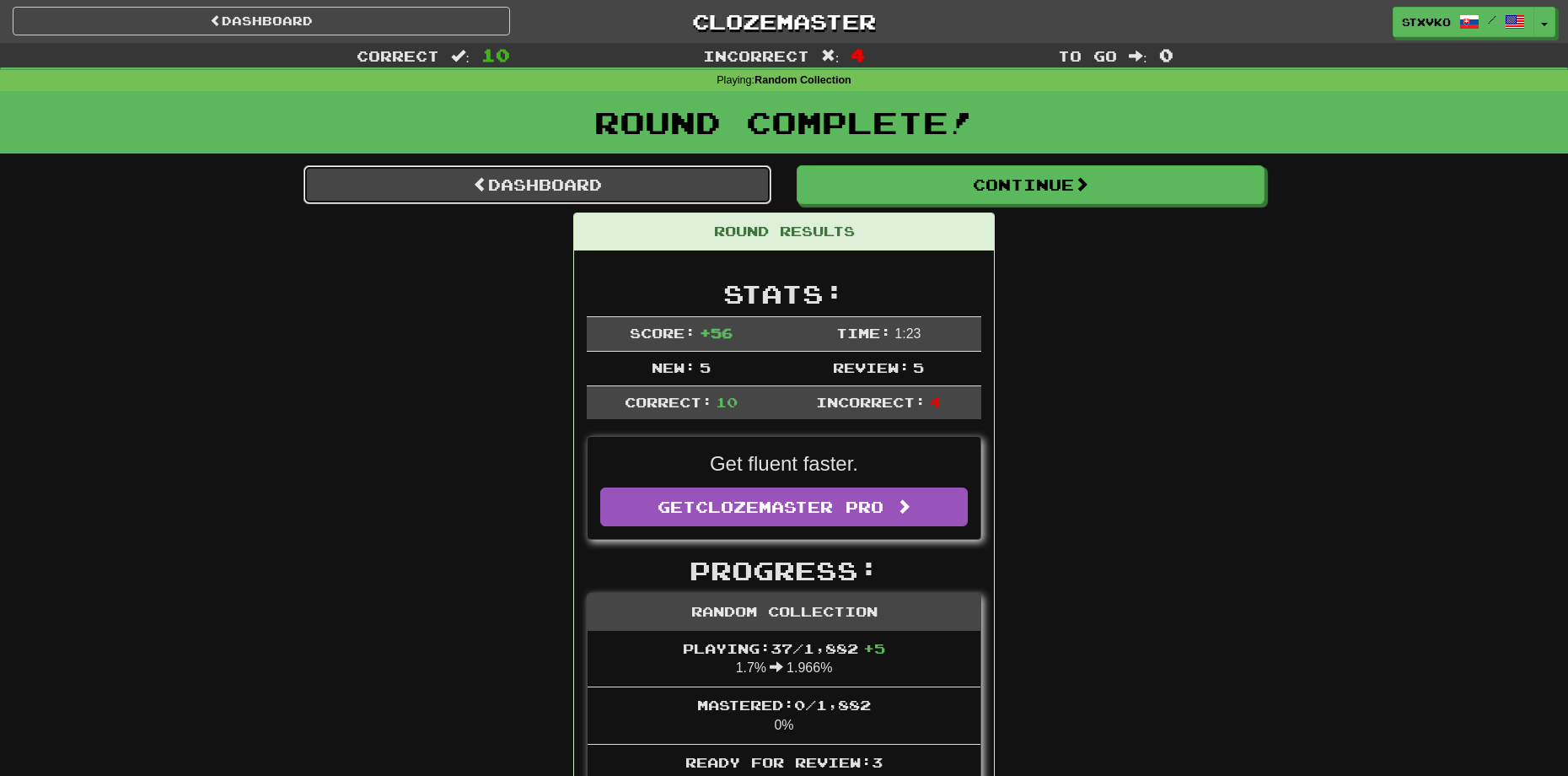
click at [721, 187] on link "Dashboard" at bounding box center [538, 184] width 468 height 38
